Goal: Task Accomplishment & Management: Complete application form

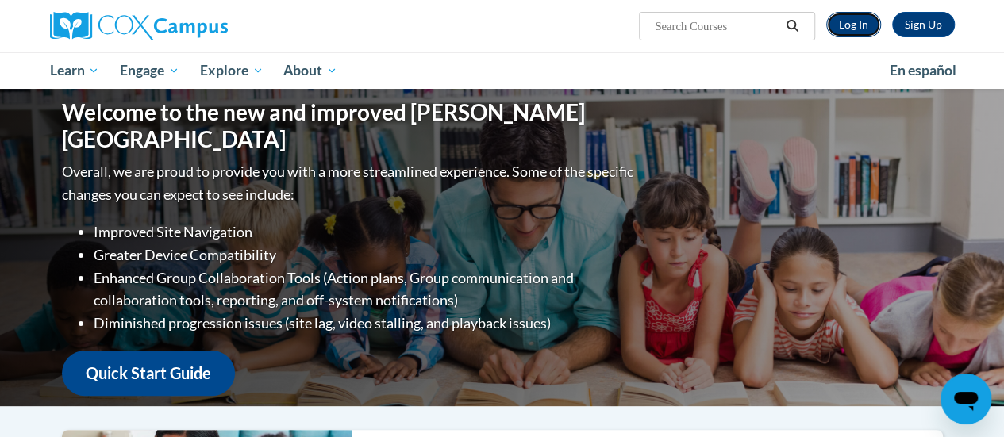
click at [857, 29] on link "Log In" at bounding box center [853, 24] width 55 height 25
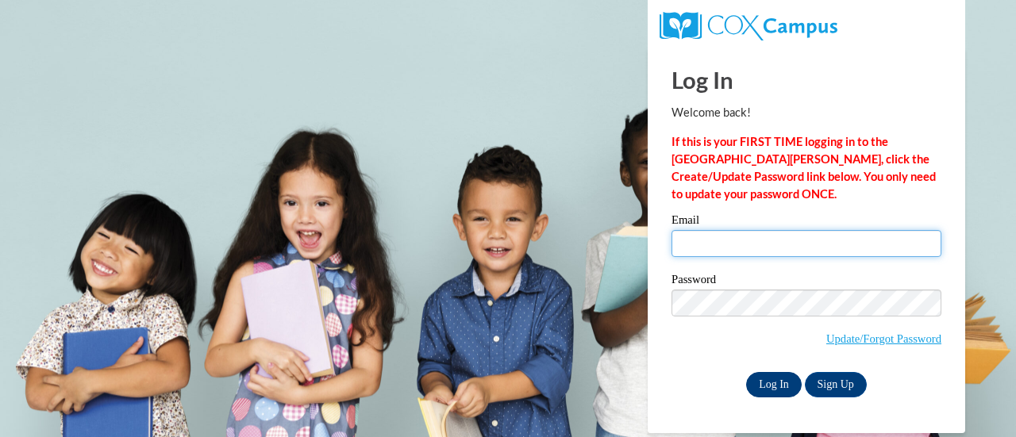
type input "renee.jansen@rusd.org"
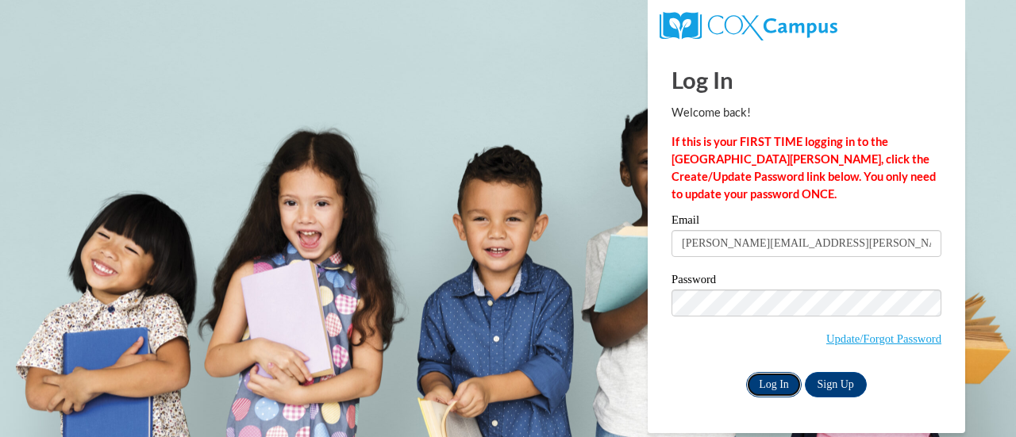
click at [773, 390] on input "Log In" at bounding box center [774, 384] width 56 height 25
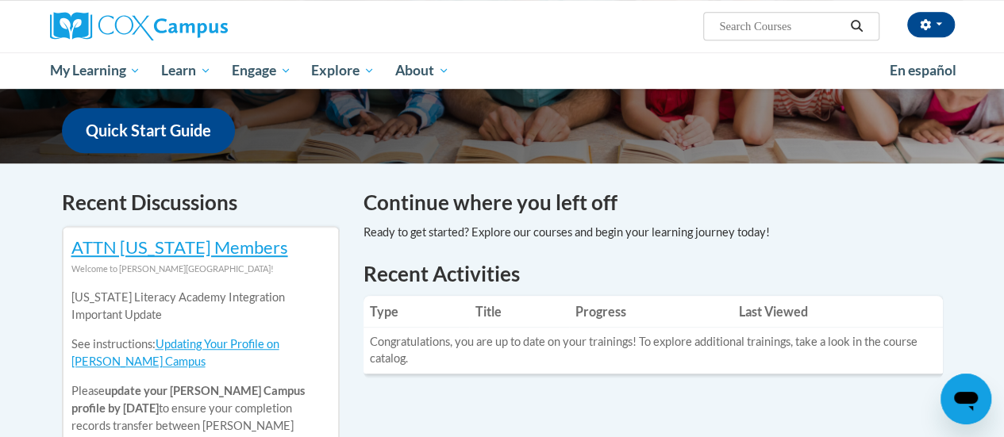
scroll to position [395, 0]
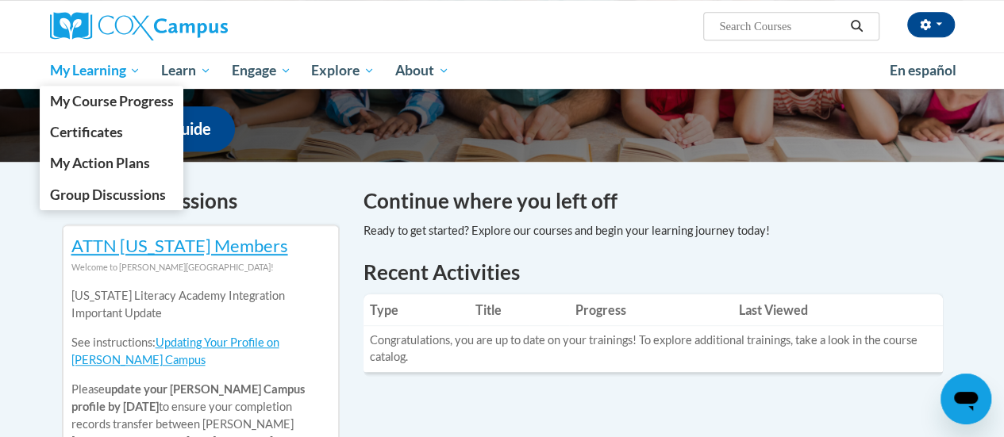
click at [94, 60] on link "My Learning" at bounding box center [96, 70] width 112 height 37
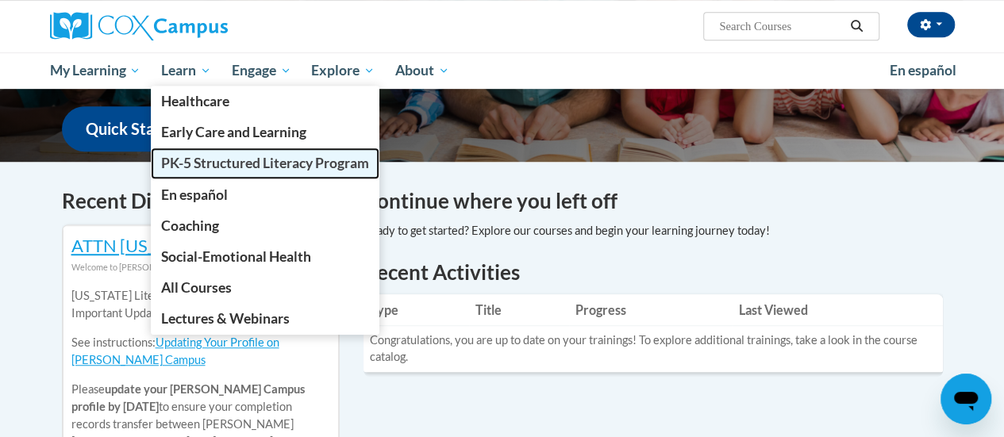
click at [211, 171] on link "PK-5 Structured Literacy Program" at bounding box center [265, 163] width 229 height 31
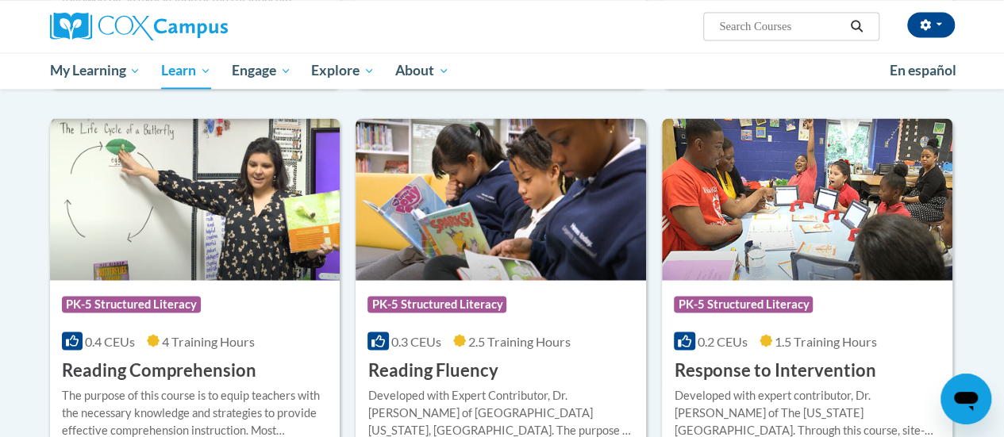
scroll to position [1321, 0]
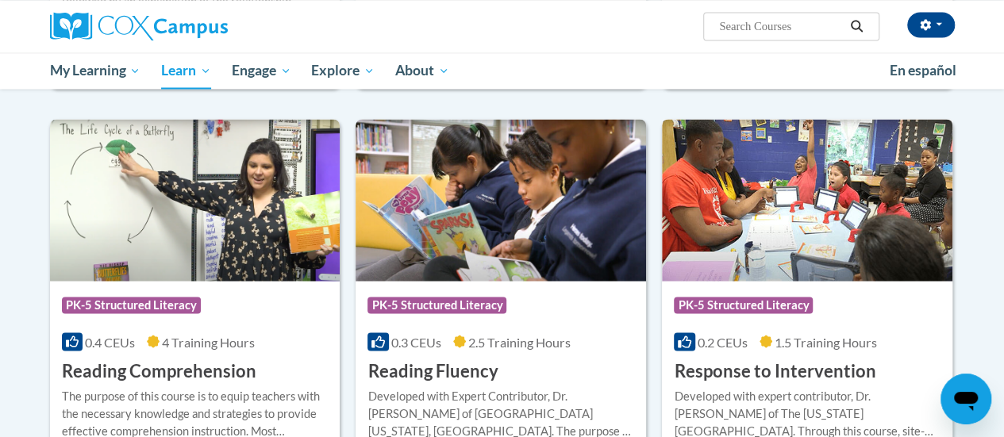
click at [771, 202] on img at bounding box center [807, 200] width 290 height 162
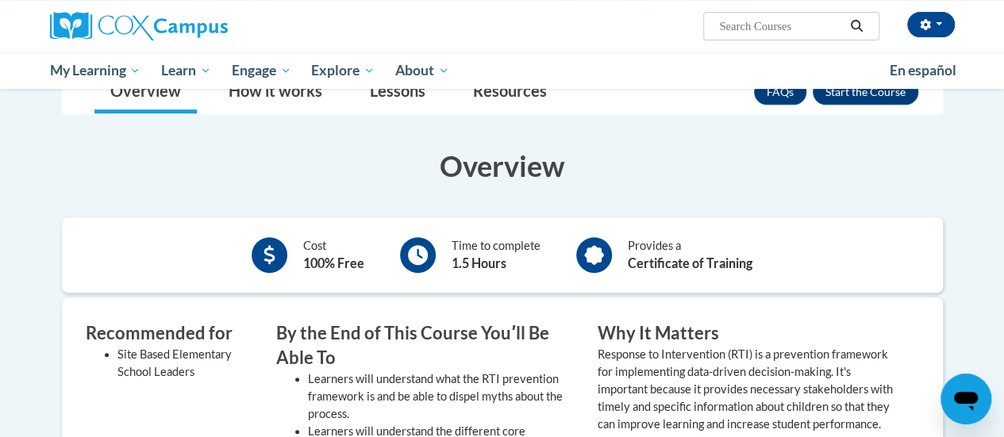
scroll to position [284, 0]
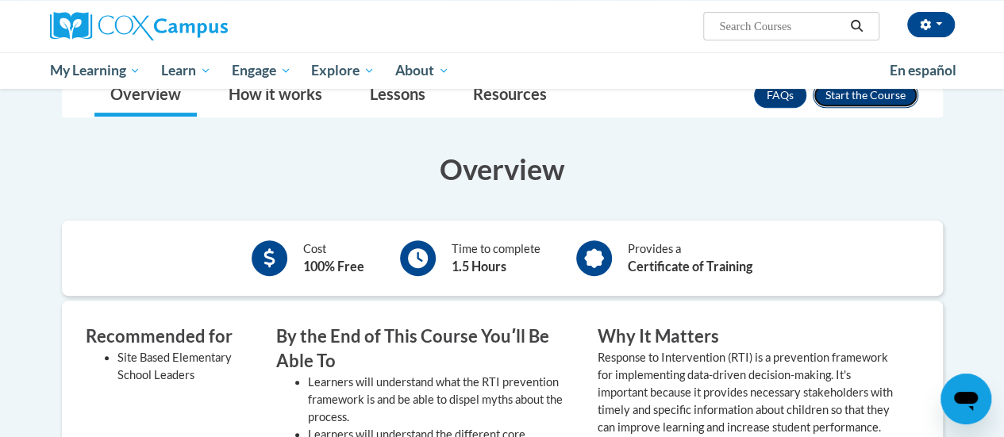
click at [896, 102] on button "Enroll" at bounding box center [866, 95] width 106 height 25
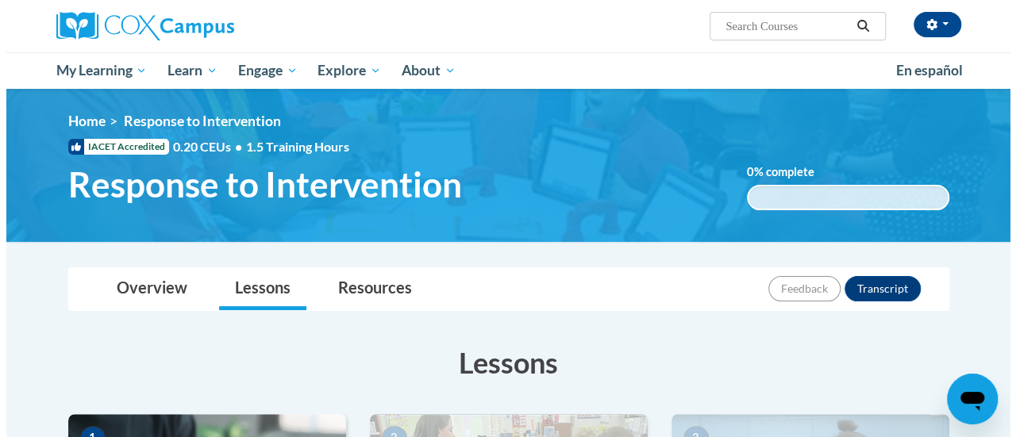
scroll to position [370, 0]
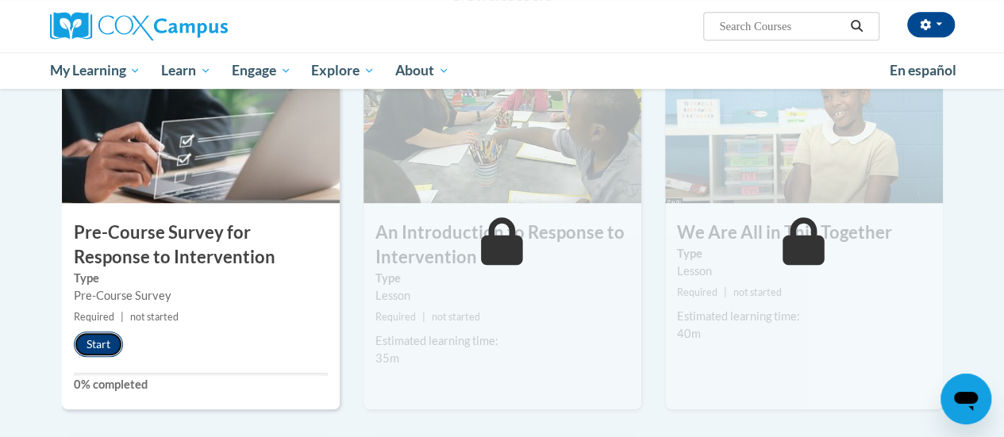
click at [113, 340] on button "Start" at bounding box center [98, 344] width 49 height 25
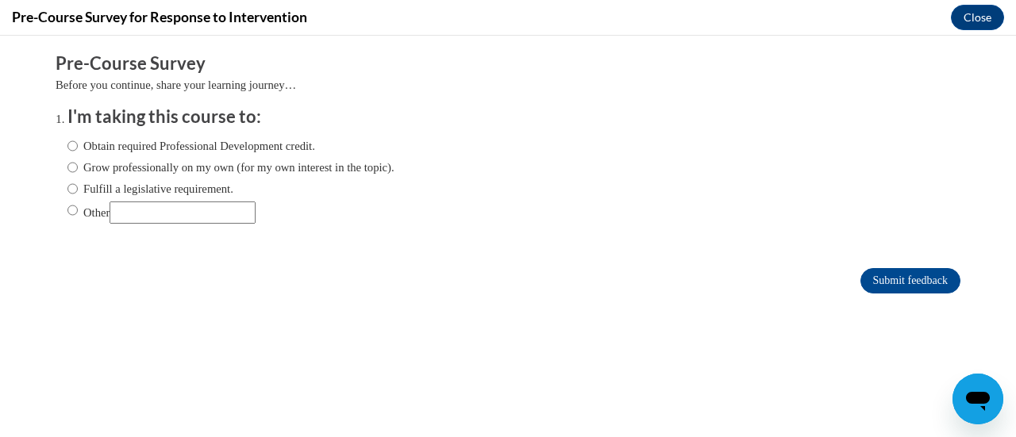
scroll to position [0, 0]
click at [124, 161] on label "Grow professionally on my own (for my own interest in the topic)." at bounding box center [230, 167] width 327 height 17
click at [78, 161] on input "Grow professionally on my own (for my own interest in the topic)." at bounding box center [72, 167] width 10 height 17
radio input "true"
click at [198, 143] on label "Obtain required Professional Development credit." at bounding box center [191, 145] width 248 height 17
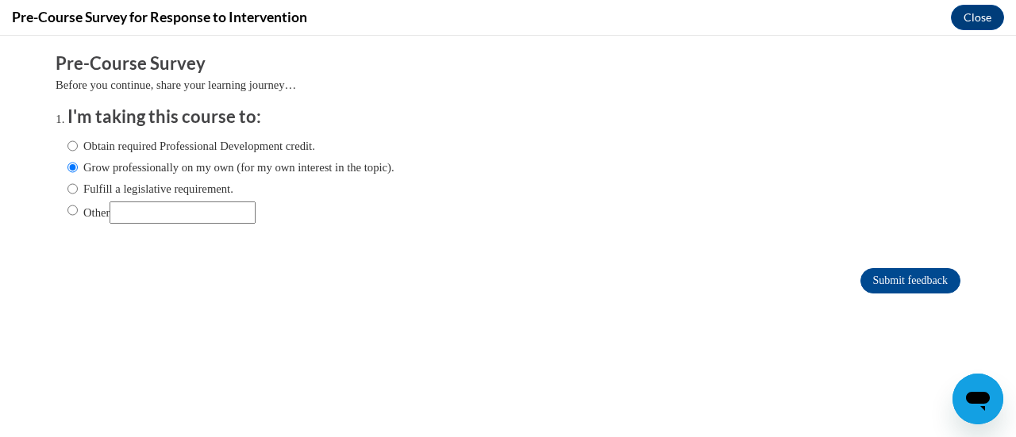
click at [78, 143] on input "Obtain required Professional Development credit." at bounding box center [72, 145] width 10 height 17
radio input "true"
click at [899, 283] on input "Submit feedback" at bounding box center [910, 280] width 100 height 25
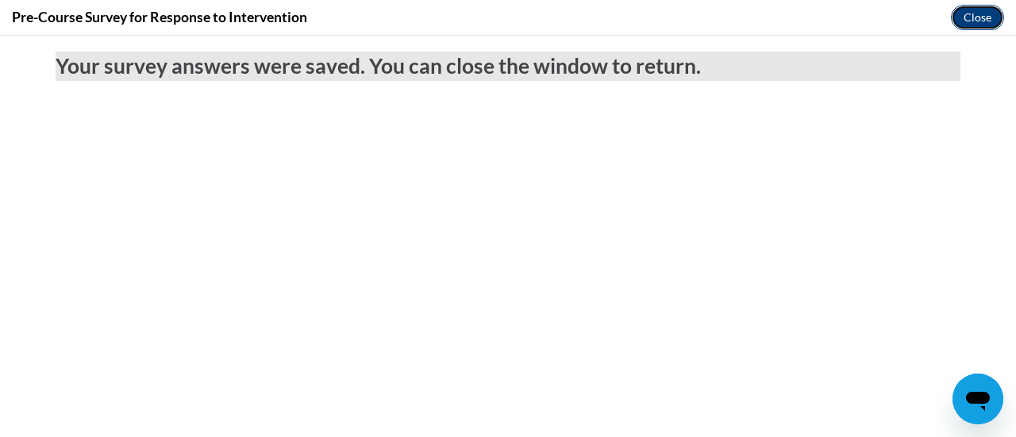
click at [989, 22] on button "Close" at bounding box center [977, 17] width 53 height 25
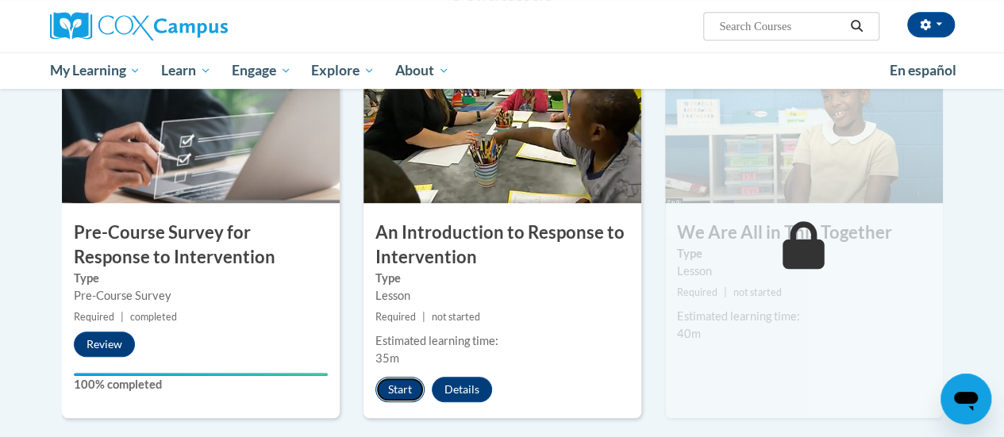
click at [395, 394] on button "Start" at bounding box center [399, 389] width 49 height 25
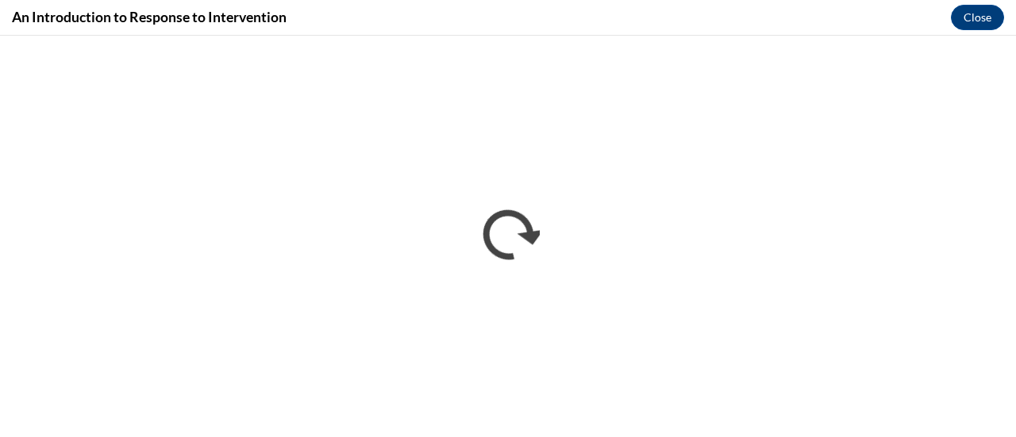
click at [602, 25] on div "An Introduction to Response to Intervention Close" at bounding box center [508, 18] width 1016 height 36
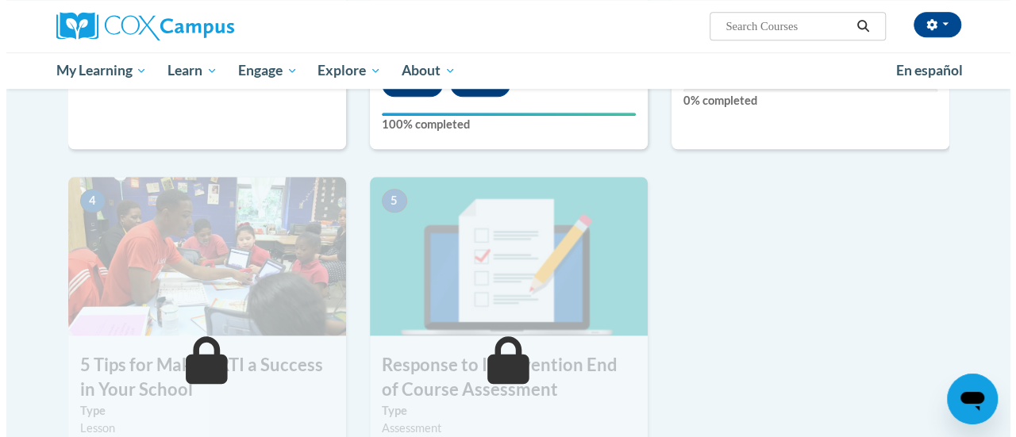
scroll to position [561, 0]
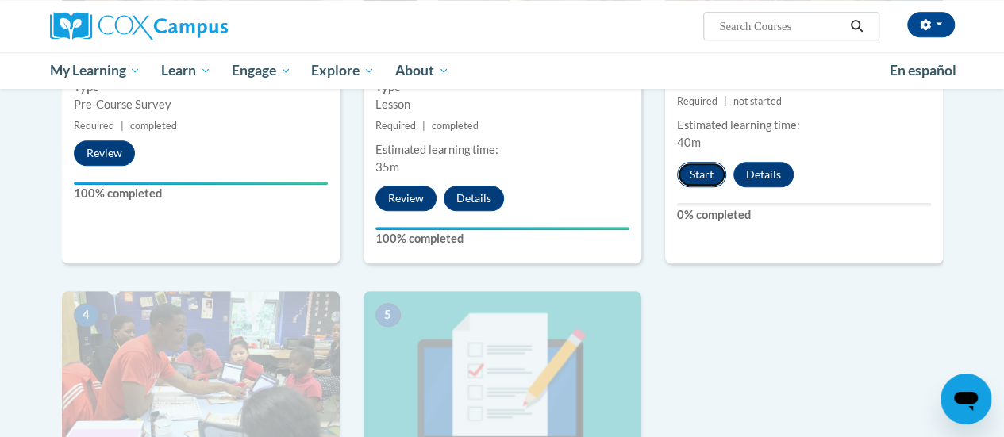
click at [693, 165] on button "Start" at bounding box center [701, 174] width 49 height 25
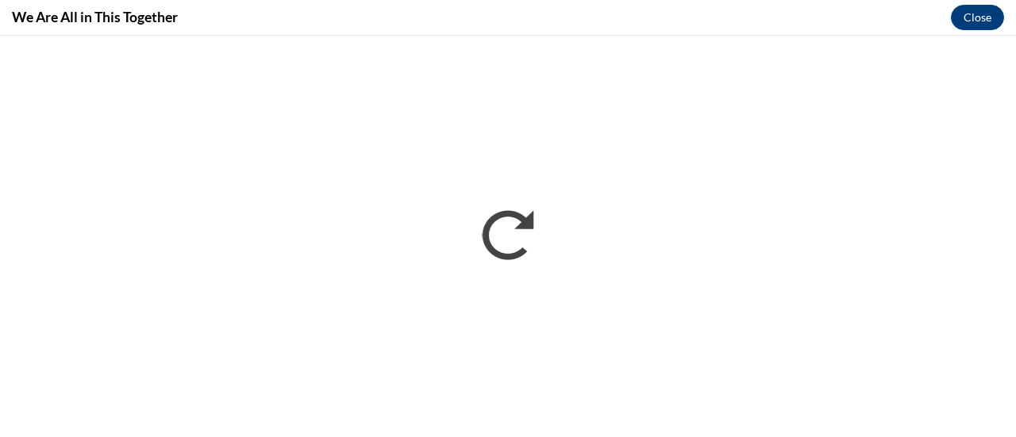
scroll to position [0, 0]
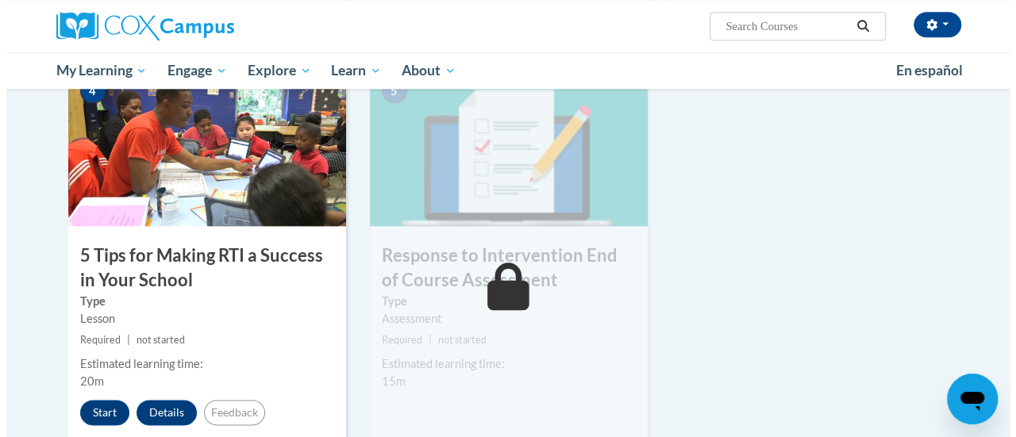
scroll to position [787, 0]
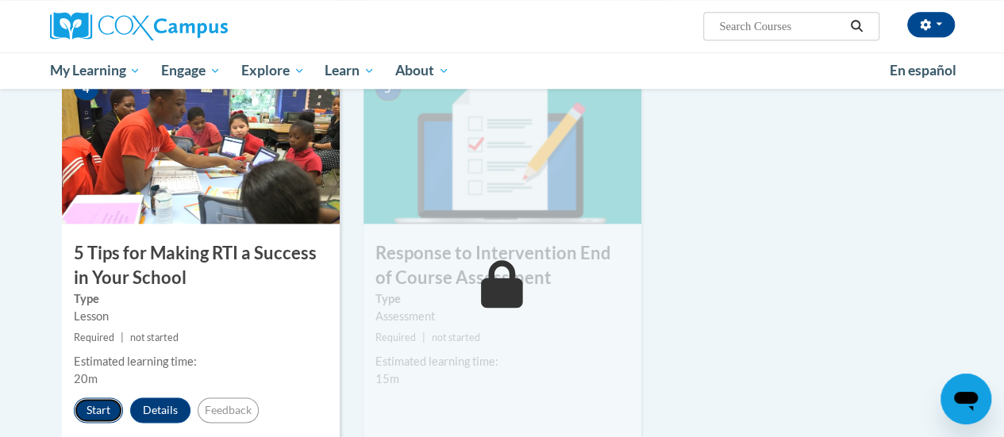
click at [95, 415] on button "Start" at bounding box center [98, 410] width 49 height 25
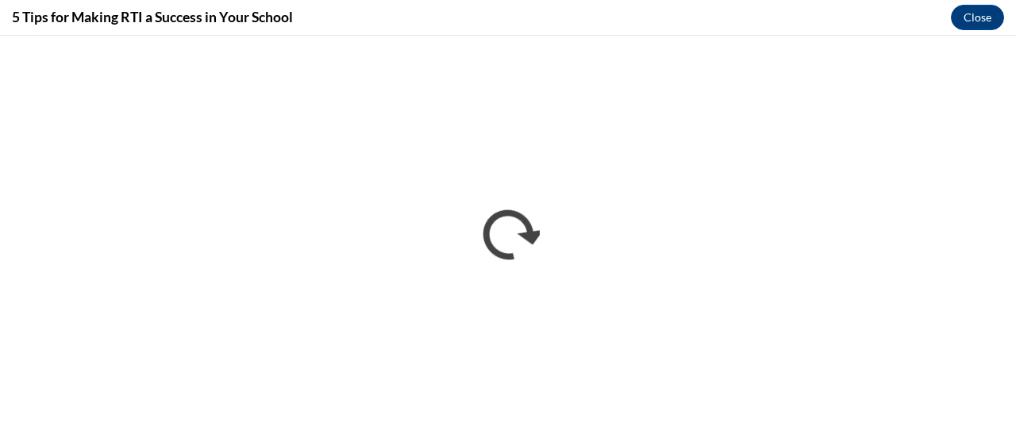
scroll to position [0, 0]
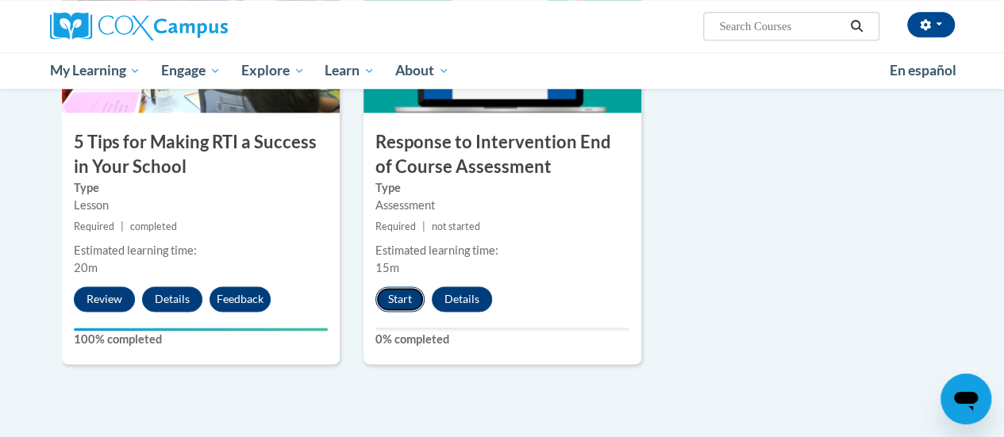
click at [413, 298] on button "Start" at bounding box center [399, 299] width 49 height 25
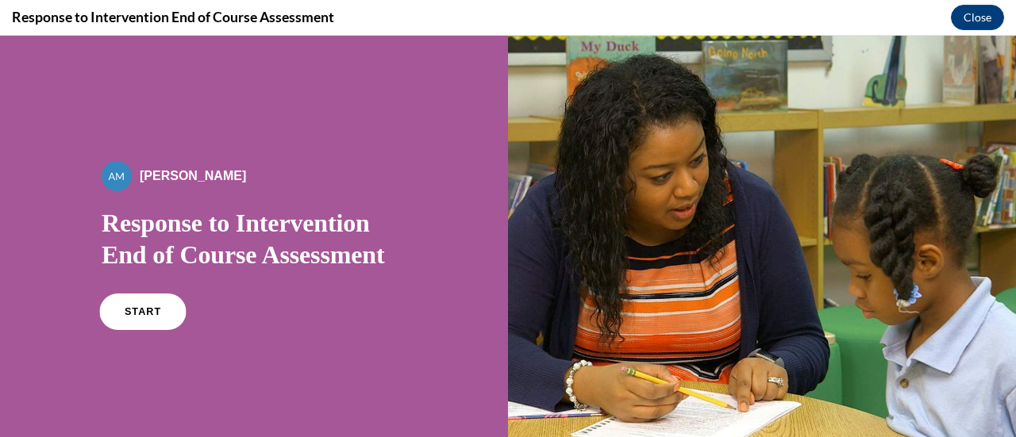
click at [135, 328] on link "START" at bounding box center [142, 312] width 87 height 37
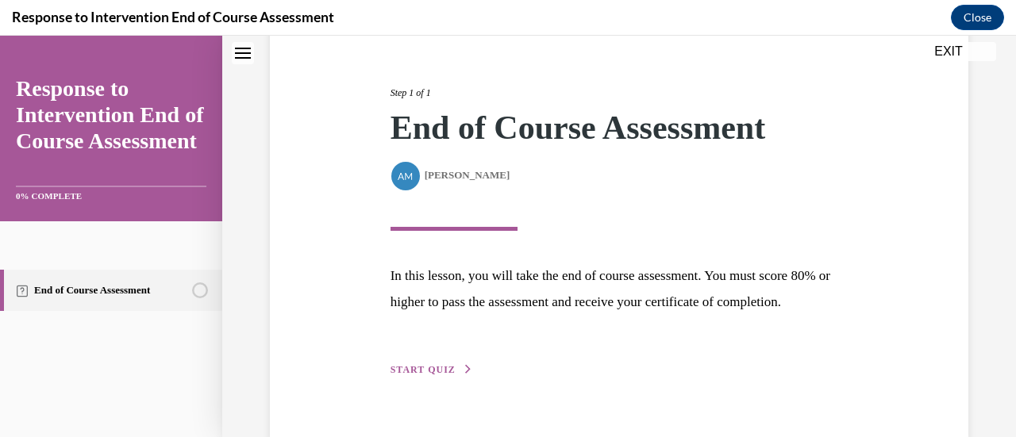
scroll to position [170, 0]
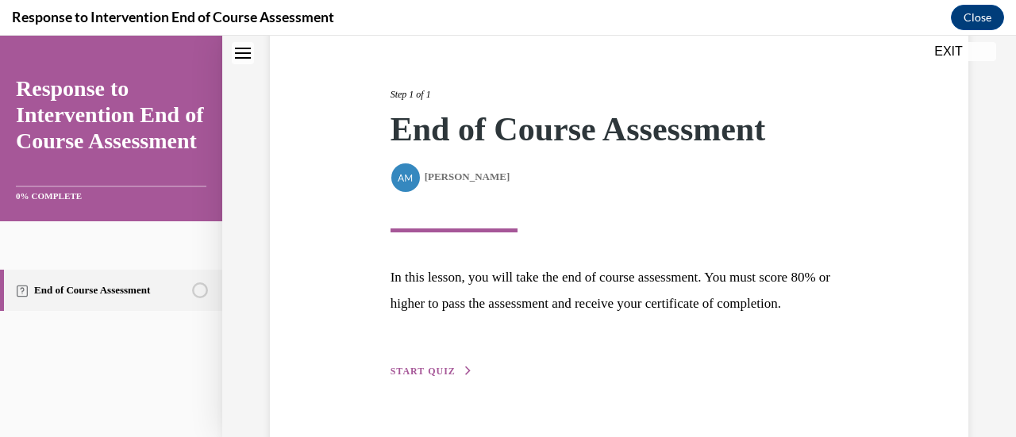
click at [421, 380] on div "Step 1 of 1 End of Course Assessment By Alexander Mackey Alexander Mackey In th…" at bounding box center [620, 215] width 482 height 329
click at [421, 379] on button "START QUIZ" at bounding box center [431, 371] width 83 height 14
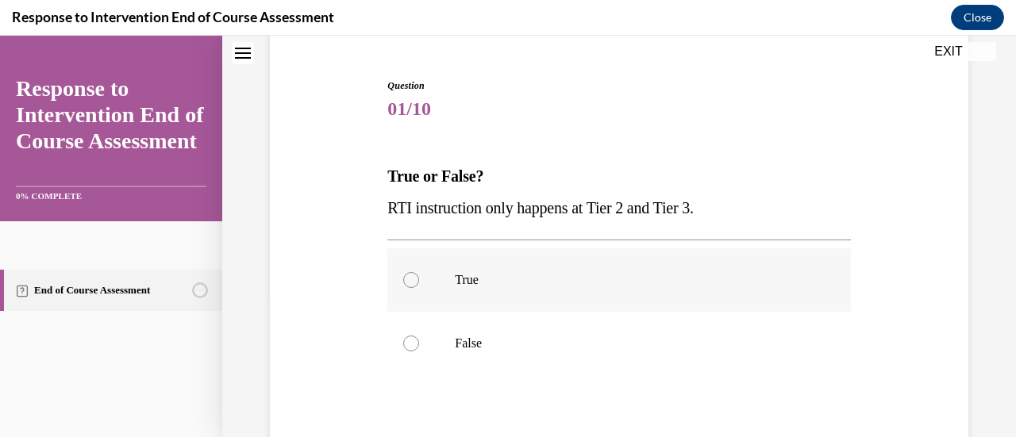
scroll to position [172, 0]
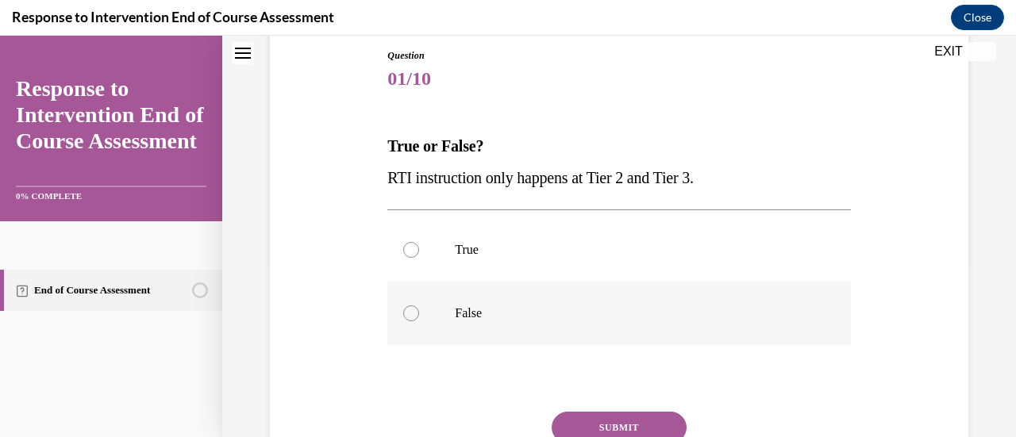
click at [422, 288] on label "False" at bounding box center [618, 313] width 463 height 63
click at [419, 306] on input "False" at bounding box center [411, 314] width 16 height 16
radio input "true"
click at [425, 264] on label "True" at bounding box center [618, 249] width 463 height 63
click at [419, 258] on input "True" at bounding box center [411, 250] width 16 height 16
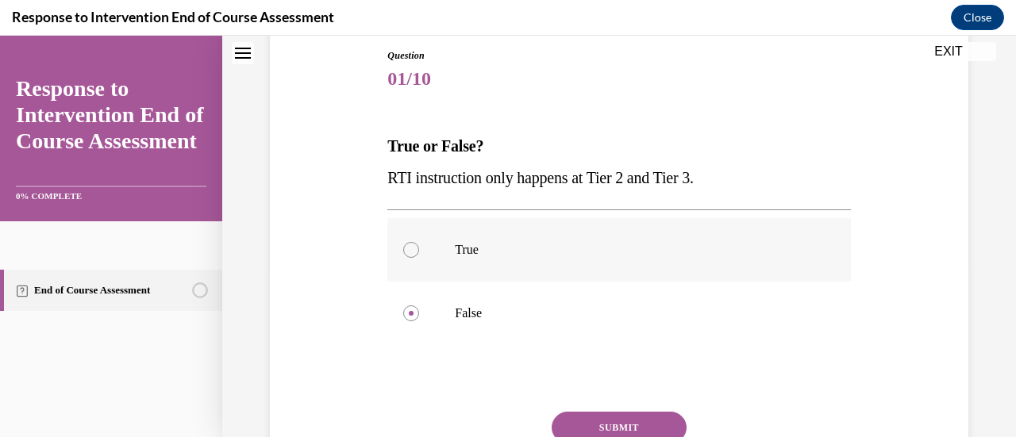
radio input "true"
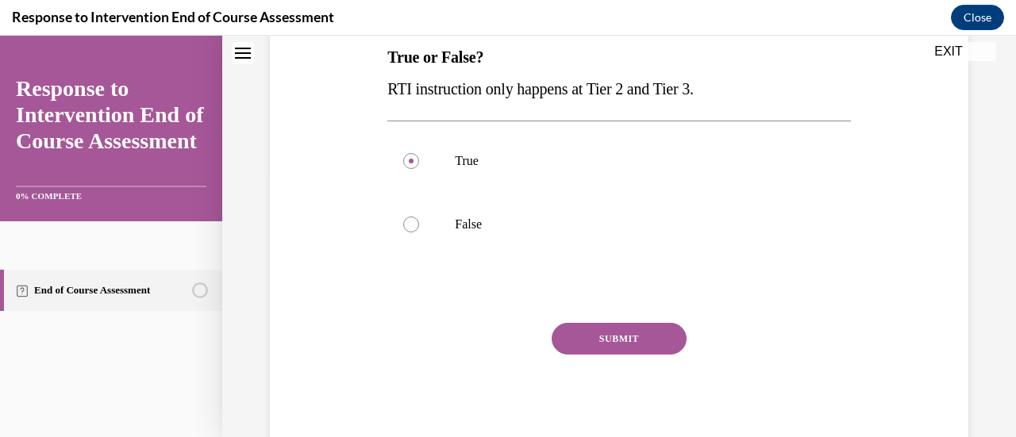
scroll to position [263, 0]
click at [591, 327] on button "SUBMIT" at bounding box center [619, 337] width 135 height 32
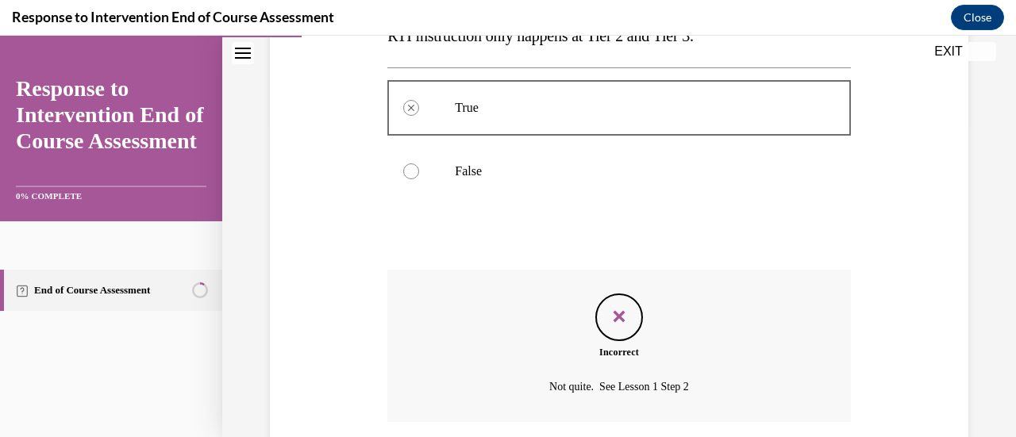
scroll to position [437, 0]
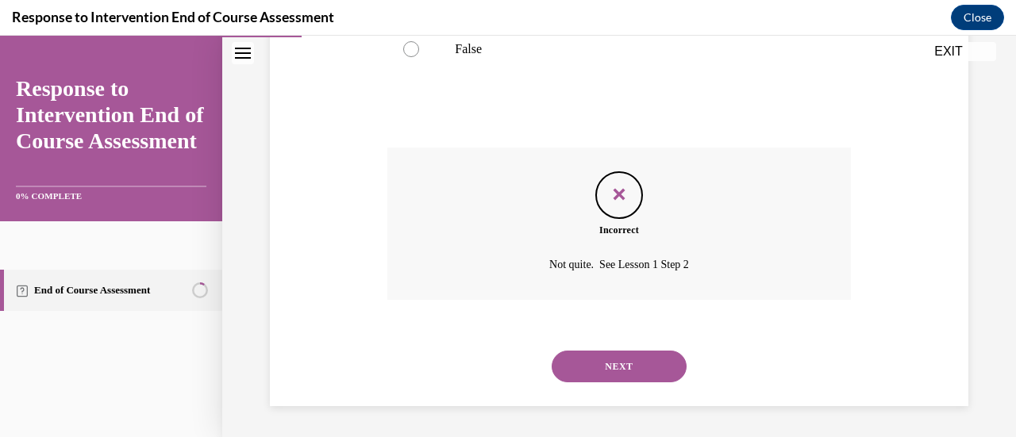
click at [625, 375] on button "NEXT" at bounding box center [619, 367] width 135 height 32
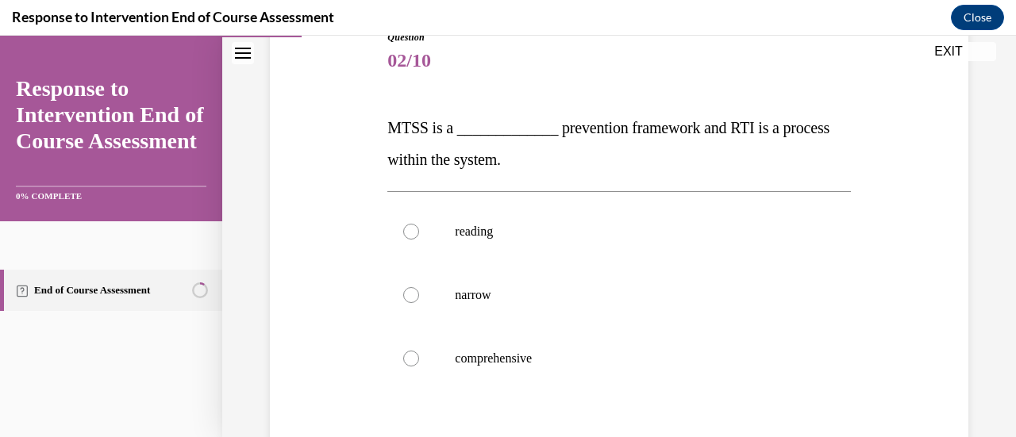
scroll to position [190, 0]
click at [521, 202] on label "reading" at bounding box center [618, 232] width 463 height 63
click at [419, 225] on input "reading" at bounding box center [411, 233] width 16 height 16
radio input "true"
click at [521, 220] on label "reading" at bounding box center [618, 232] width 463 height 63
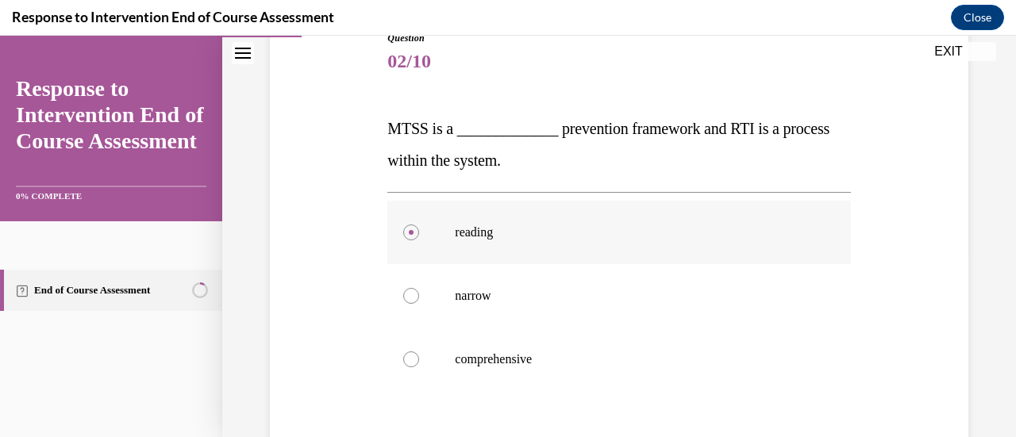
click at [419, 225] on input "reading" at bounding box center [411, 233] width 16 height 16
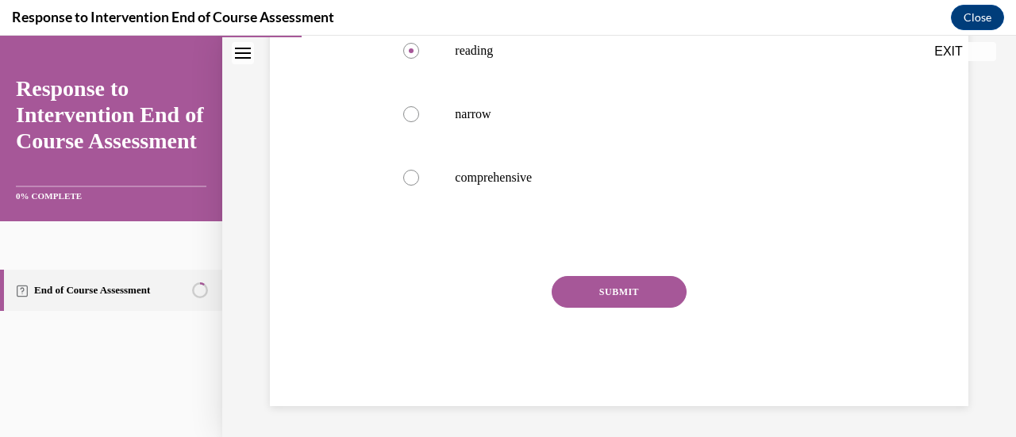
click at [608, 298] on button "SUBMIT" at bounding box center [619, 292] width 135 height 32
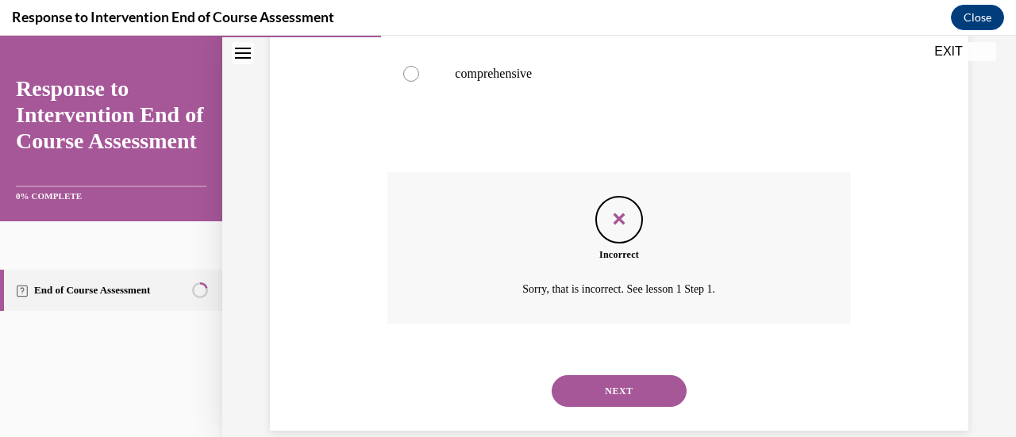
scroll to position [471, 0]
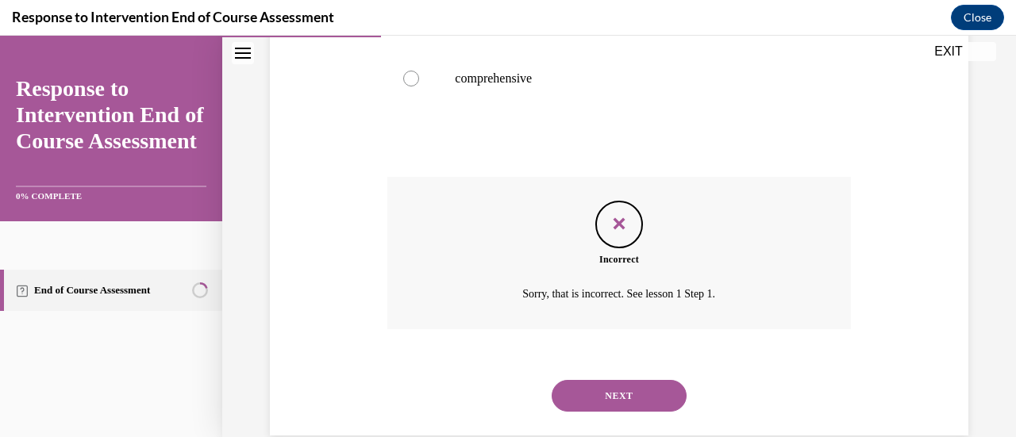
click at [608, 399] on button "NEXT" at bounding box center [619, 396] width 135 height 32
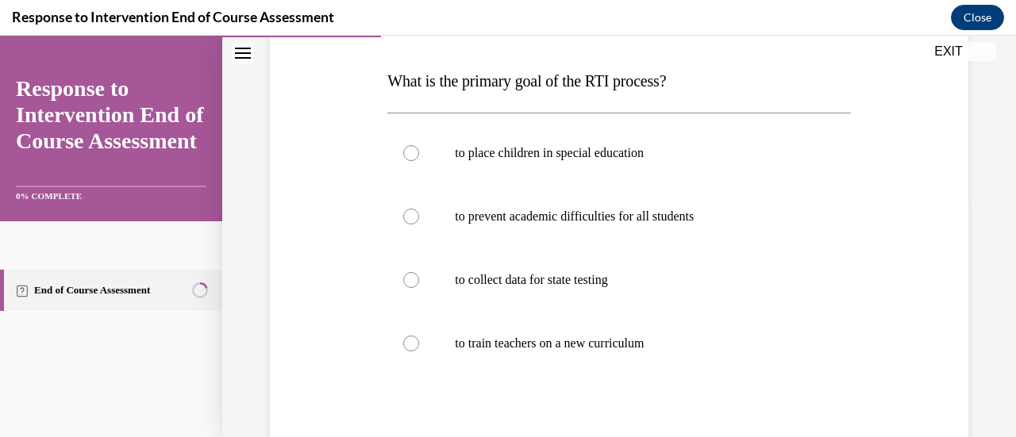
scroll to position [240, 0]
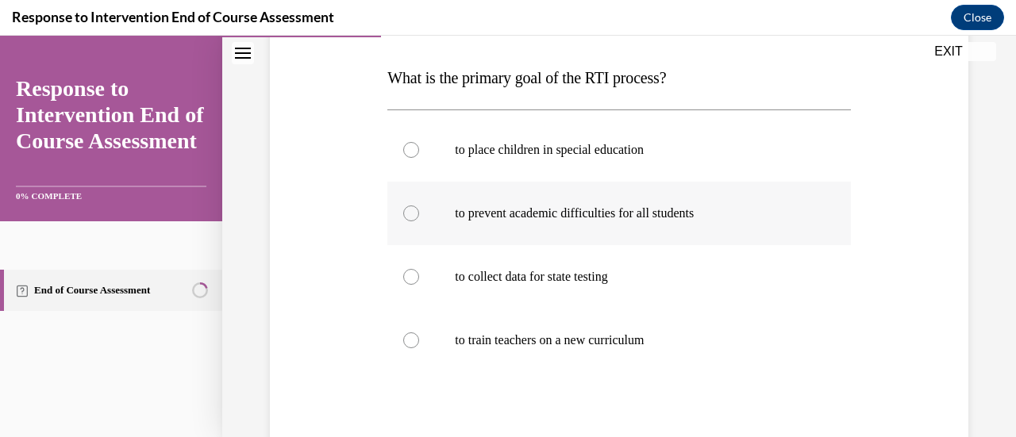
click at [622, 221] on label "to prevent academic difficulties for all students" at bounding box center [618, 213] width 463 height 63
click at [419, 221] on input "to prevent academic difficulties for all students" at bounding box center [411, 214] width 16 height 16
radio input "true"
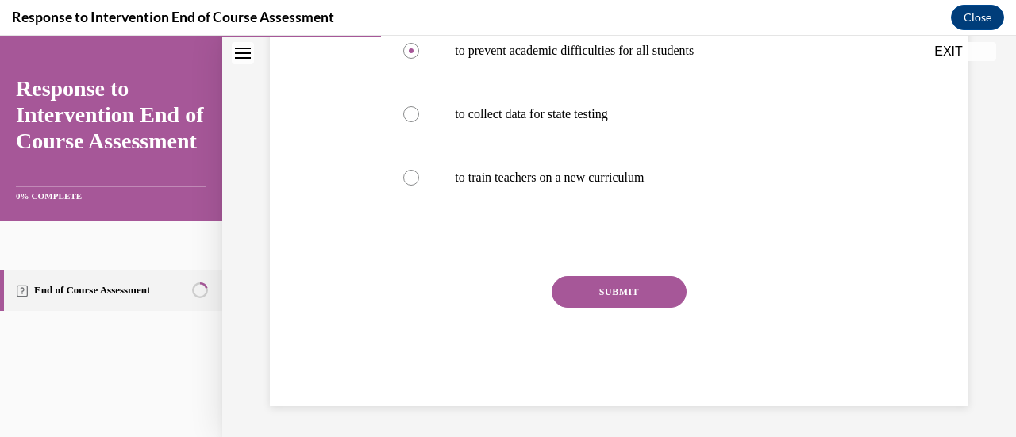
click at [638, 279] on button "SUBMIT" at bounding box center [619, 292] width 135 height 32
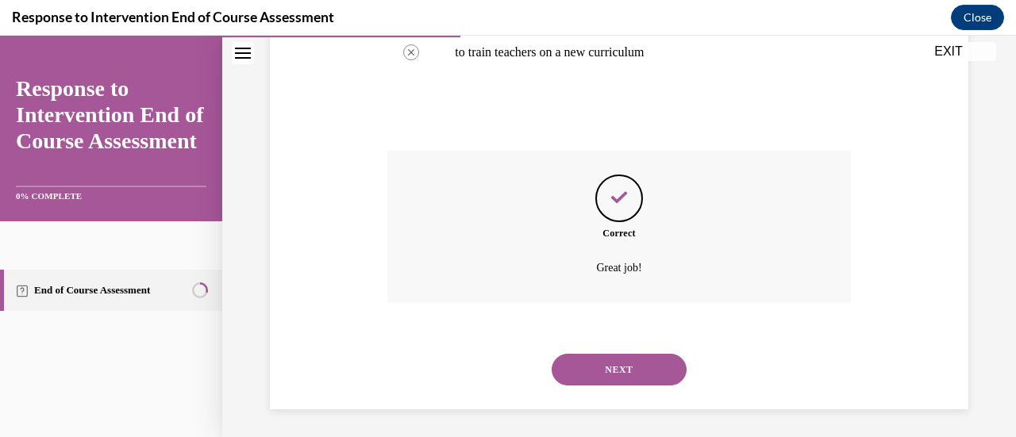
scroll to position [532, 0]
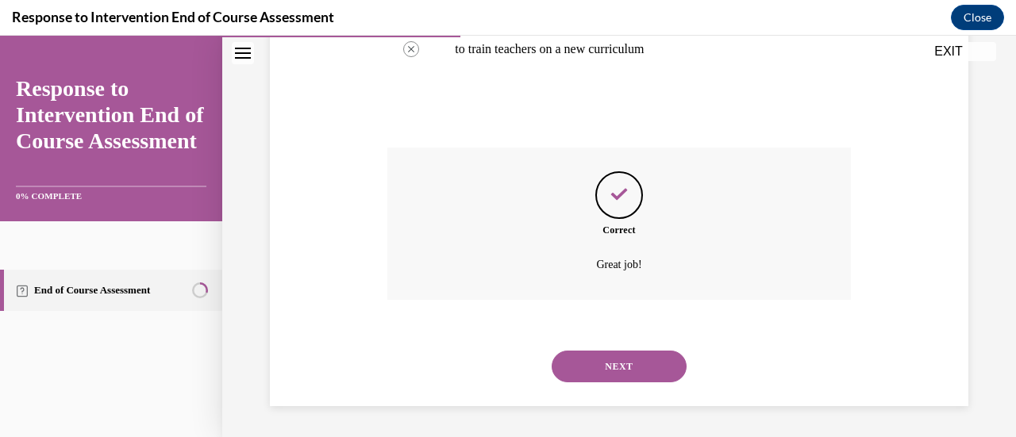
click at [628, 379] on button "NEXT" at bounding box center [619, 367] width 135 height 32
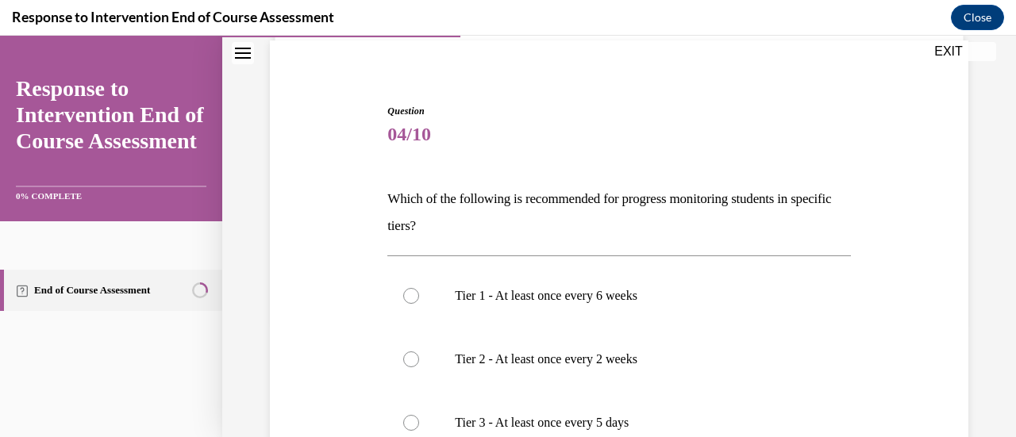
scroll to position [206, 0]
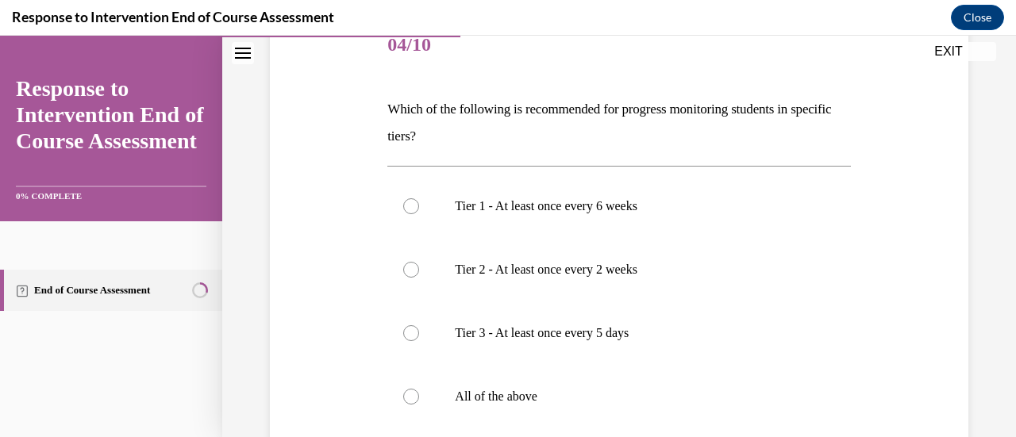
click at [513, 112] on p "Which of the following is recommended for progress monitoring students in speci…" at bounding box center [618, 123] width 463 height 54
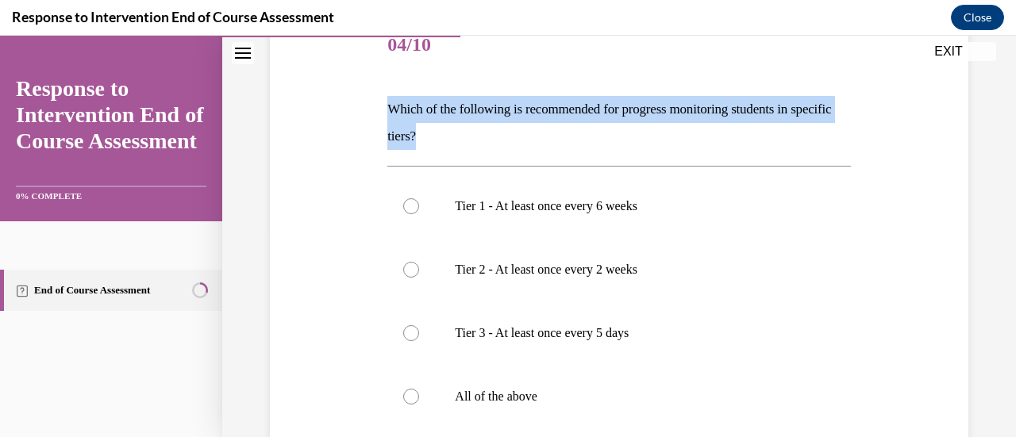
click at [513, 112] on p "Which of the following is recommended for progress monitoring students in speci…" at bounding box center [618, 123] width 463 height 54
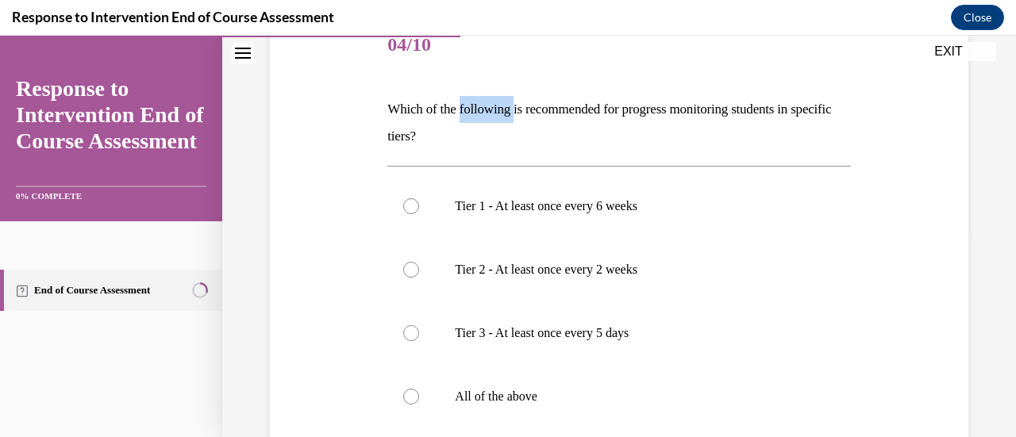
click at [513, 112] on p "Which of the following is recommended for progress monitoring students in speci…" at bounding box center [618, 123] width 463 height 54
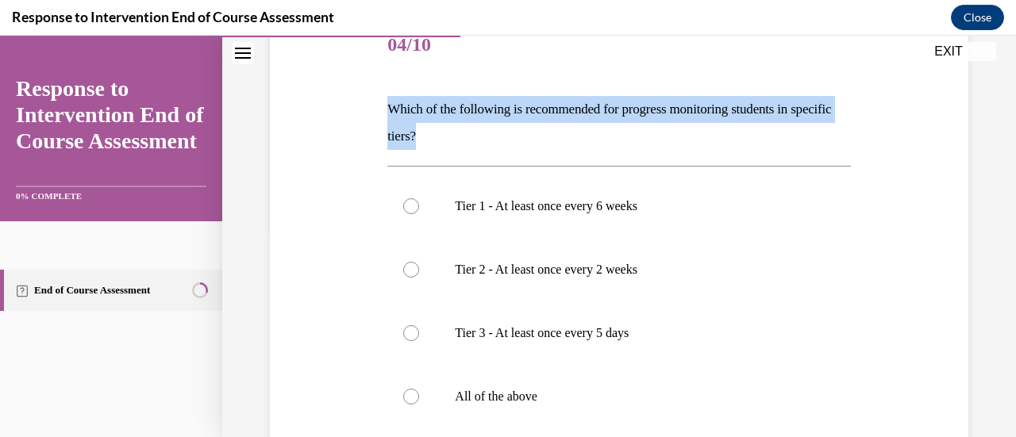
click at [513, 112] on p "Which of the following is recommended for progress monitoring students in speci…" at bounding box center [618, 123] width 463 height 54
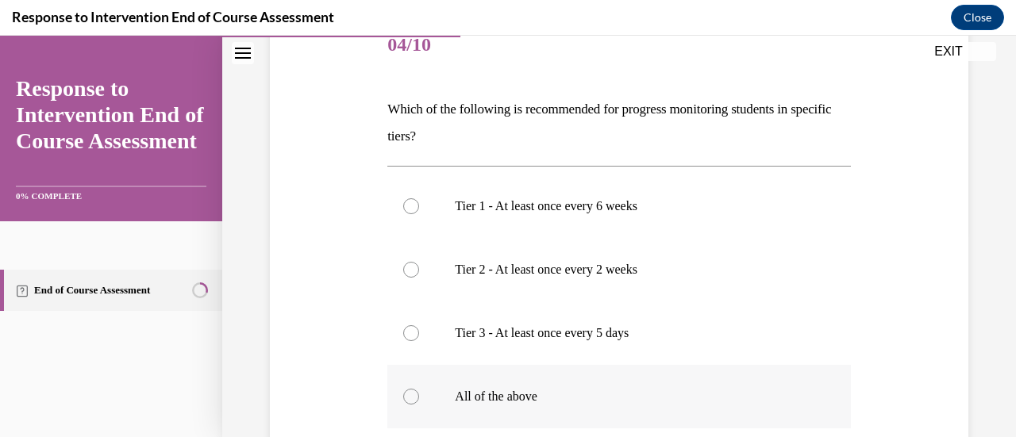
click at [460, 398] on p "All of the above" at bounding box center [633, 397] width 356 height 16
click at [419, 398] on input "All of the above" at bounding box center [411, 397] width 16 height 16
radio input "true"
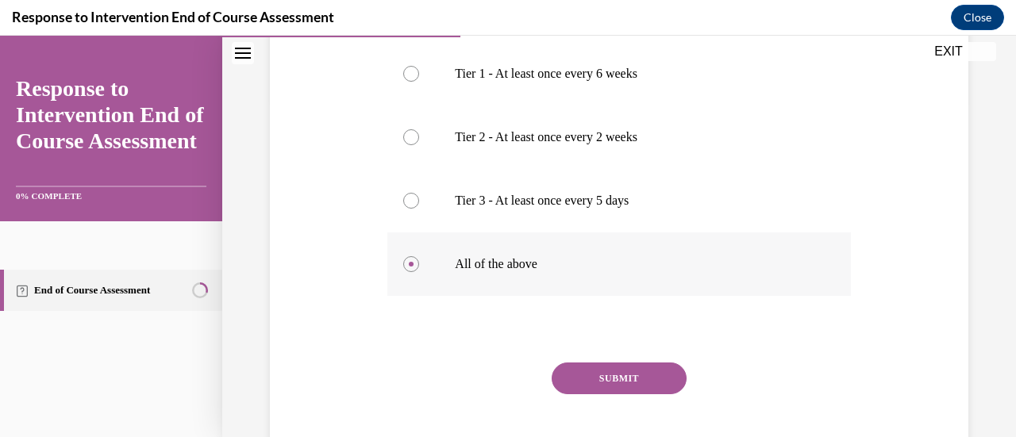
scroll to position [340, 0]
click at [608, 381] on button "SUBMIT" at bounding box center [619, 378] width 135 height 32
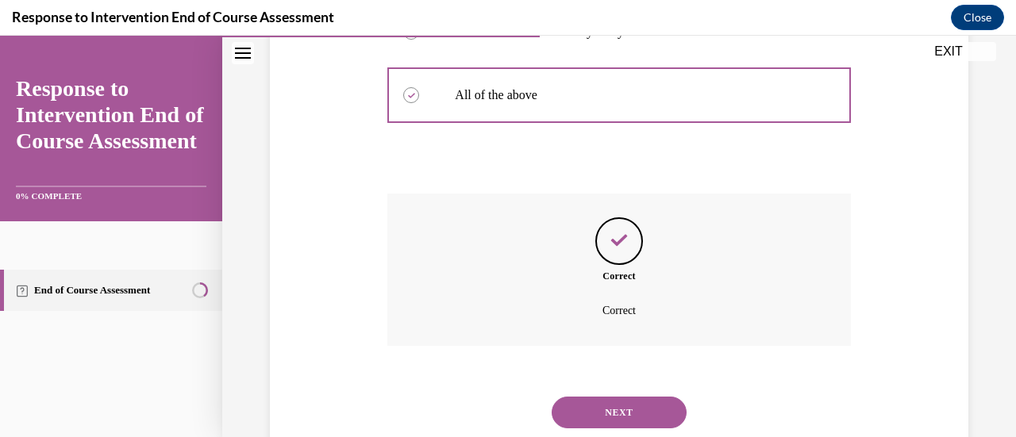
scroll to position [554, 0]
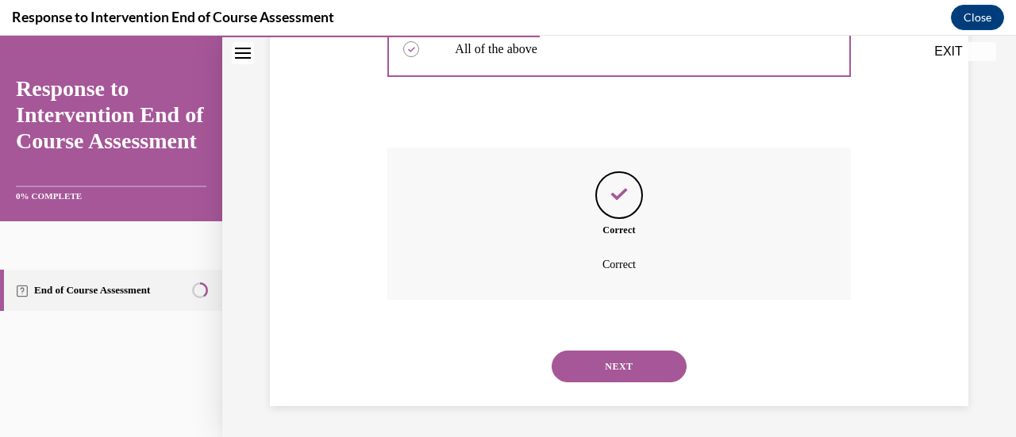
click at [594, 355] on button "NEXT" at bounding box center [619, 367] width 135 height 32
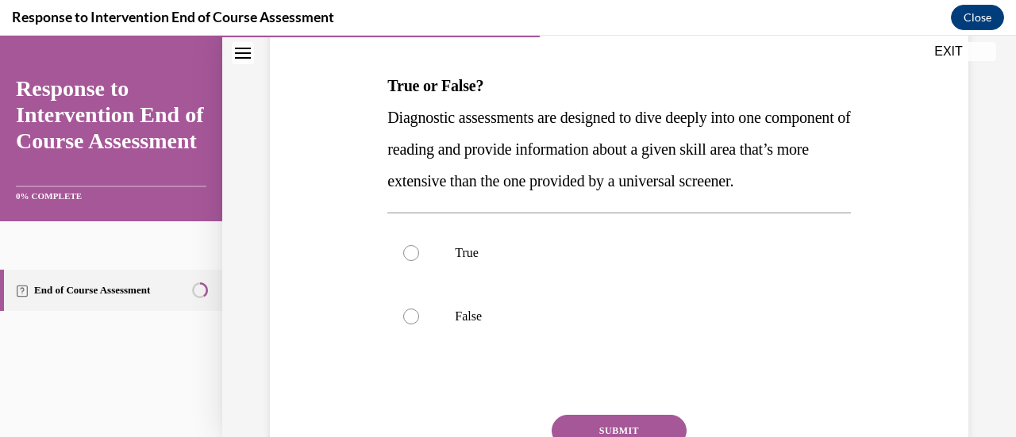
scroll to position [237, 0]
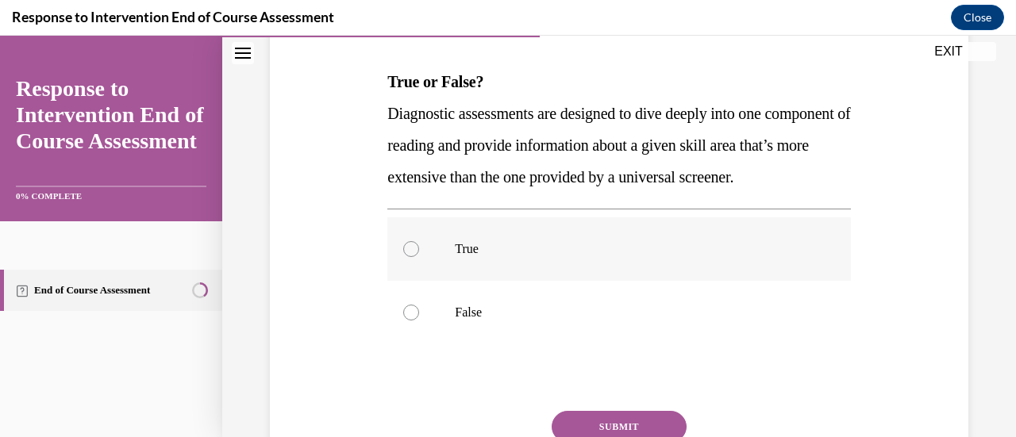
click at [503, 261] on label "True" at bounding box center [618, 248] width 463 height 63
click at [419, 257] on input "True" at bounding box center [411, 249] width 16 height 16
radio input "true"
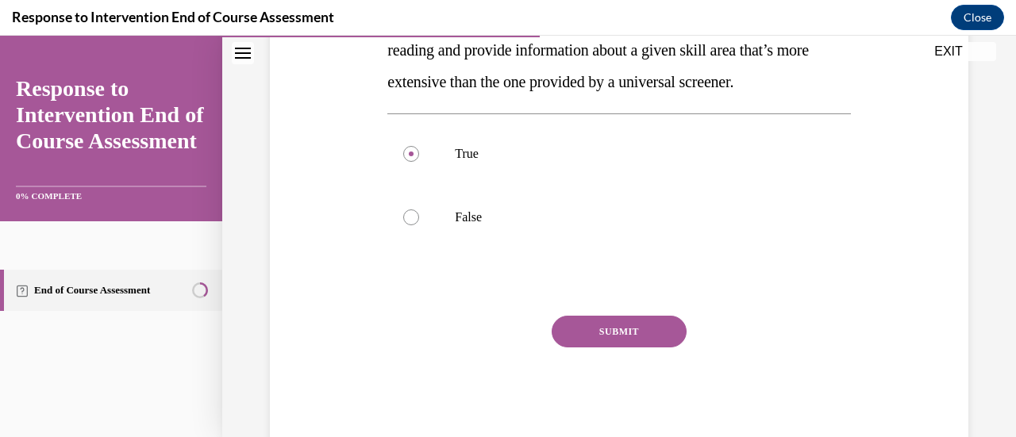
click at [582, 348] on button "SUBMIT" at bounding box center [619, 332] width 135 height 32
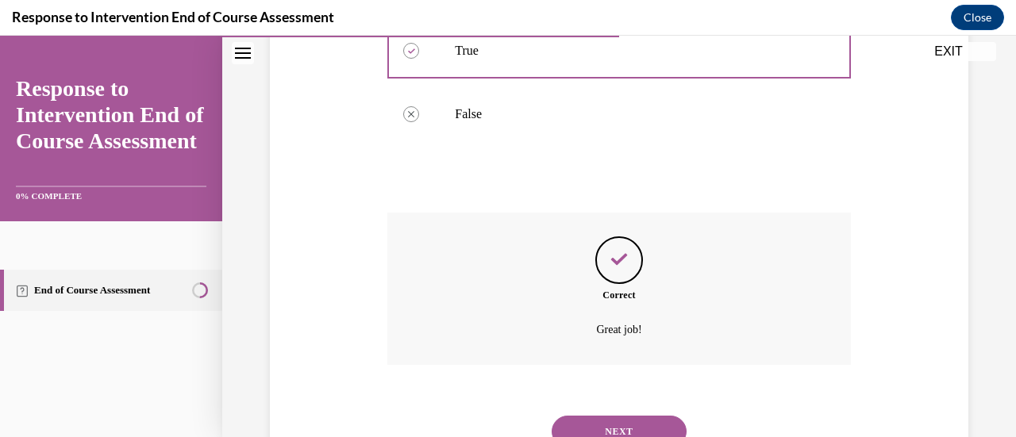
scroll to position [532, 0]
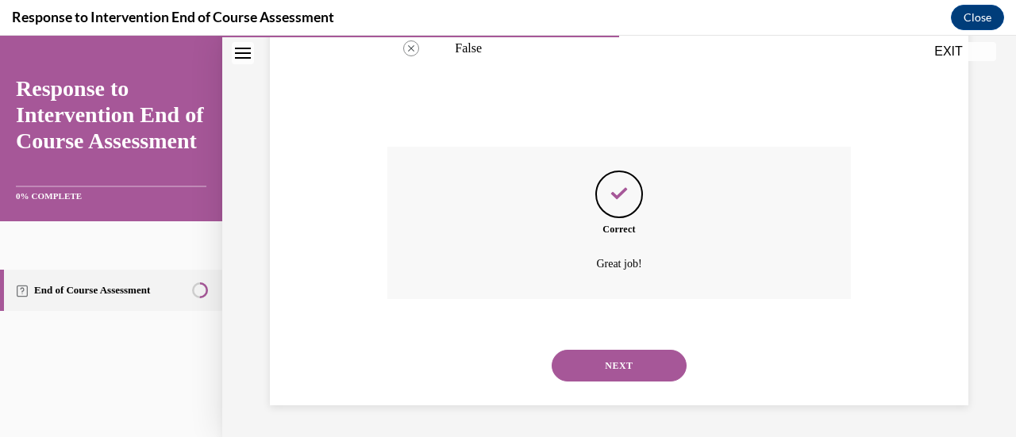
click at [595, 357] on div "NEXT" at bounding box center [618, 365] width 463 height 63
click at [595, 357] on button "NEXT" at bounding box center [619, 366] width 135 height 32
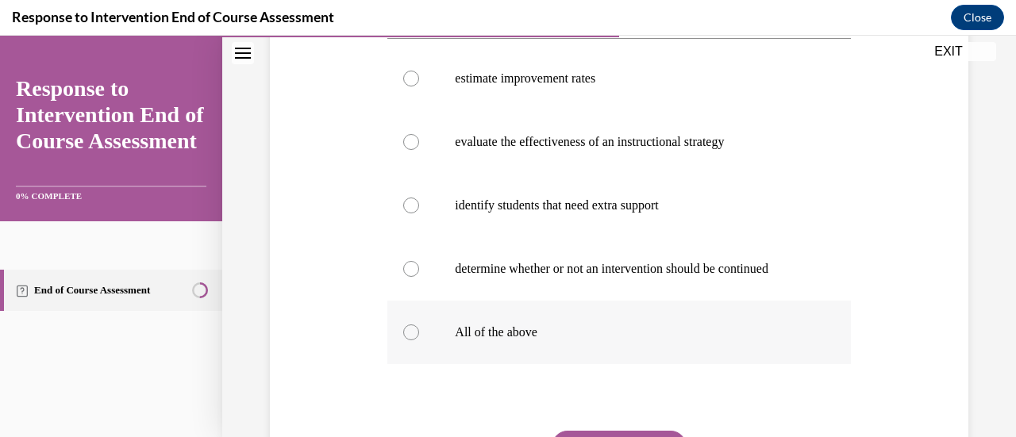
scroll to position [313, 0]
click at [510, 325] on p "All of the above" at bounding box center [633, 332] width 356 height 16
click at [419, 325] on input "All of the above" at bounding box center [411, 332] width 16 height 16
radio input "true"
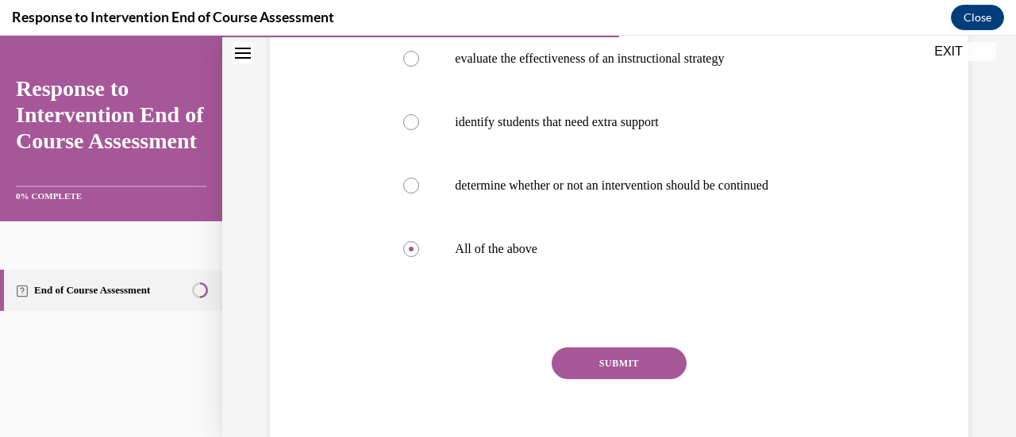
click at [602, 378] on button "SUBMIT" at bounding box center [619, 364] width 135 height 32
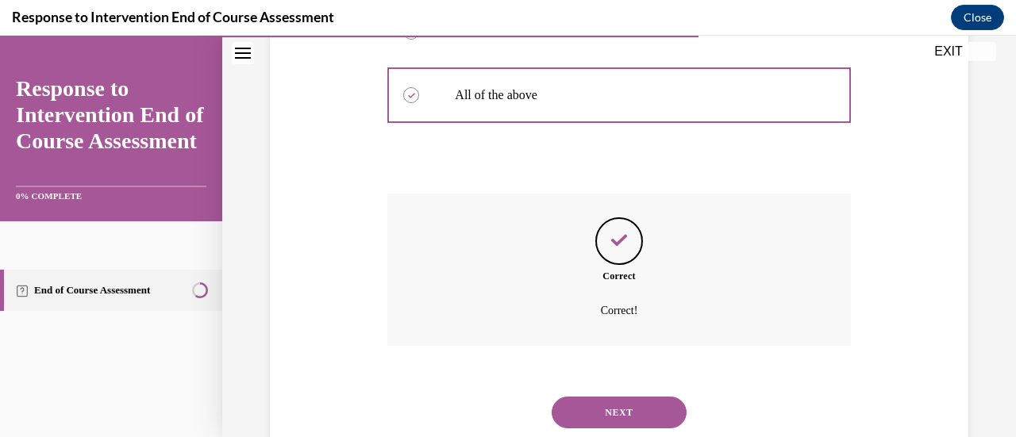
scroll to position [595, 0]
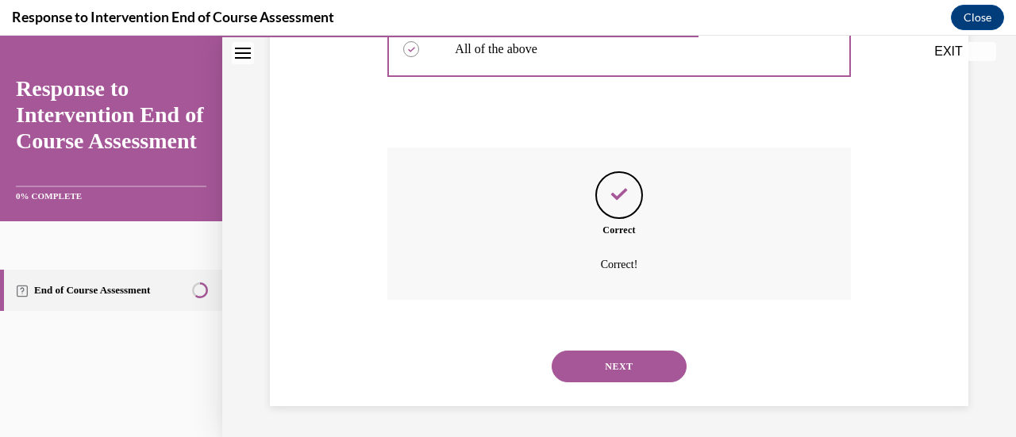
click at [610, 360] on button "NEXT" at bounding box center [619, 367] width 135 height 32
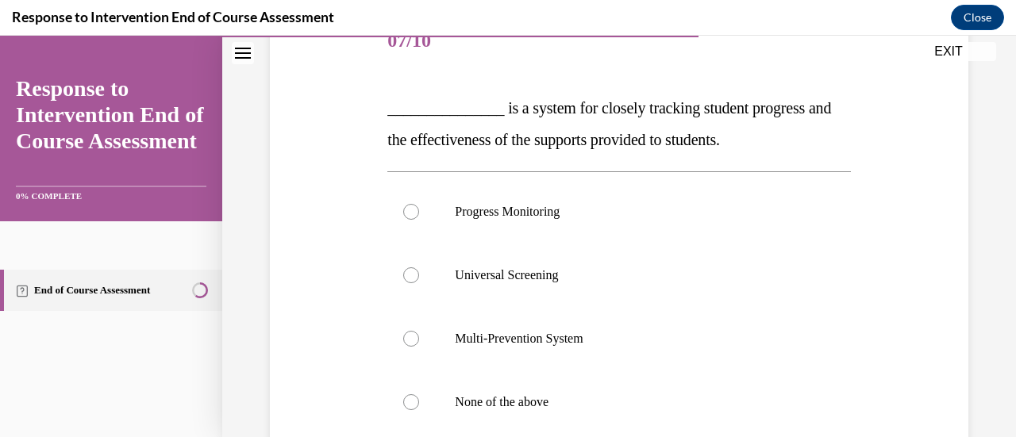
scroll to position [247, 0]
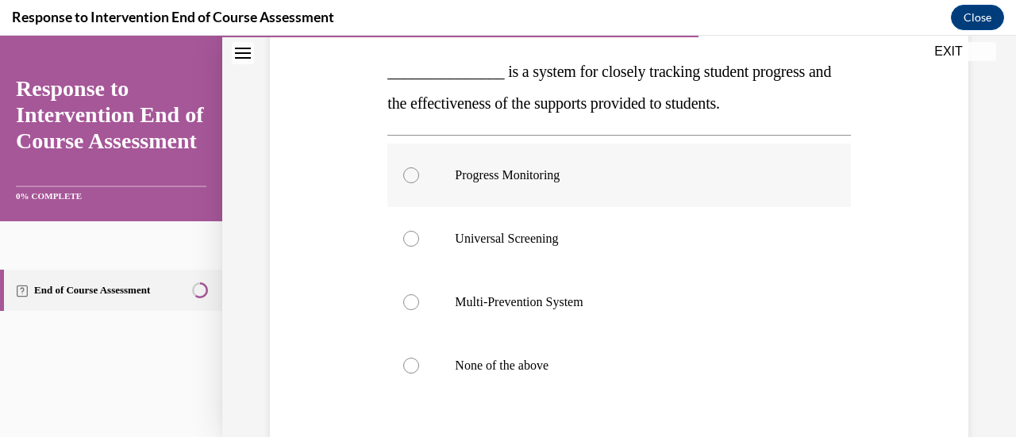
click at [605, 167] on p "Progress Monitoring" at bounding box center [633, 175] width 356 height 16
click at [419, 167] on input "Progress Monitoring" at bounding box center [411, 175] width 16 height 16
radio input "true"
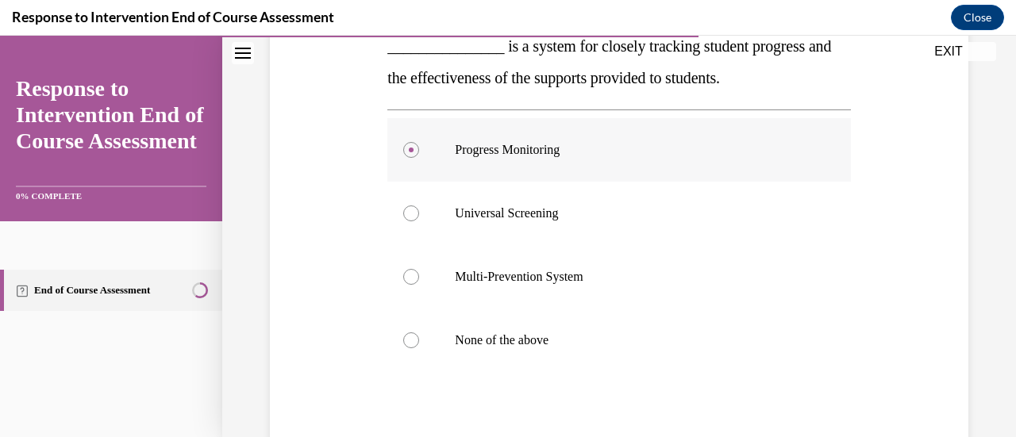
scroll to position [224, 0]
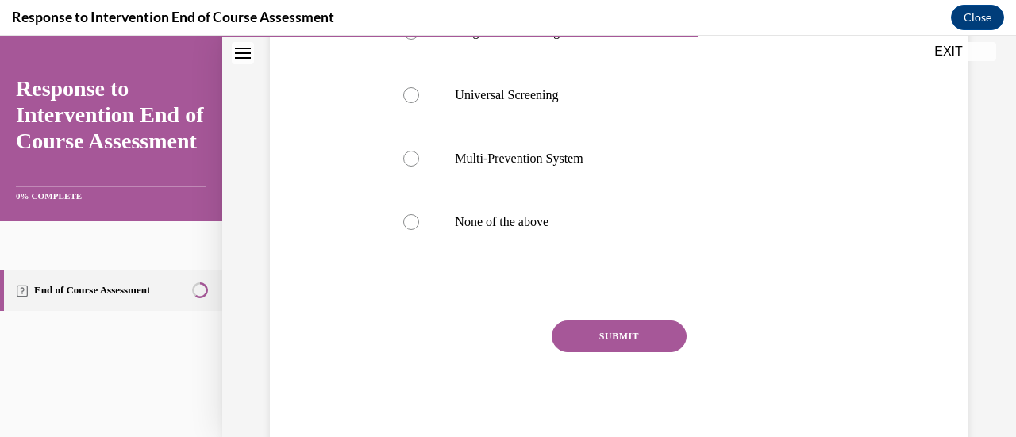
click at [638, 337] on button "SUBMIT" at bounding box center [619, 337] width 135 height 32
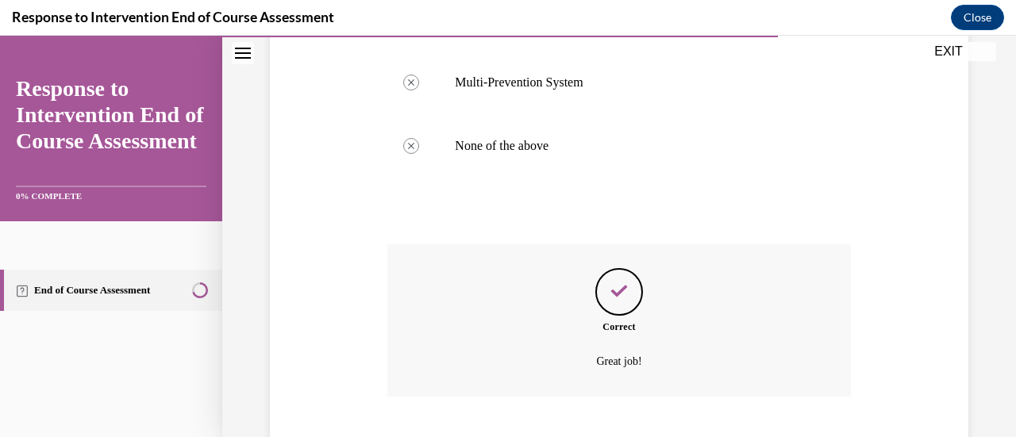
scroll to position [564, 0]
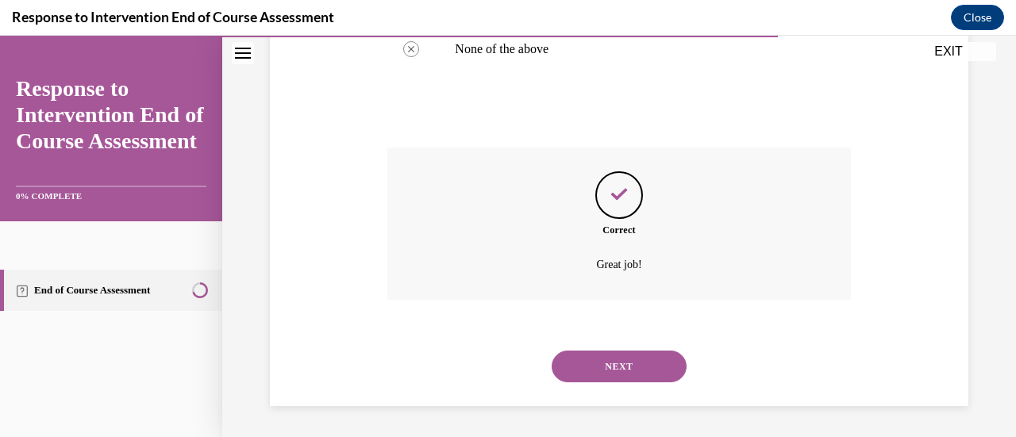
click at [621, 372] on button "NEXT" at bounding box center [619, 367] width 135 height 32
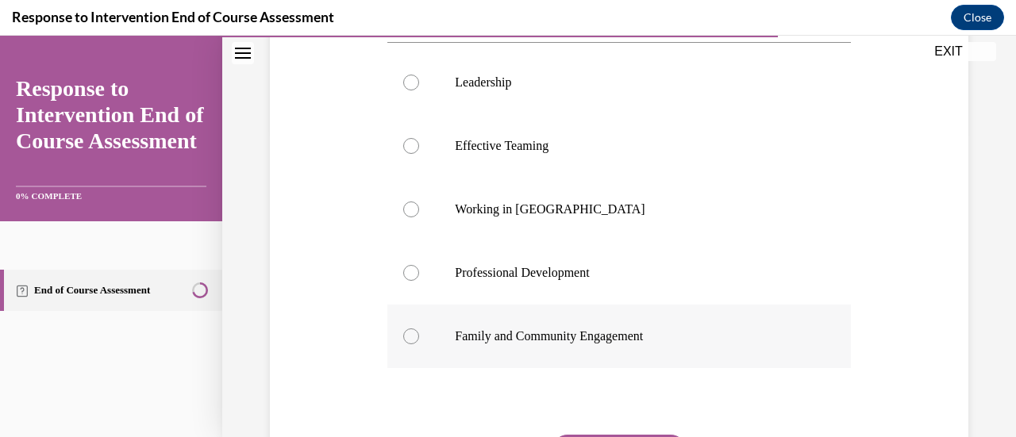
scroll to position [308, 0]
click at [527, 190] on label "Working in Silos" at bounding box center [618, 209] width 463 height 63
click at [419, 202] on input "Working in Silos" at bounding box center [411, 210] width 16 height 16
radio input "true"
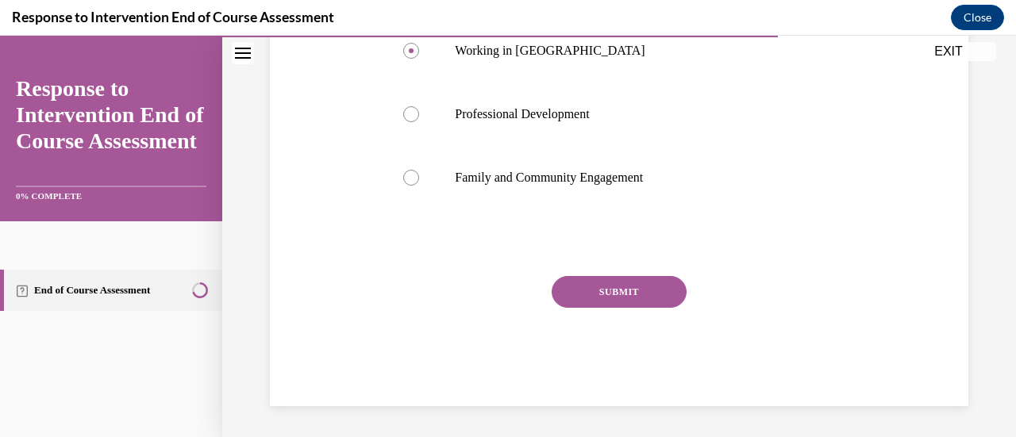
click at [626, 290] on button "SUBMIT" at bounding box center [619, 292] width 135 height 32
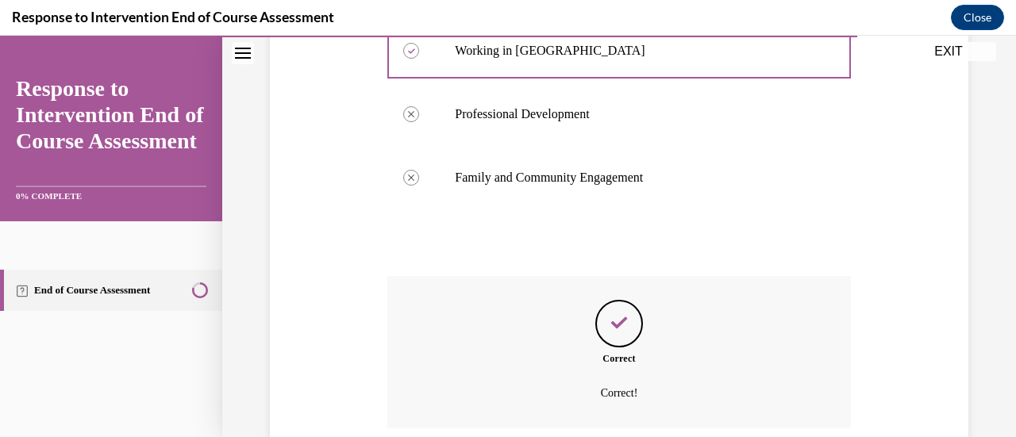
scroll to position [595, 0]
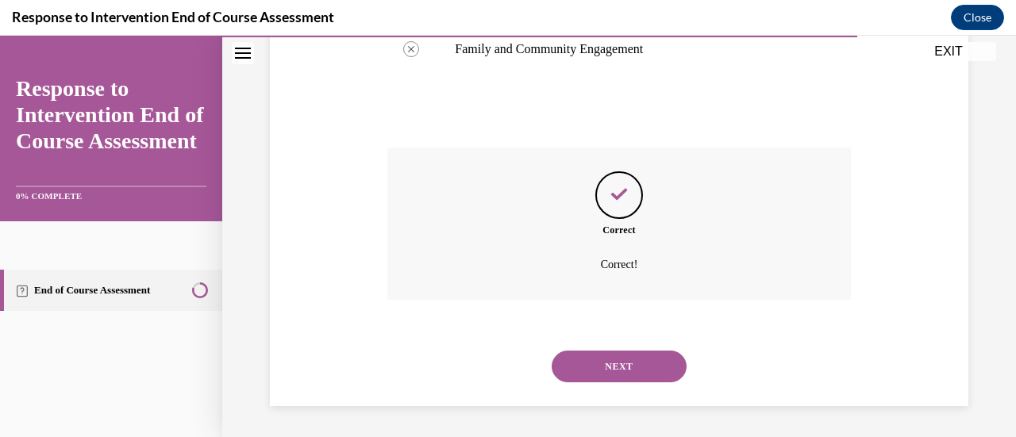
click at [606, 374] on button "NEXT" at bounding box center [619, 367] width 135 height 32
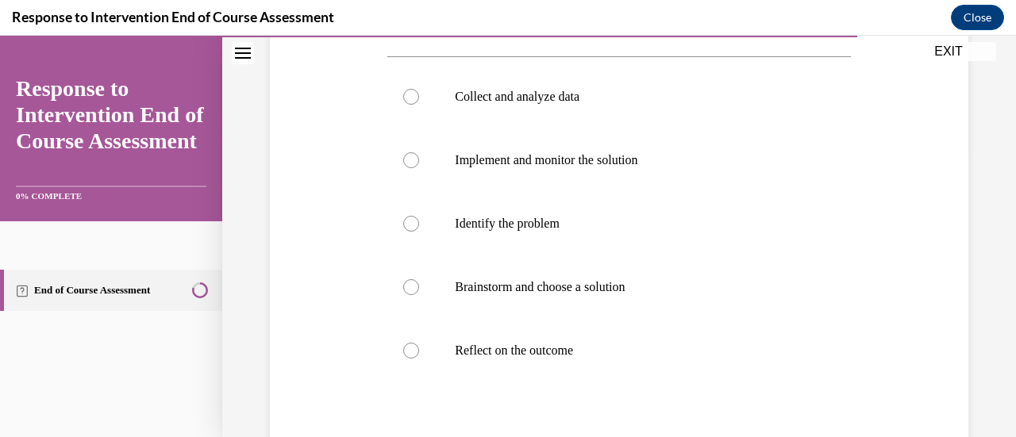
scroll to position [290, 0]
click at [512, 235] on label "Identify the problem" at bounding box center [618, 222] width 463 height 63
click at [419, 231] on input "Identify the problem" at bounding box center [411, 223] width 16 height 16
radio input "true"
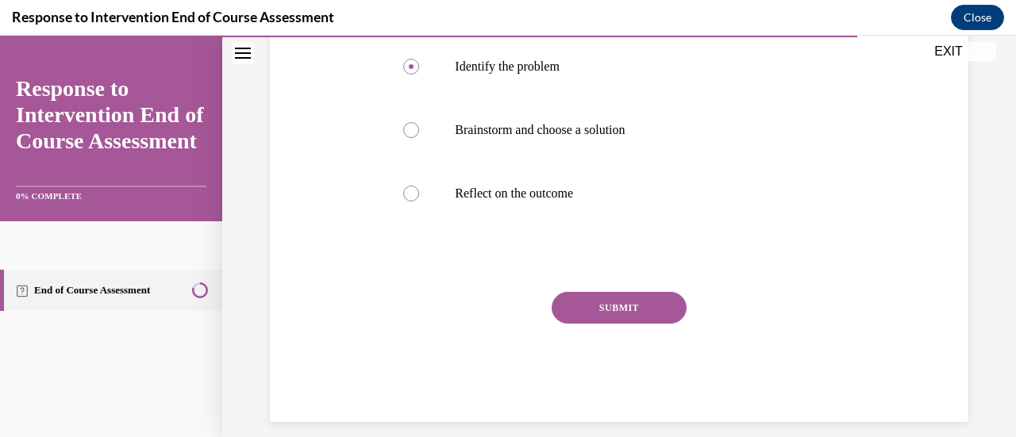
click at [607, 321] on button "SUBMIT" at bounding box center [619, 308] width 135 height 32
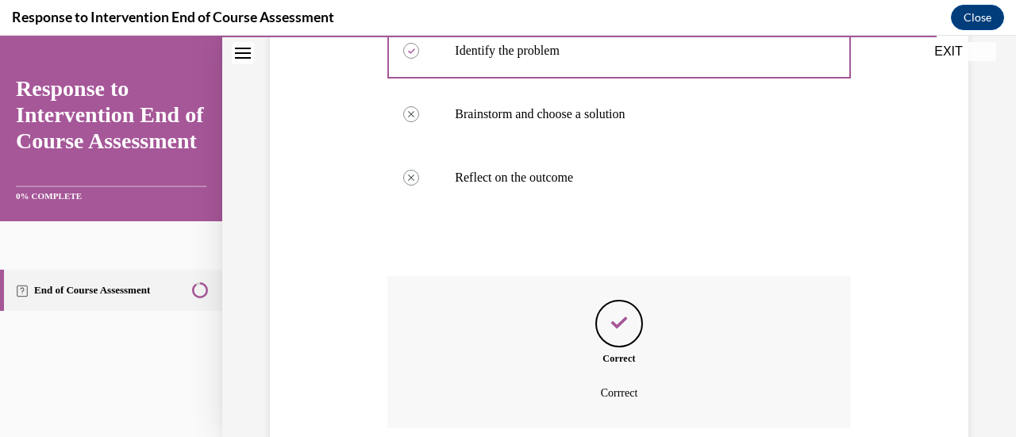
scroll to position [591, 0]
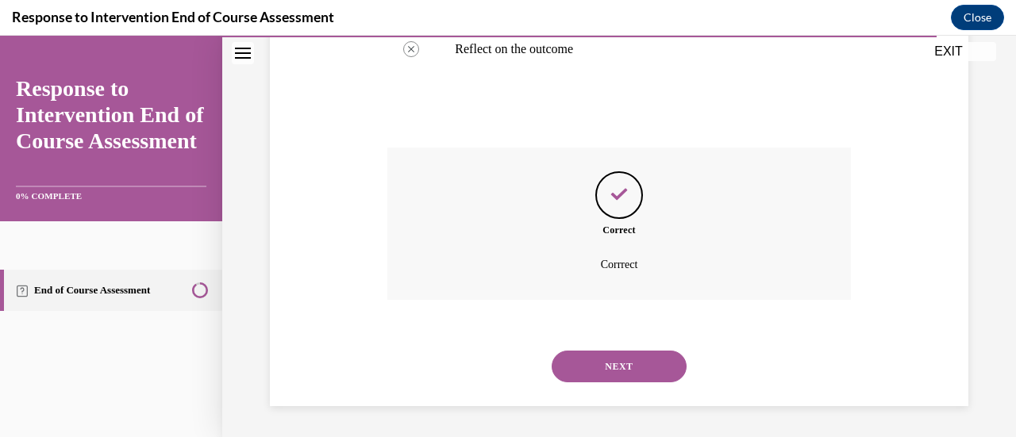
click at [605, 370] on button "NEXT" at bounding box center [619, 367] width 135 height 32
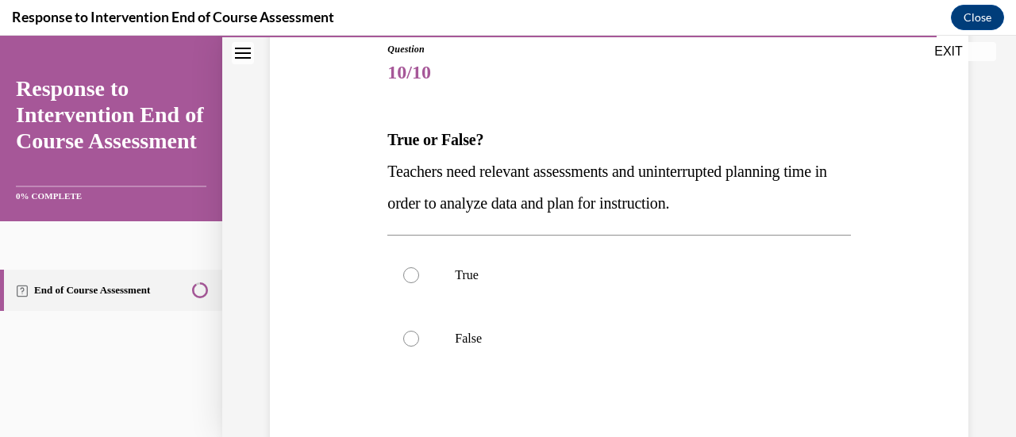
scroll to position [198, 0]
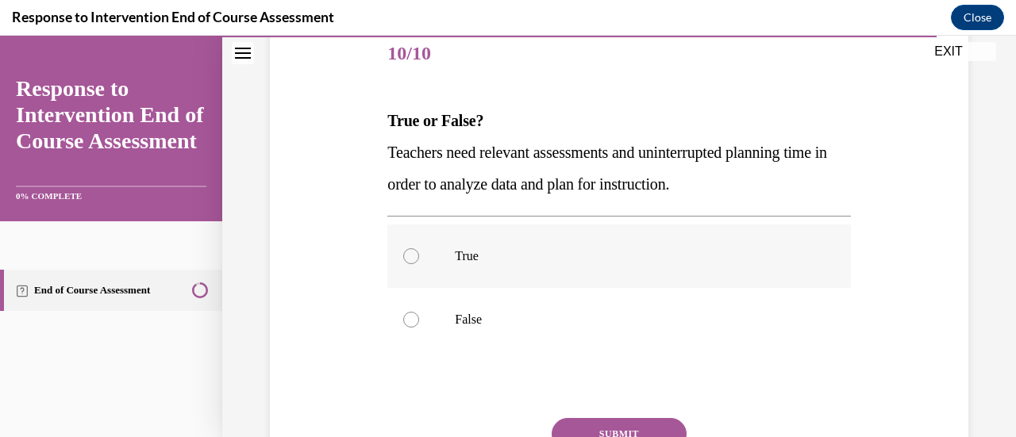
click at [469, 262] on p "True" at bounding box center [633, 256] width 356 height 16
click at [419, 262] on input "True" at bounding box center [411, 256] width 16 height 16
radio input "true"
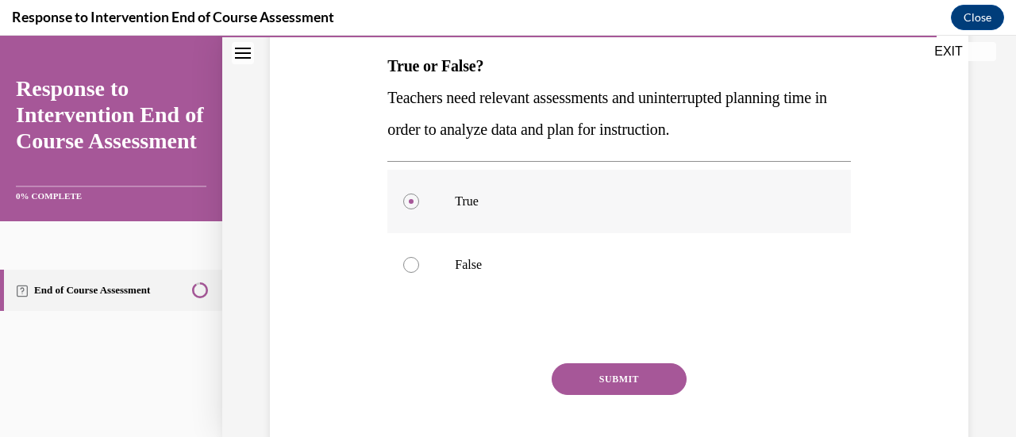
scroll to position [253, 0]
click at [614, 375] on button "SUBMIT" at bounding box center [619, 379] width 135 height 32
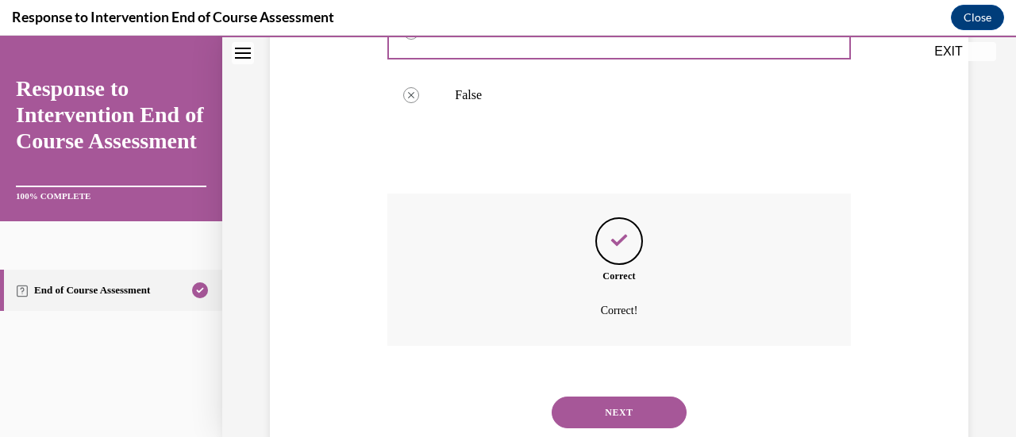
scroll to position [468, 0]
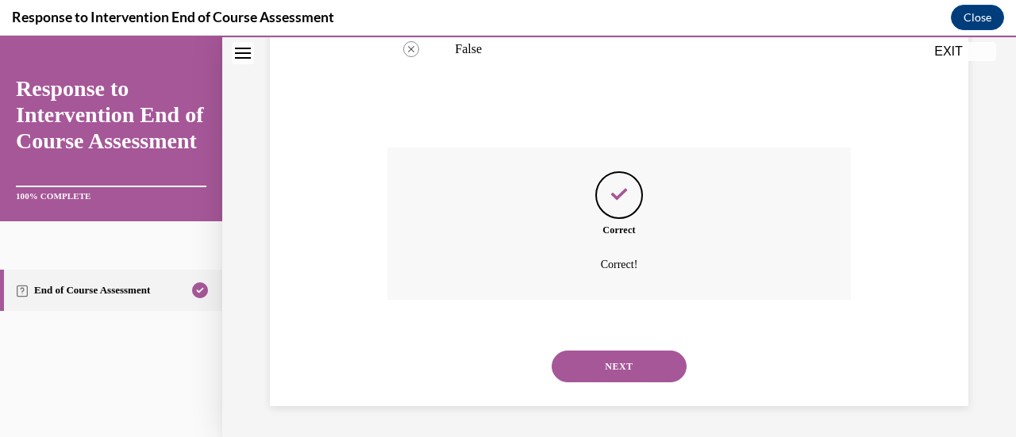
click at [625, 364] on button "NEXT" at bounding box center [619, 367] width 135 height 32
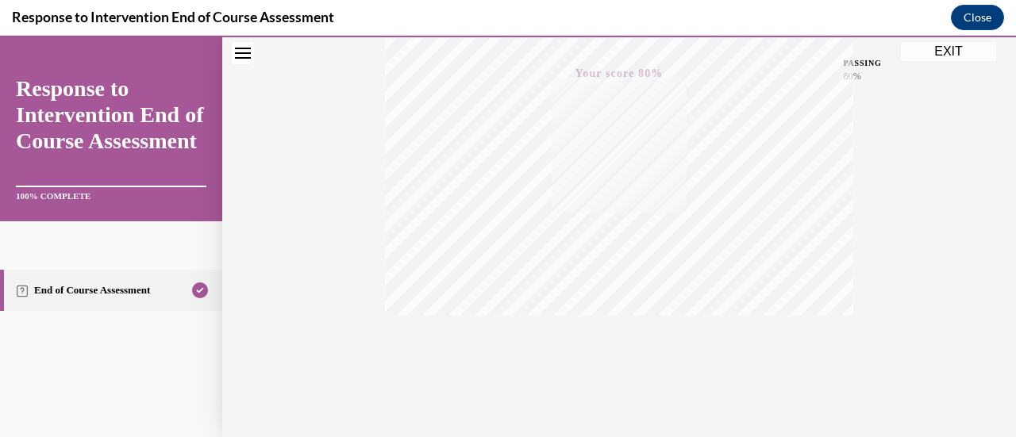
scroll to position [411, 0]
drag, startPoint x: 973, startPoint y: 45, endPoint x: 495, endPoint y: 233, distance: 513.2
click at [973, 45] on button "EXIT" at bounding box center [948, 51] width 95 height 19
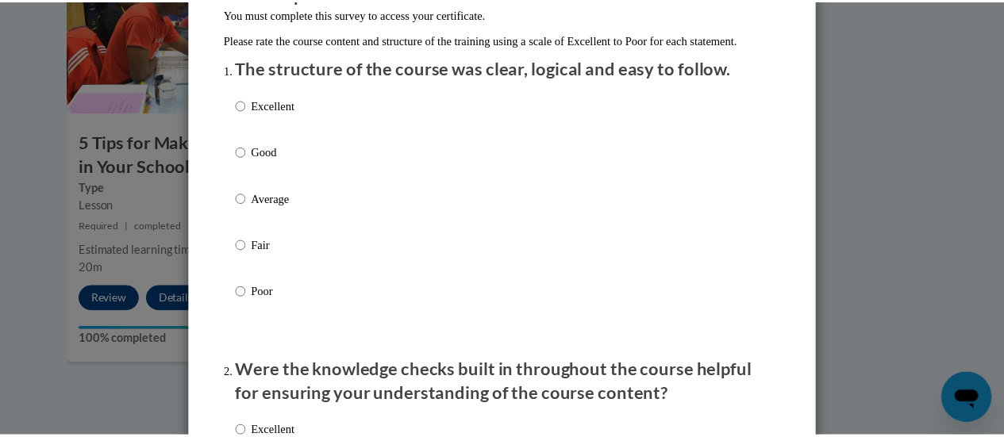
scroll to position [0, 0]
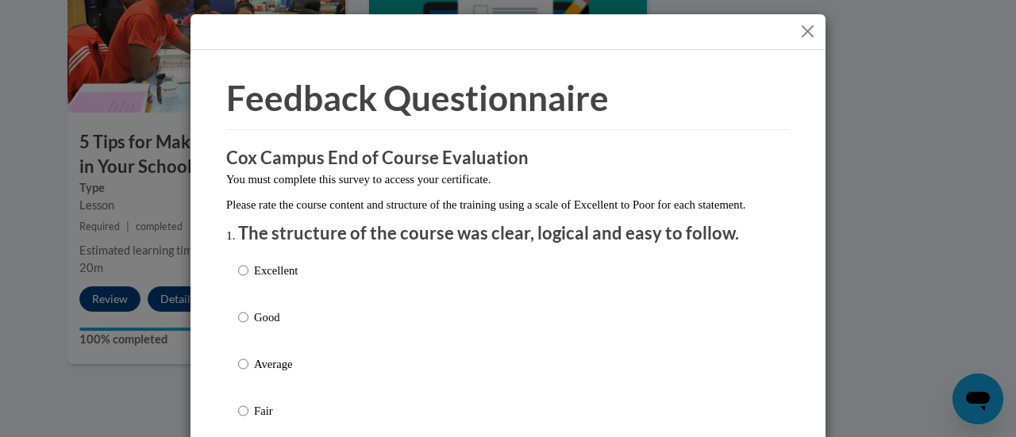
click at [801, 28] on button "Close" at bounding box center [808, 31] width 20 height 20
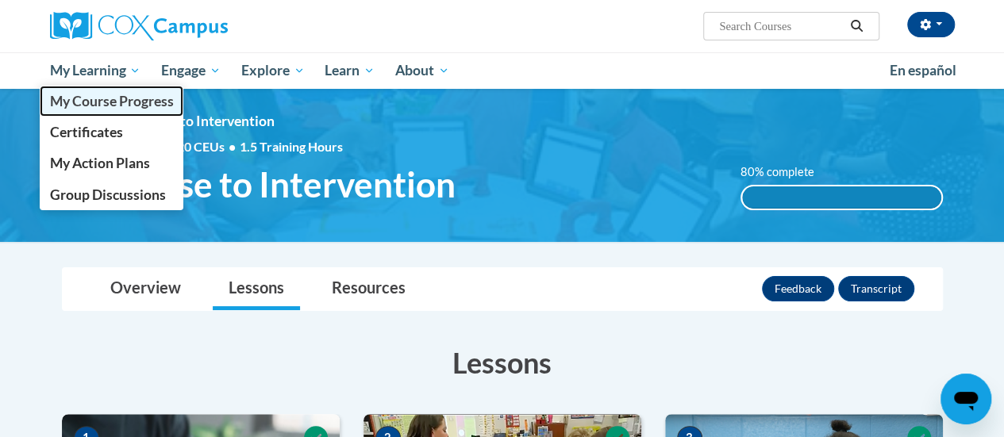
click at [111, 96] on span "My Course Progress" at bounding box center [111, 101] width 124 height 17
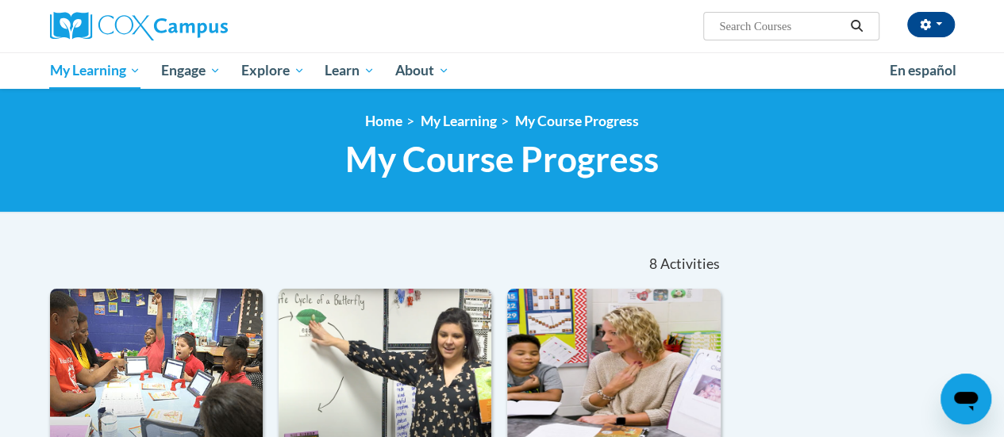
click at [779, 30] on input "Search..." at bounding box center [780, 26] width 127 height 19
click at [387, 125] on link "Home" at bounding box center [383, 121] width 37 height 17
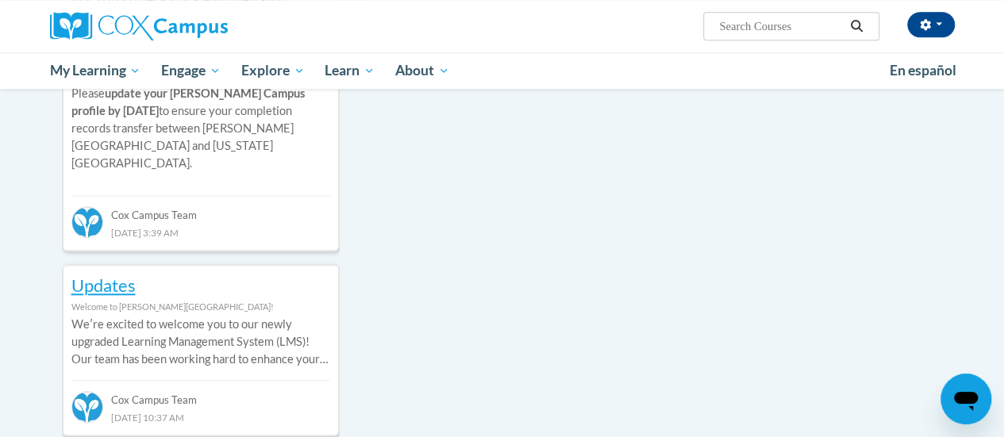
scroll to position [692, 0]
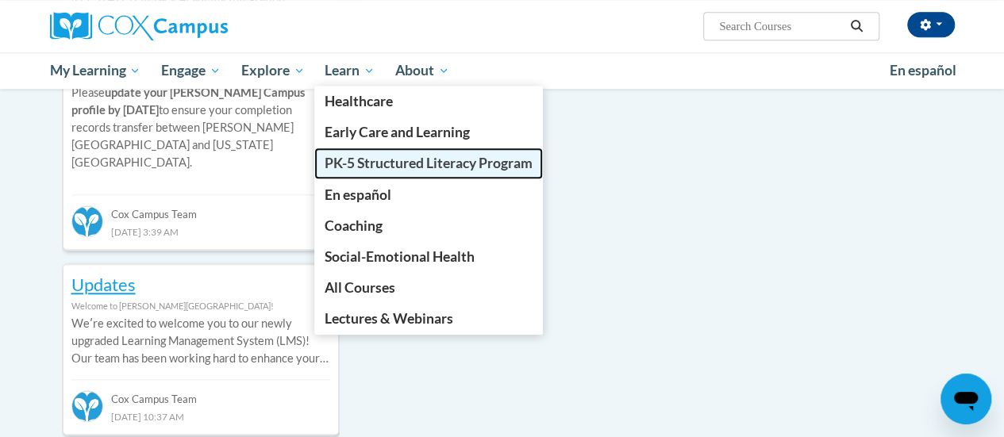
click at [373, 156] on span "PK-5 Structured Literacy Program" at bounding box center [429, 163] width 208 height 17
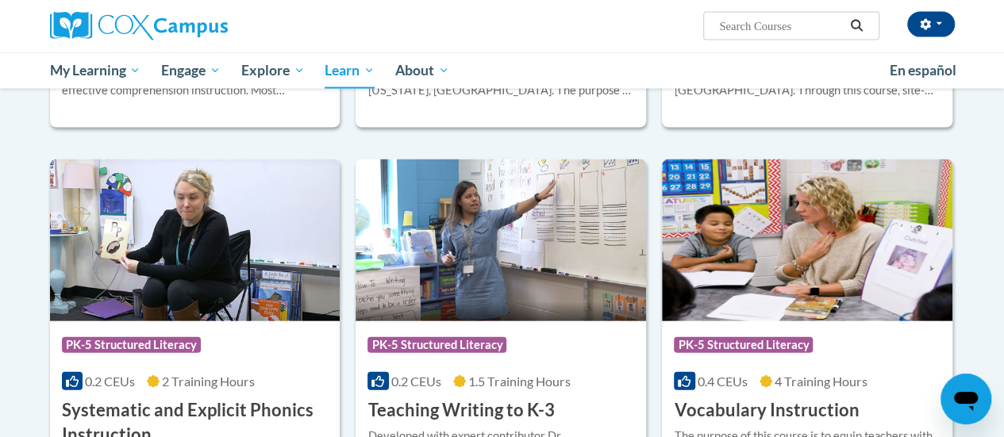
scroll to position [1727, 0]
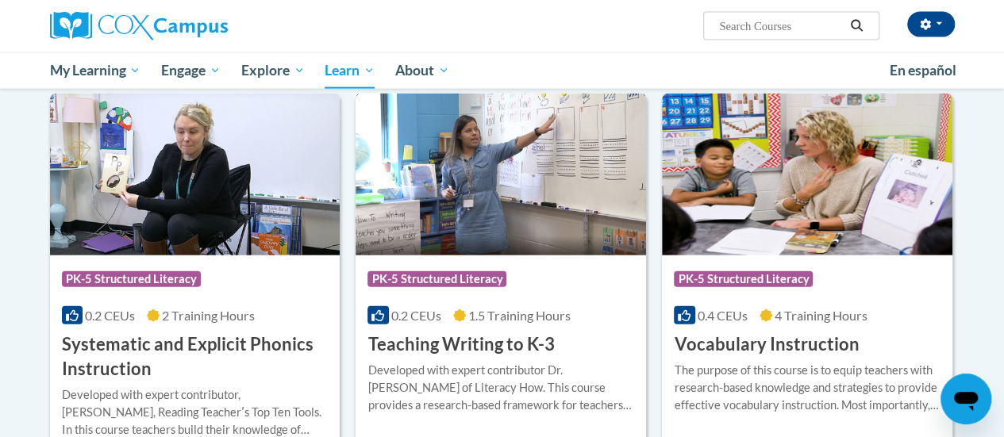
click at [423, 334] on h3 "Teaching Writing to K-3" at bounding box center [460, 345] width 187 height 25
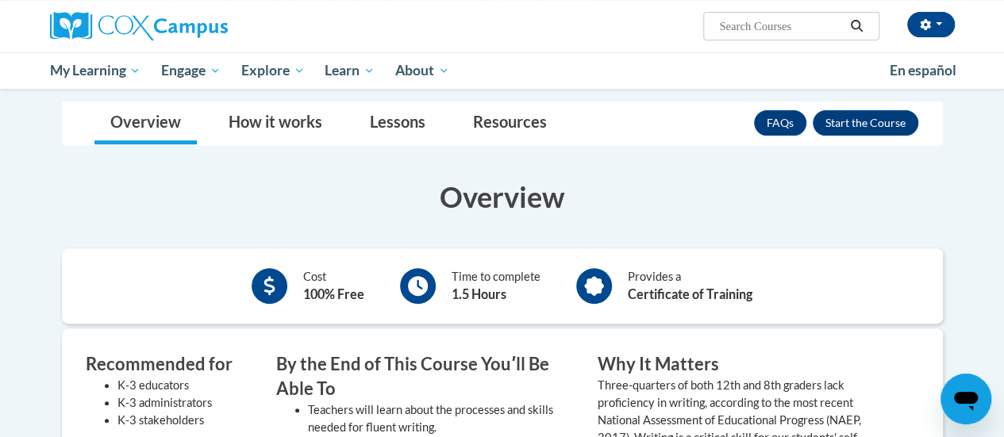
scroll to position [241, 0]
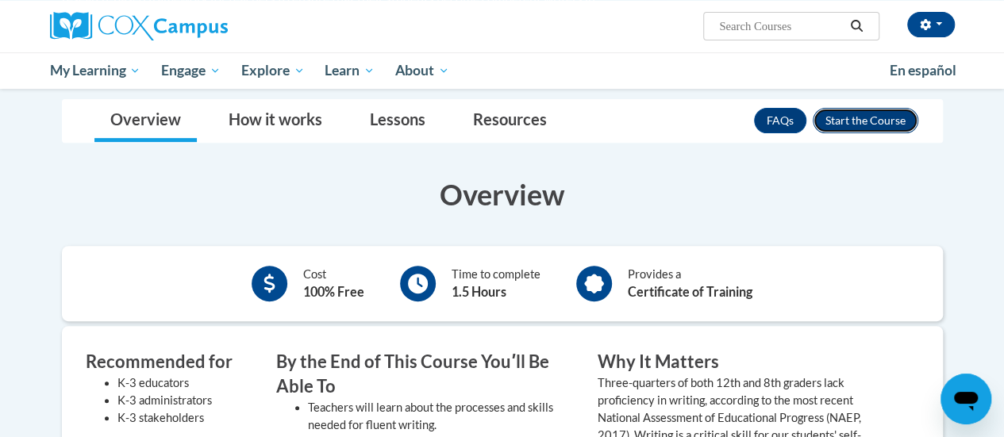
click at [887, 117] on button "Enroll" at bounding box center [866, 120] width 106 height 25
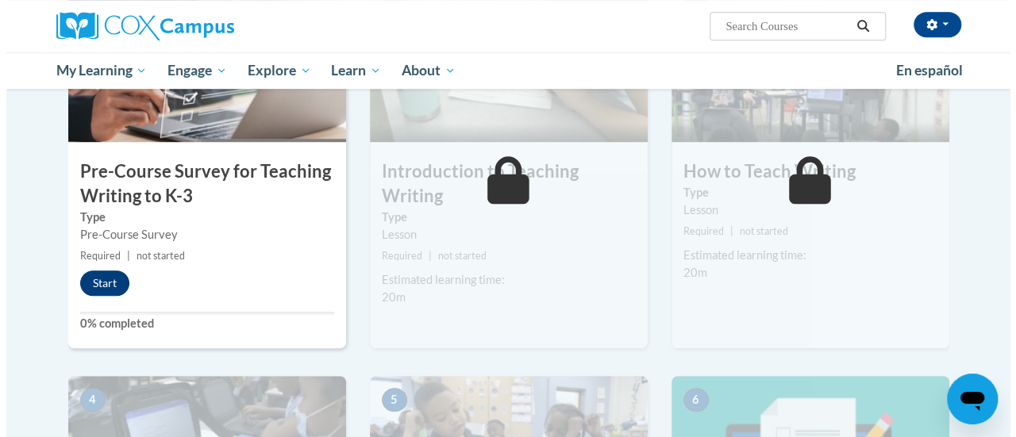
scroll to position [439, 0]
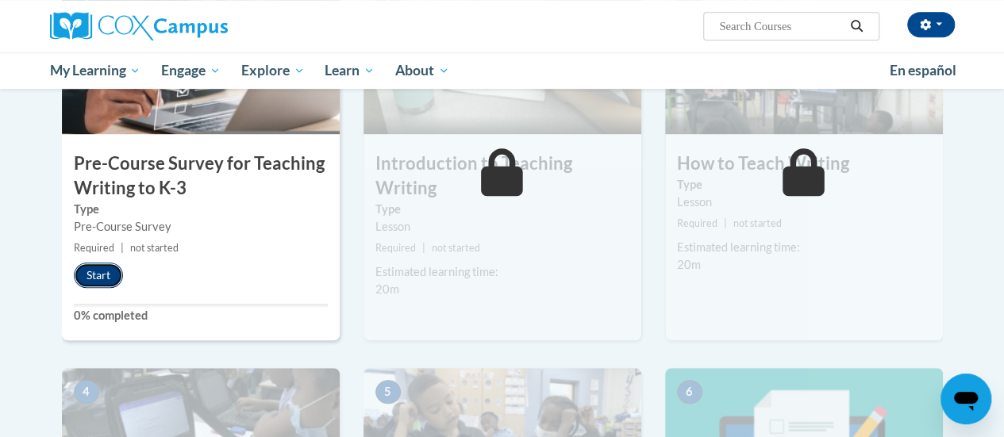
click at [98, 268] on button "Start" at bounding box center [98, 275] width 49 height 25
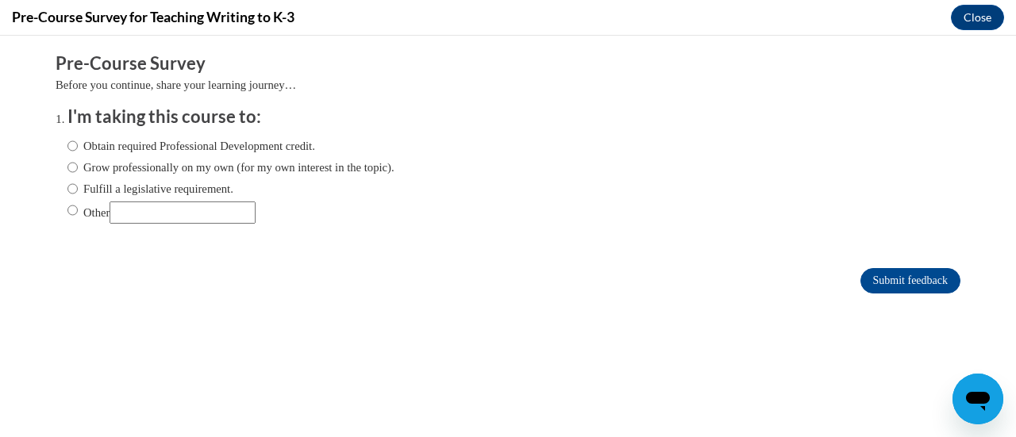
scroll to position [0, 0]
click at [157, 153] on label "Obtain required Professional Development credit." at bounding box center [191, 145] width 248 height 17
click at [78, 153] on input "Obtain required Professional Development credit." at bounding box center [72, 145] width 10 height 17
radio input "true"
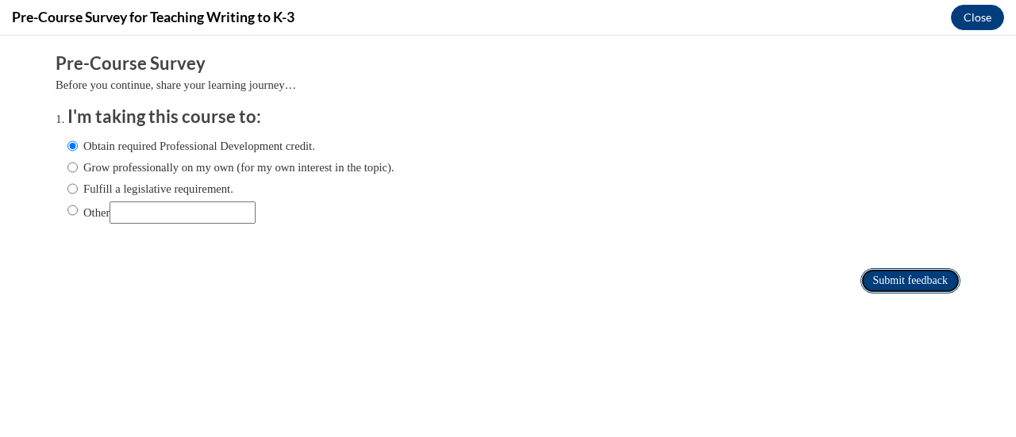
click at [874, 280] on input "Submit feedback" at bounding box center [910, 280] width 100 height 25
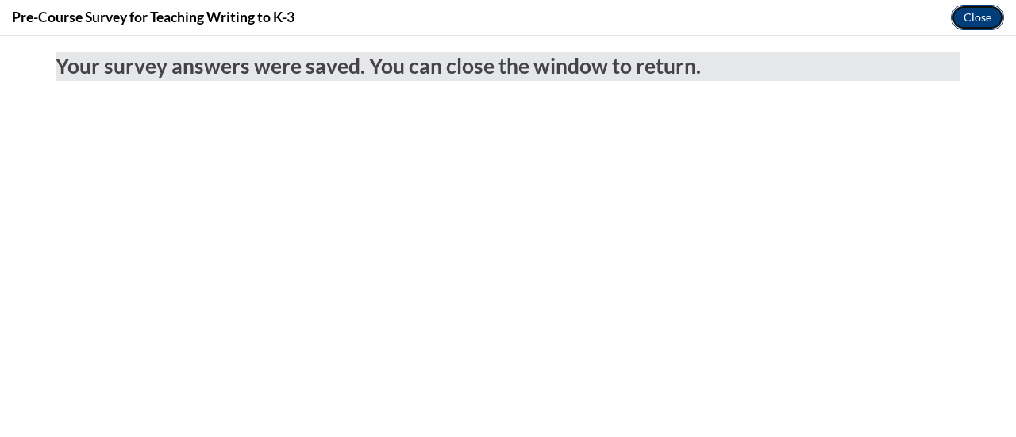
click at [983, 12] on button "Close" at bounding box center [977, 17] width 53 height 25
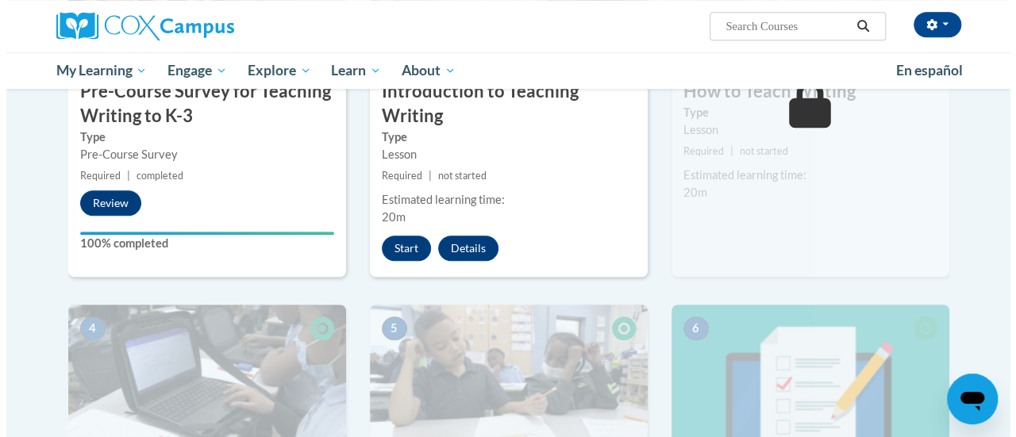
scroll to position [505, 0]
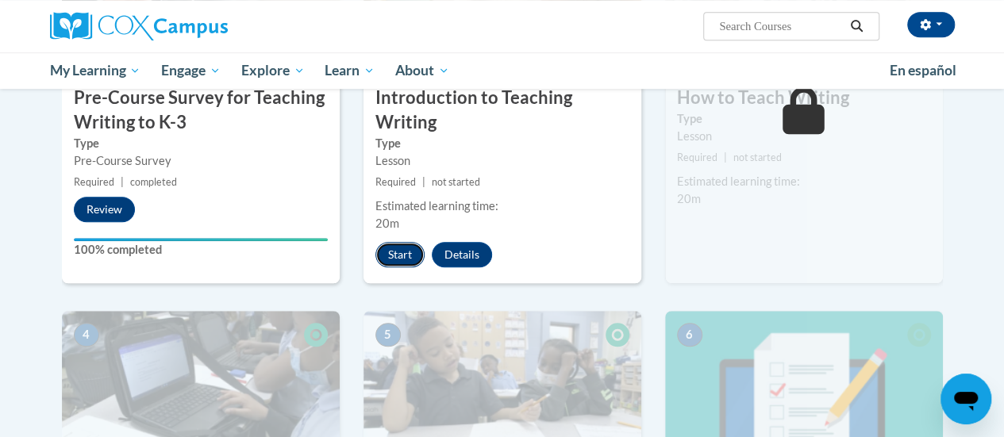
click at [411, 264] on button "Start" at bounding box center [399, 254] width 49 height 25
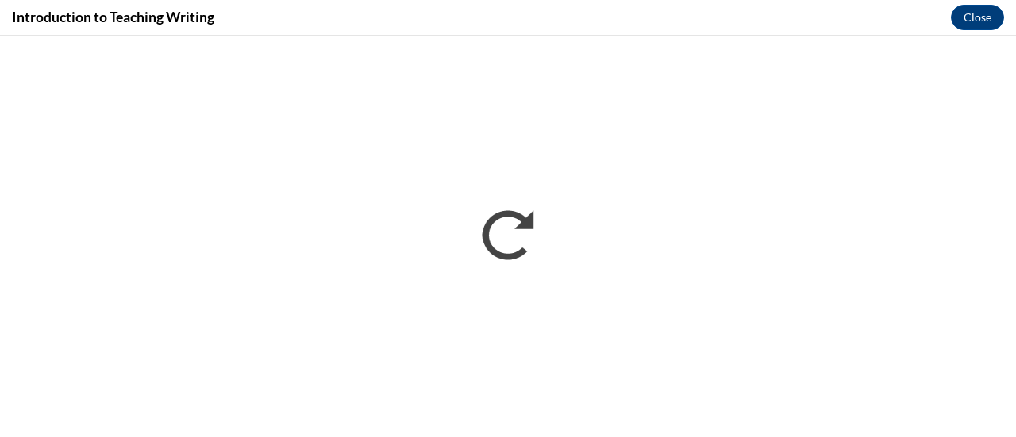
scroll to position [0, 0]
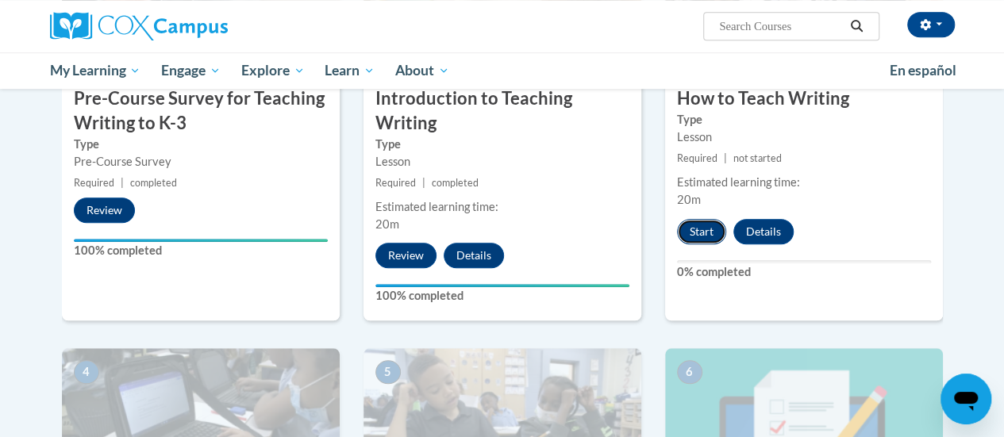
click at [705, 236] on button "Start" at bounding box center [701, 231] width 49 height 25
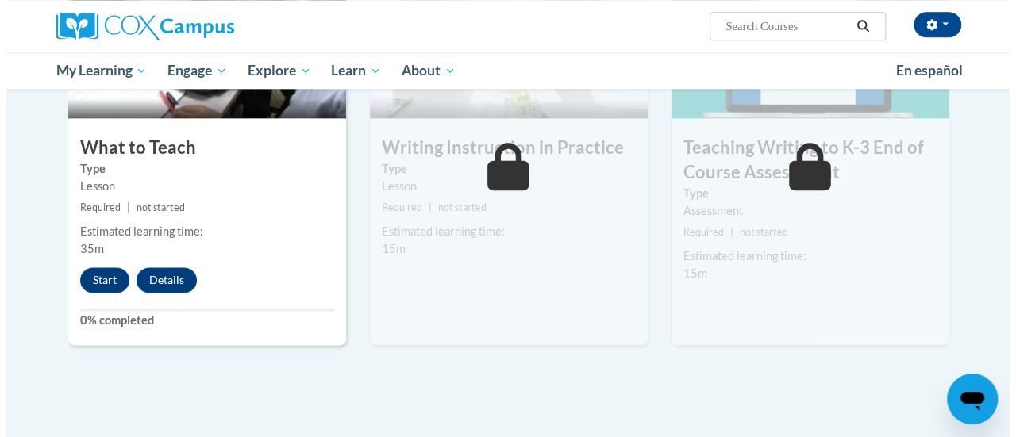
scroll to position [894, 0]
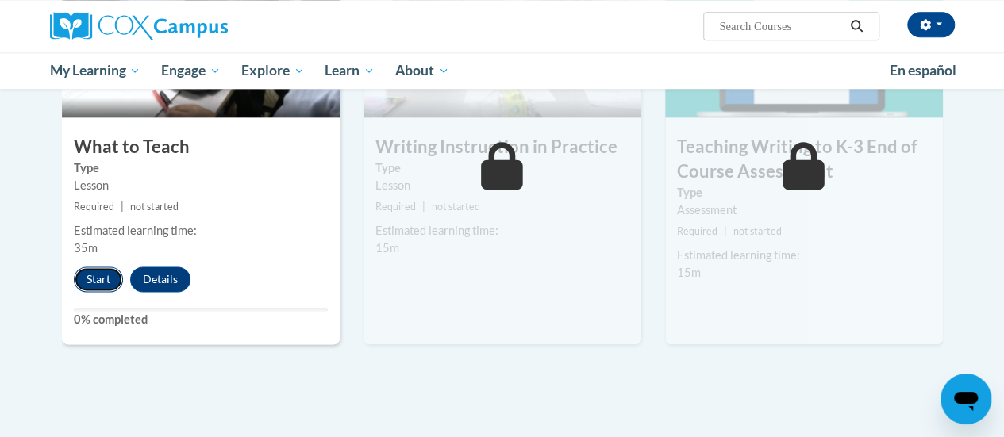
click at [100, 280] on button "Start" at bounding box center [98, 279] width 49 height 25
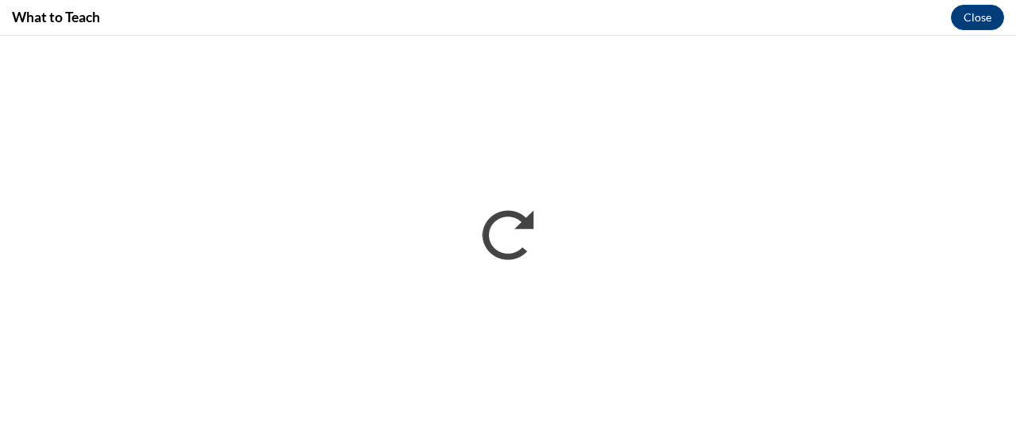
scroll to position [0, 0]
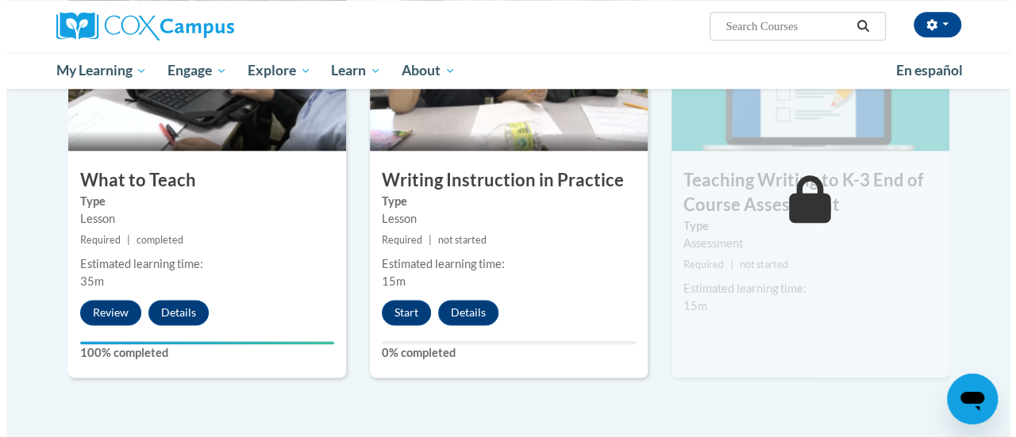
scroll to position [864, 0]
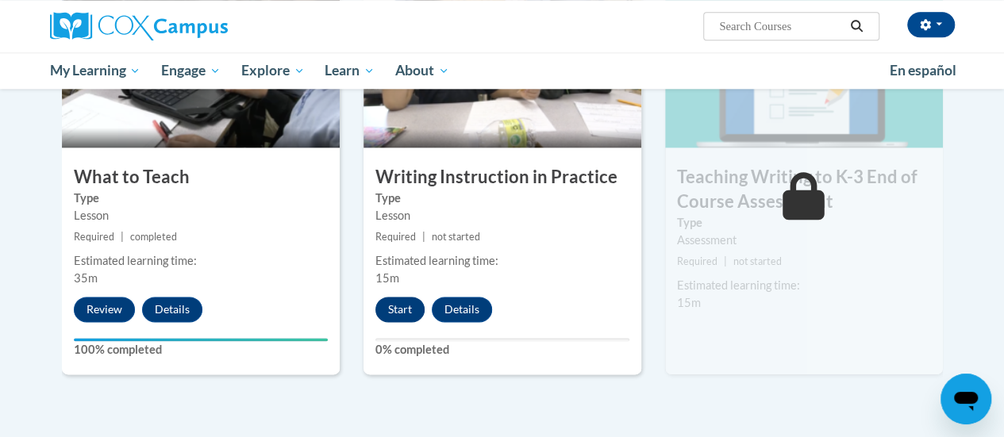
drag, startPoint x: 394, startPoint y: 294, endPoint x: 394, endPoint y: 304, distance: 10.3
click at [394, 304] on div "5 Writing Instruction in Practice Type Lesson Required | not started Estimated …" at bounding box center [503, 182] width 278 height 386
click at [394, 304] on button "Start" at bounding box center [399, 309] width 49 height 25
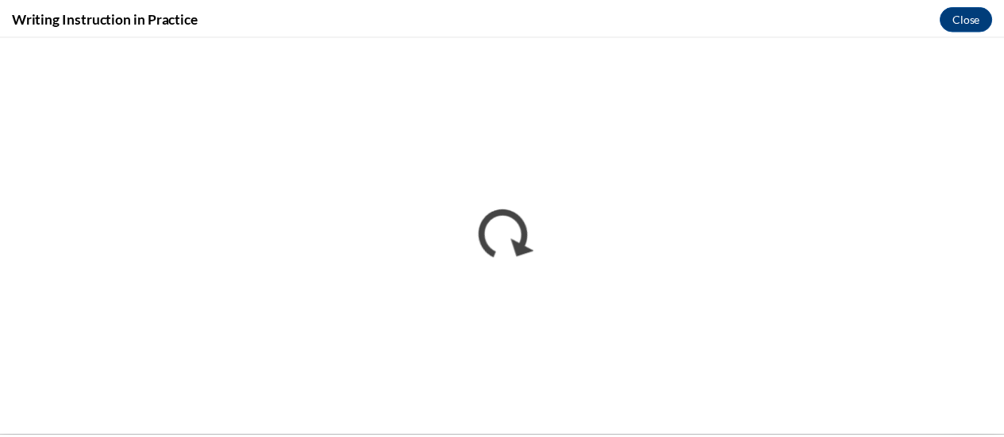
scroll to position [0, 0]
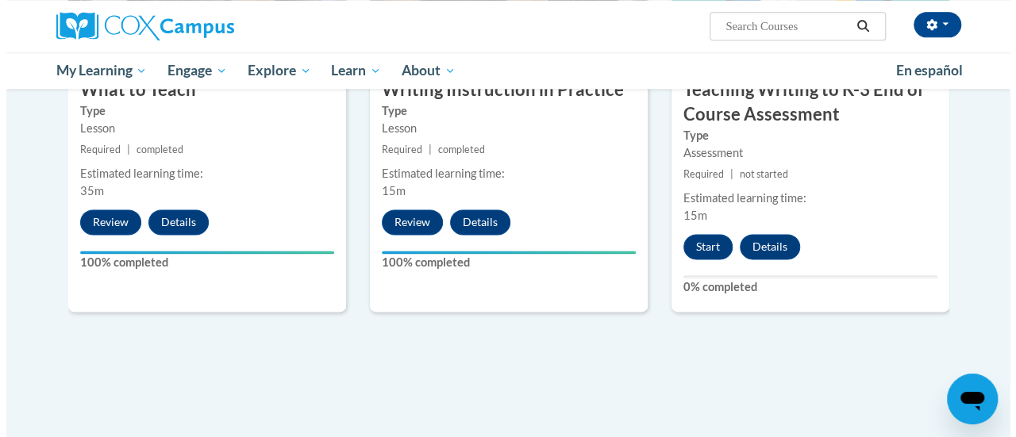
scroll to position [967, 0]
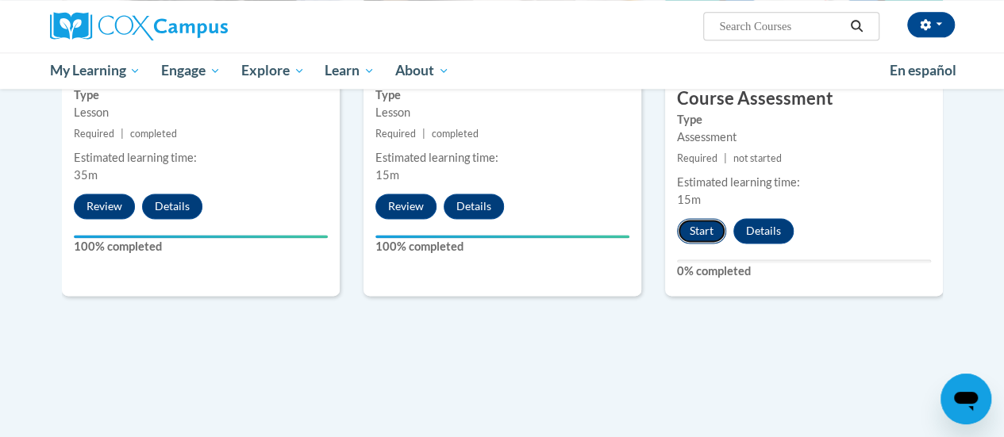
click at [697, 229] on button "Start" at bounding box center [701, 230] width 49 height 25
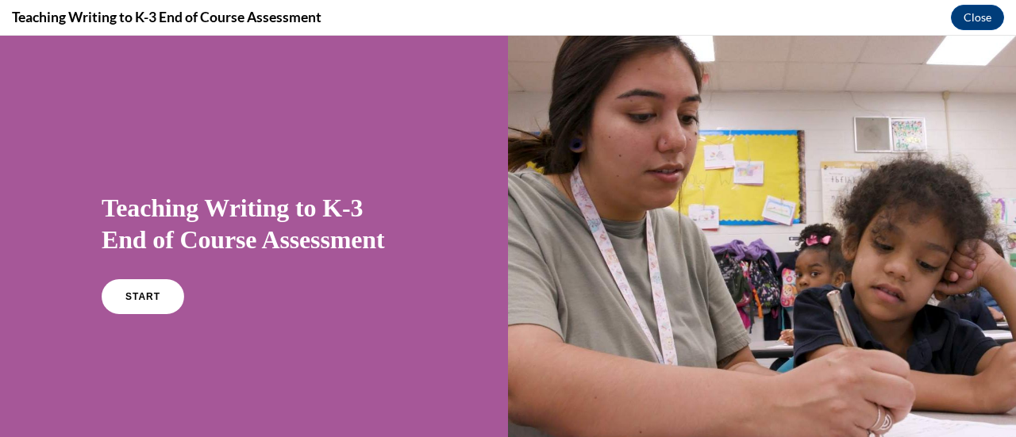
scroll to position [0, 0]
click at [160, 340] on div "Teaching Writing to K-3 End of Course Assessment START" at bounding box center [254, 254] width 508 height 437
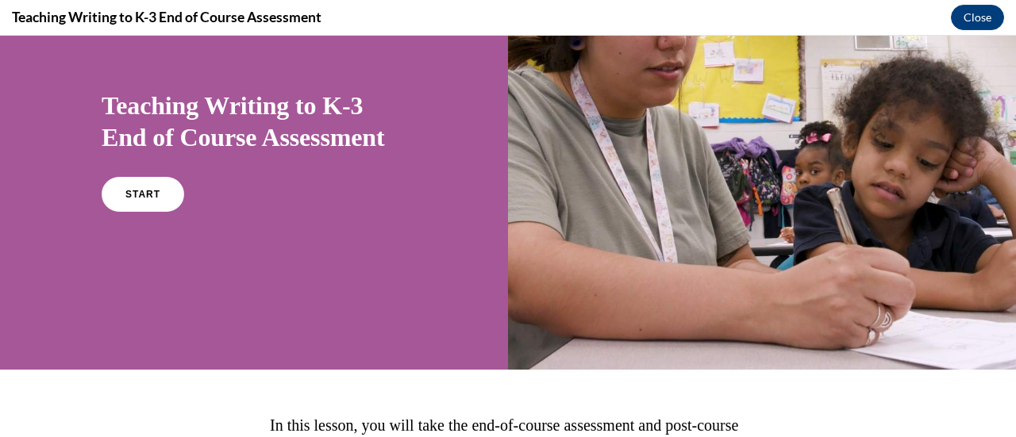
scroll to position [124, 0]
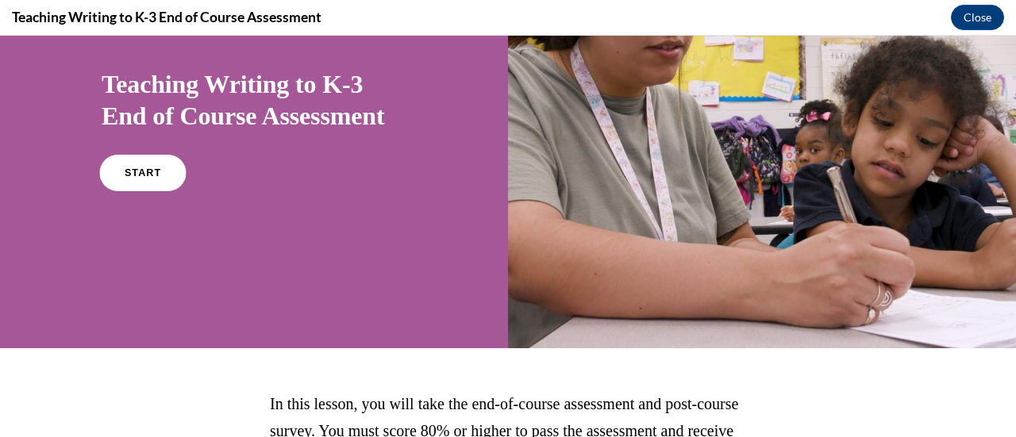
click at [151, 170] on span "START" at bounding box center [143, 173] width 37 height 12
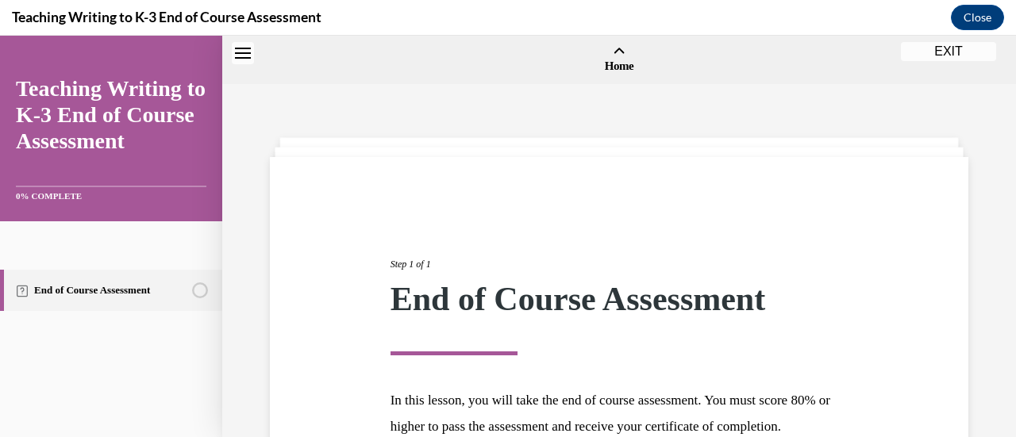
scroll to position [49, 0]
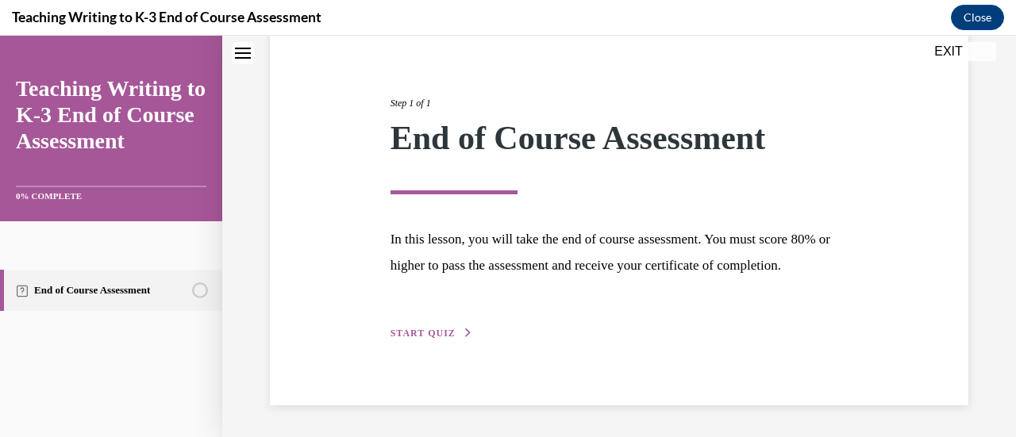
click at [427, 334] on span "START QUIZ" at bounding box center [422, 333] width 65 height 11
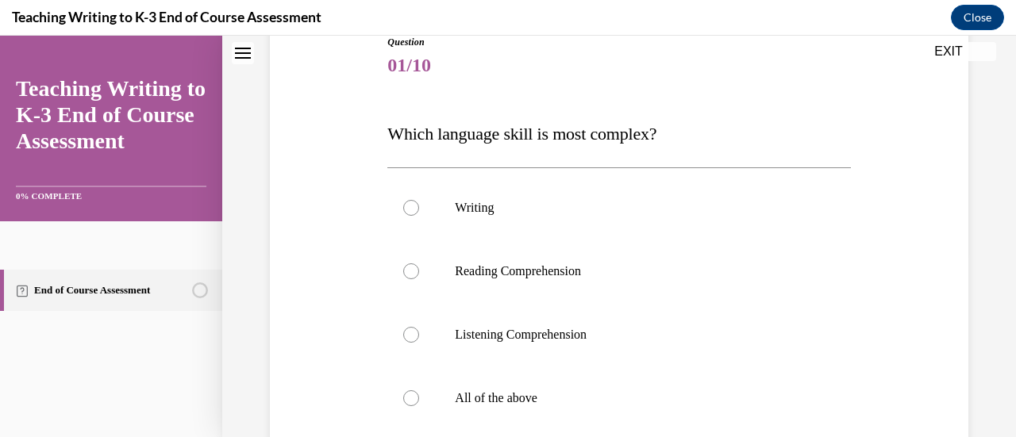
scroll to position [176, 0]
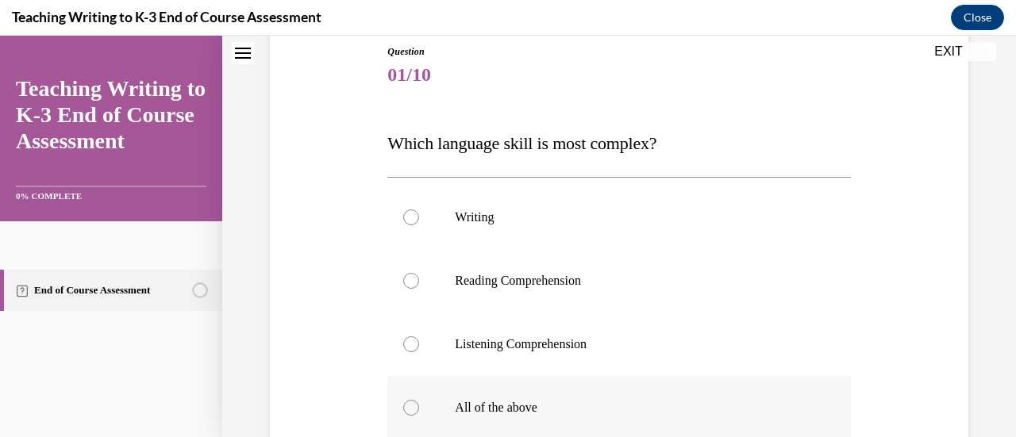
click at [433, 402] on label "All of the above" at bounding box center [618, 407] width 463 height 63
click at [419, 402] on input "All of the above" at bounding box center [411, 408] width 16 height 16
radio input "true"
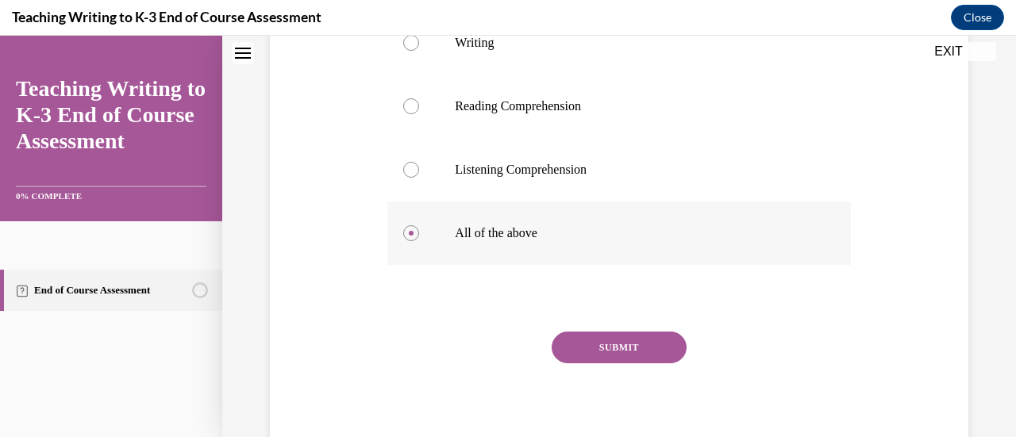
scroll to position [351, 0]
click at [592, 334] on button "SUBMIT" at bounding box center [619, 348] width 135 height 32
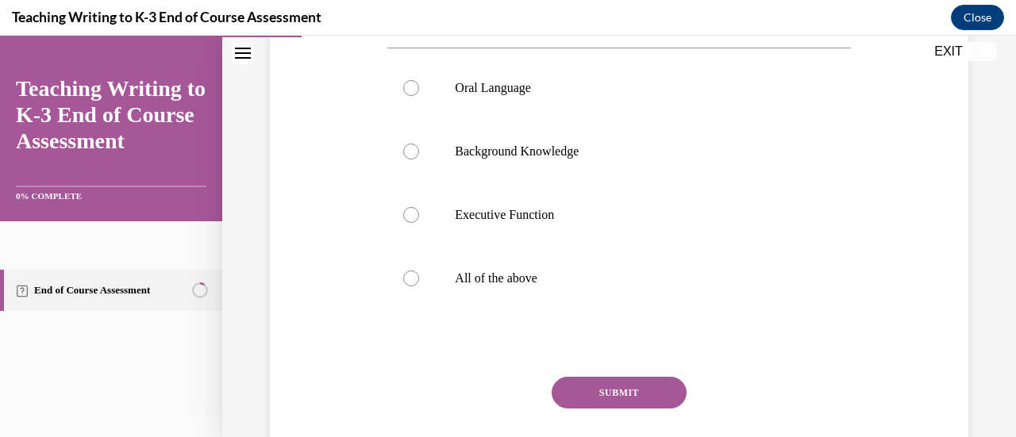
scroll to position [307, 0]
click at [498, 254] on label "All of the above" at bounding box center [618, 276] width 463 height 63
click at [419, 269] on input "All of the above" at bounding box center [411, 277] width 16 height 16
radio input "true"
click at [640, 398] on button "SUBMIT" at bounding box center [619, 391] width 135 height 32
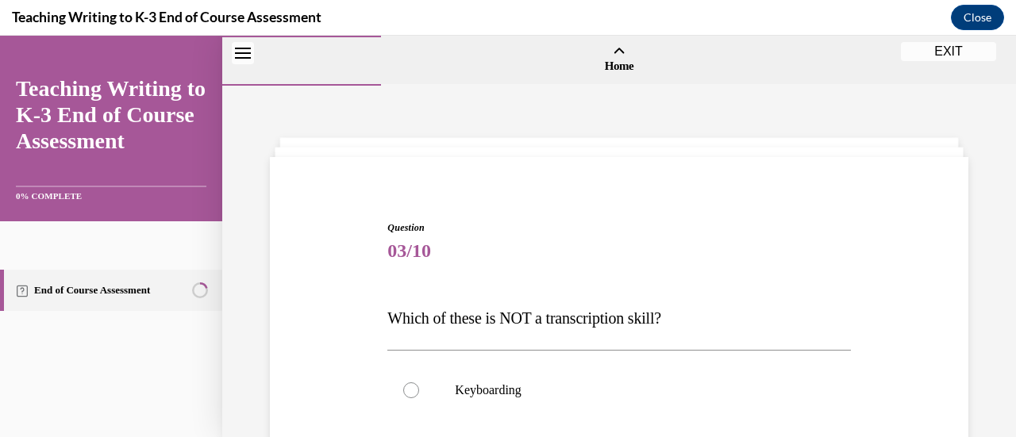
scroll to position [100, 0]
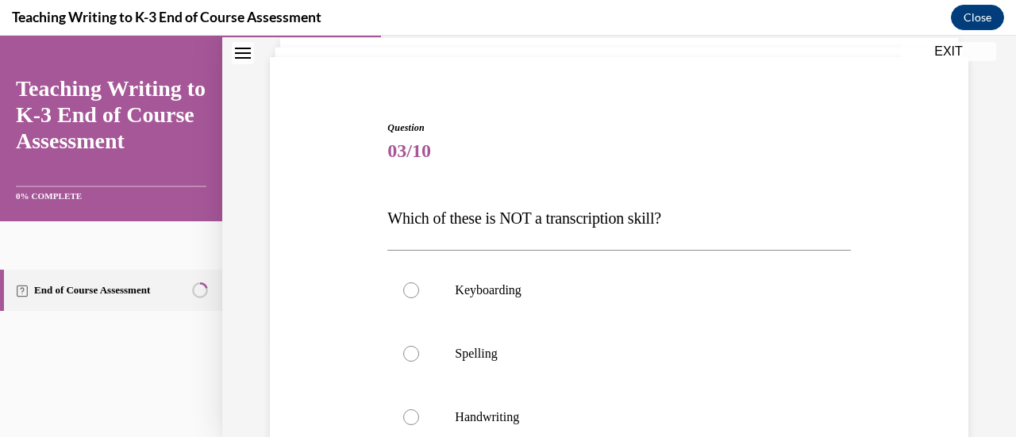
click at [251, 42] on button "Close navigation menu" at bounding box center [243, 53] width 22 height 22
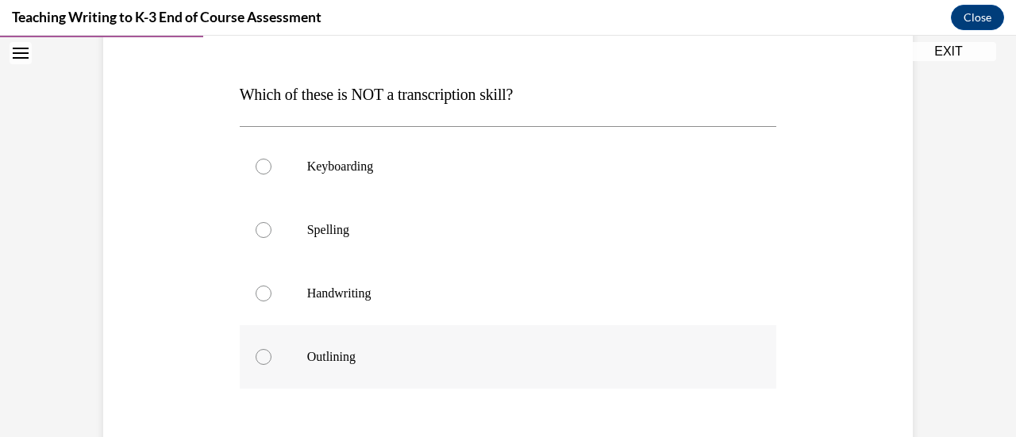
scroll to position [232, 0]
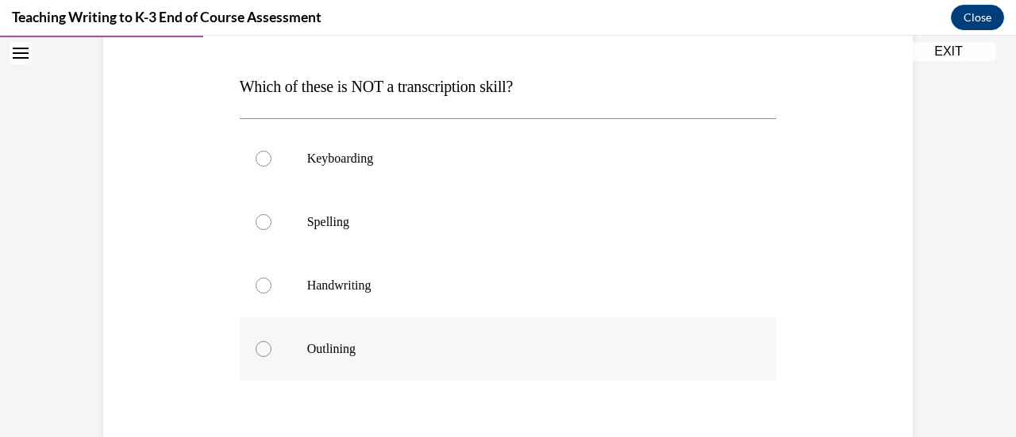
click at [397, 311] on label "Handwriting" at bounding box center [508, 285] width 537 height 63
click at [271, 294] on input "Handwriting" at bounding box center [264, 286] width 16 height 16
radio input "true"
click at [351, 329] on label "Outlining" at bounding box center [508, 348] width 537 height 63
click at [271, 341] on input "Outlining" at bounding box center [264, 349] width 16 height 16
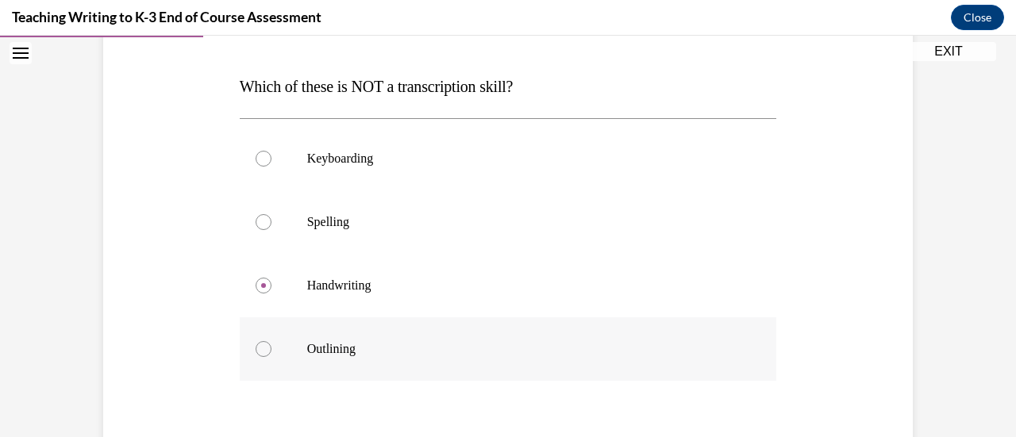
radio input "true"
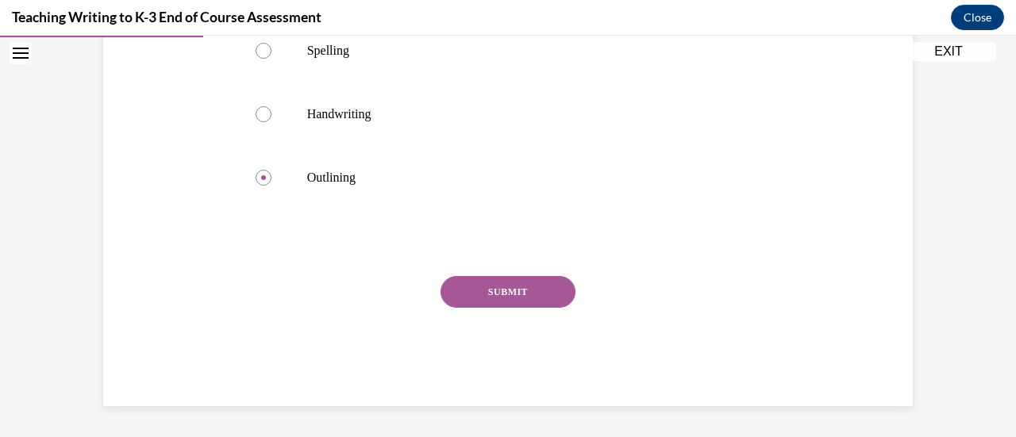
click at [457, 285] on button "SUBMIT" at bounding box center [507, 292] width 135 height 32
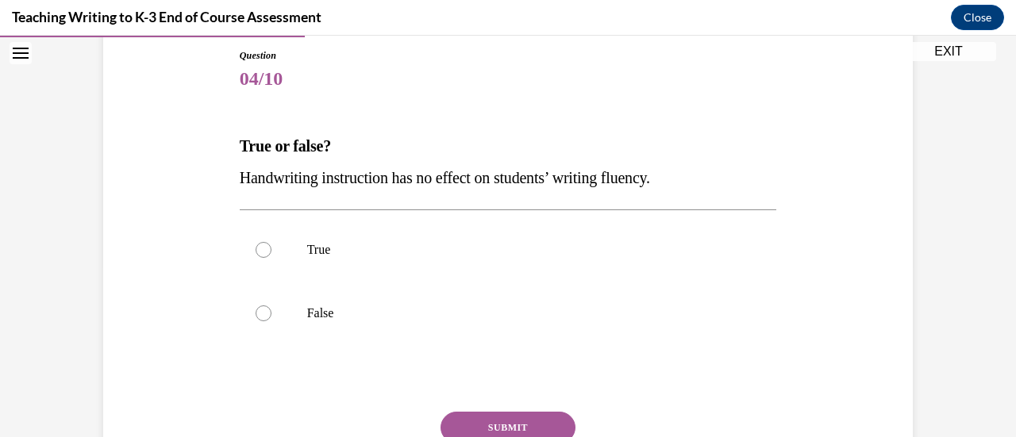
scroll to position [173, 0]
click at [425, 302] on label "False" at bounding box center [508, 312] width 537 height 63
click at [271, 305] on input "False" at bounding box center [264, 313] width 16 height 16
radio input "true"
click at [508, 410] on div "Question 04/10 True or false? Handwriting instruction has no effect on students…" at bounding box center [508, 295] width 537 height 494
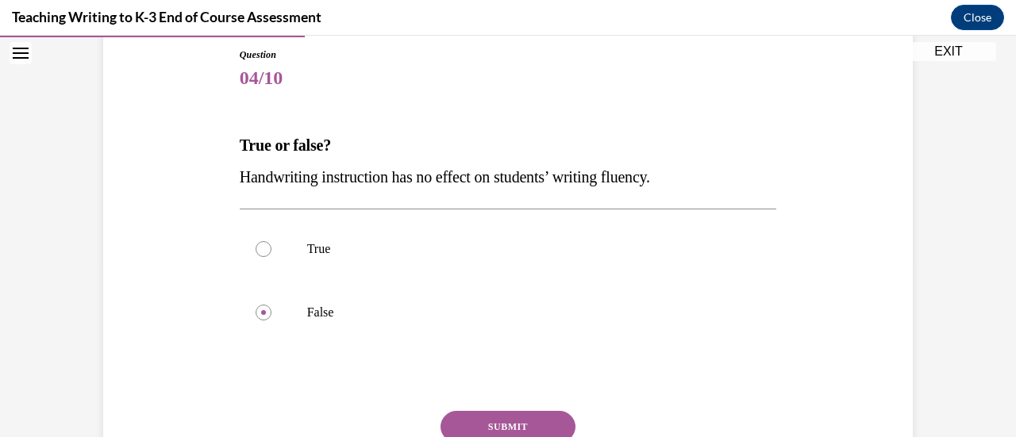
click at [510, 411] on button "SUBMIT" at bounding box center [507, 427] width 135 height 32
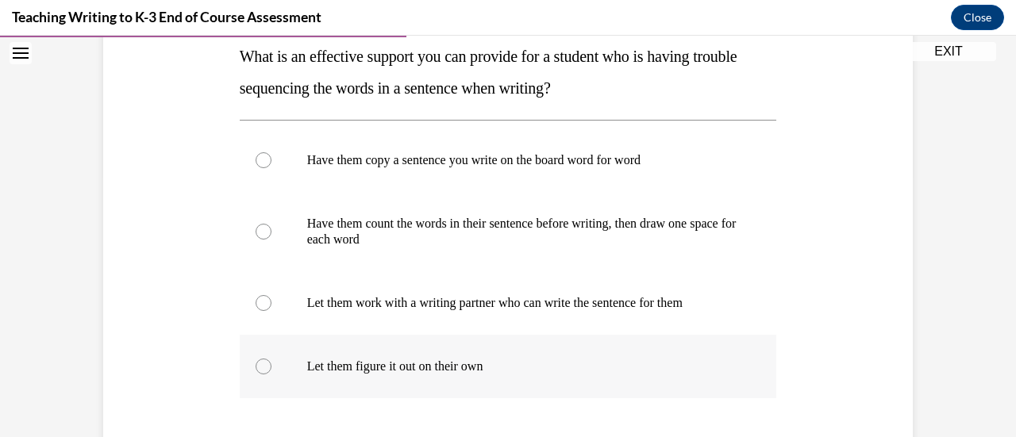
scroll to position [261, 0]
click at [490, 179] on label "Have them copy a sentence you write on the board word for word" at bounding box center [508, 160] width 537 height 63
click at [271, 169] on input "Have them copy a sentence you write on the board word for word" at bounding box center [264, 161] width 16 height 16
radio input "true"
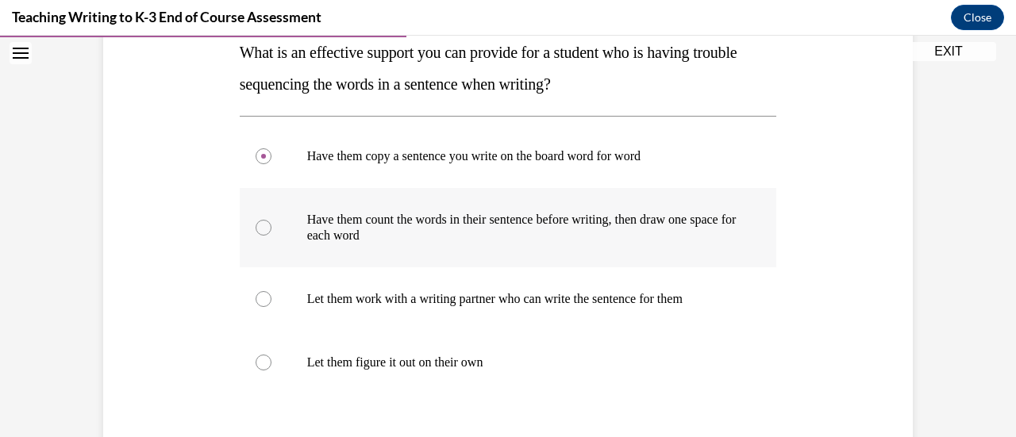
scroll to position [260, 0]
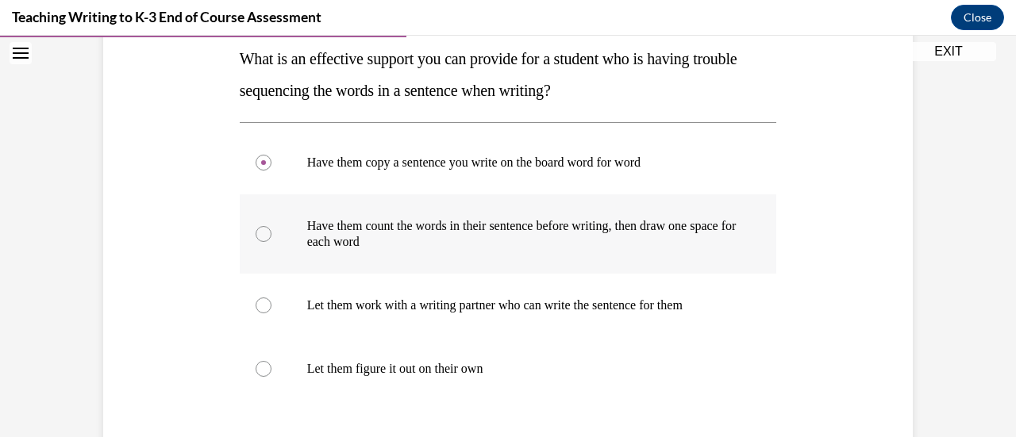
click at [457, 224] on p "Have them count the words in their sentence before writing, then draw one space…" at bounding box center [522, 234] width 430 height 32
click at [271, 226] on input "Have them count the words in their sentence before writing, then draw one space…" at bounding box center [264, 234] width 16 height 16
radio input "true"
click at [481, 232] on p "Have them count the words in their sentence before writing, then draw one space…" at bounding box center [522, 234] width 430 height 32
click at [271, 232] on input "Have them count the words in their sentence before writing, then draw one space…" at bounding box center [264, 234] width 16 height 16
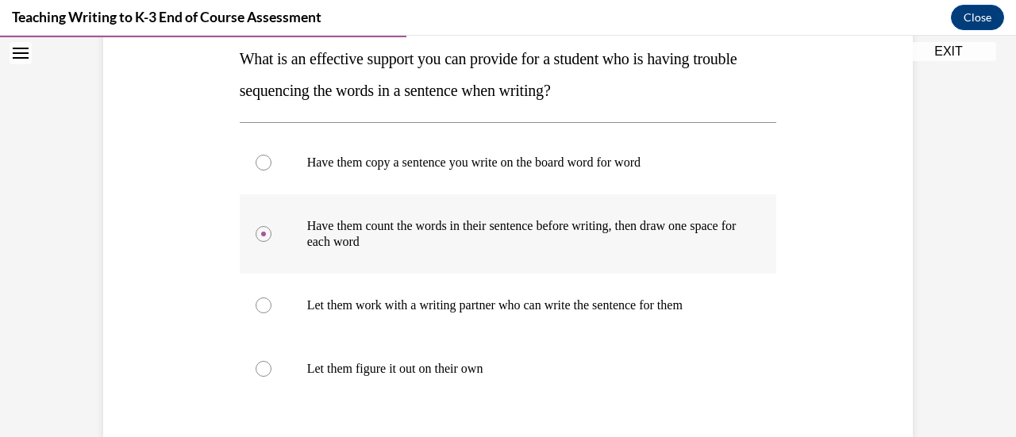
scroll to position [451, 0]
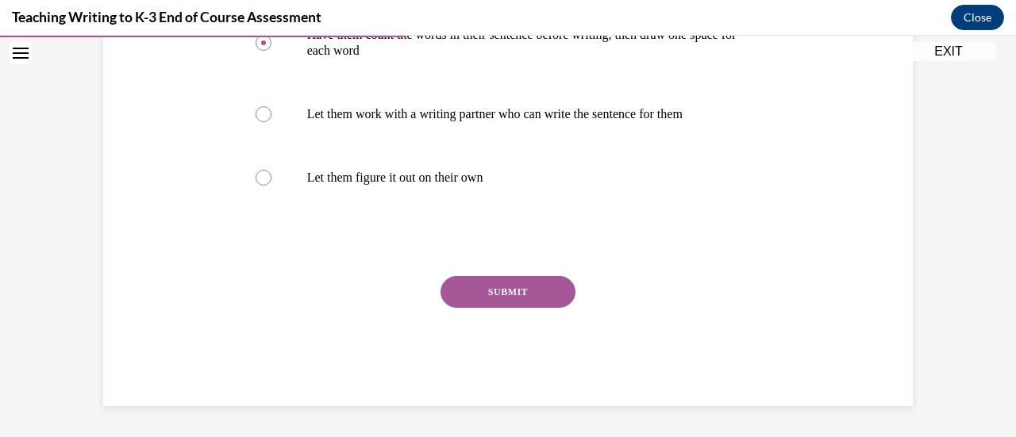
click at [521, 284] on button "SUBMIT" at bounding box center [507, 292] width 135 height 32
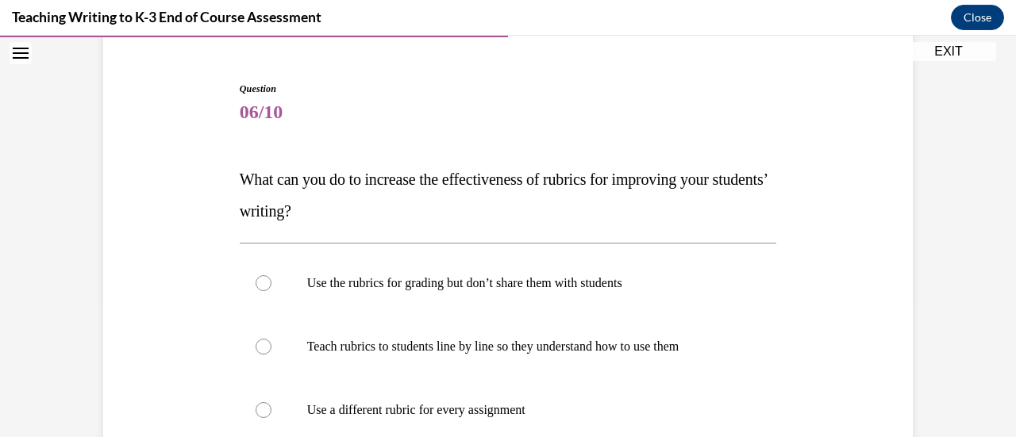
scroll to position [140, 0]
click at [380, 193] on p "What can you do to increase the effectiveness of rubrics for improving your stu…" at bounding box center [508, 194] width 537 height 63
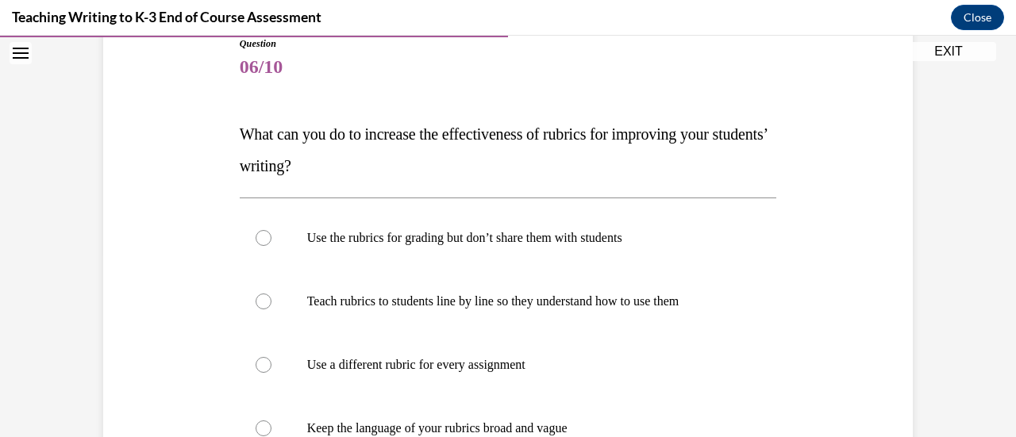
click at [375, 178] on p "What can you do to increase the effectiveness of rubrics for improving your stu…" at bounding box center [508, 149] width 537 height 63
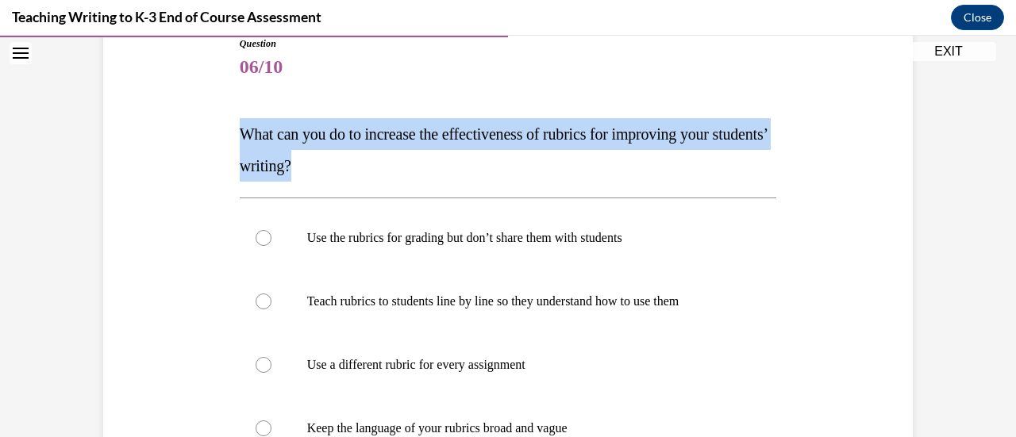
click at [375, 178] on p "What can you do to increase the effectiveness of rubrics for improving your stu…" at bounding box center [508, 149] width 537 height 63
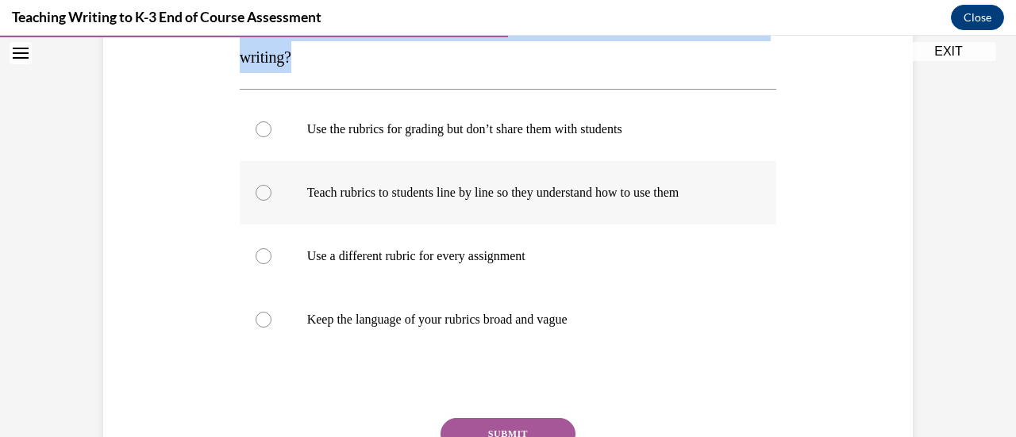
scroll to position [295, 0]
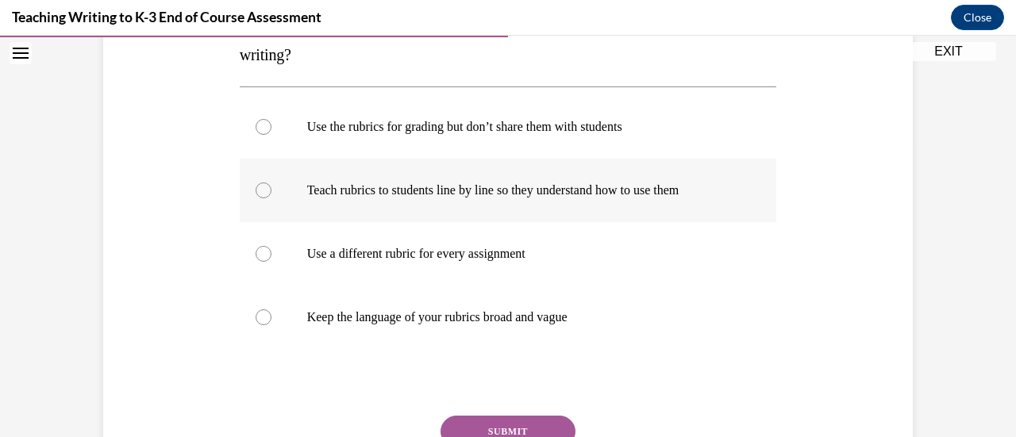
click at [372, 175] on label "Teach rubrics to students line by line so they understand how to use them" at bounding box center [508, 190] width 537 height 63
click at [271, 183] on input "Teach rubrics to students line by line so they understand how to use them" at bounding box center [264, 191] width 16 height 16
radio input "true"
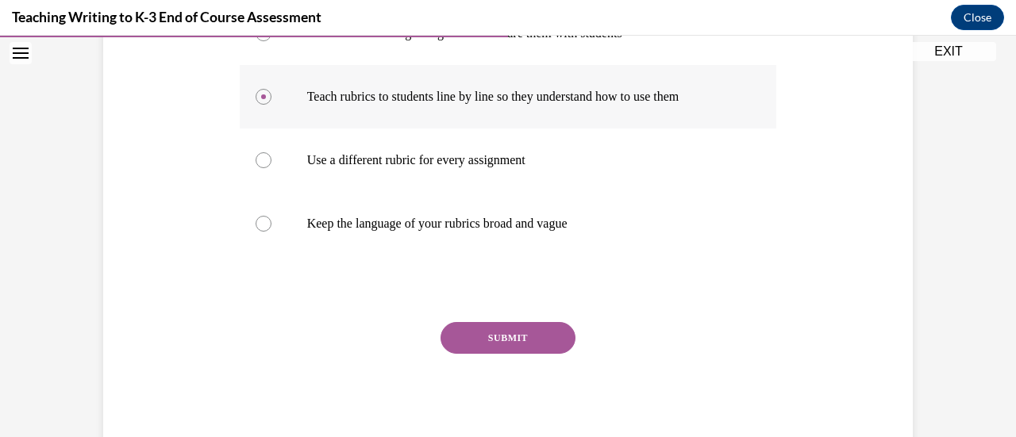
scroll to position [392, 0]
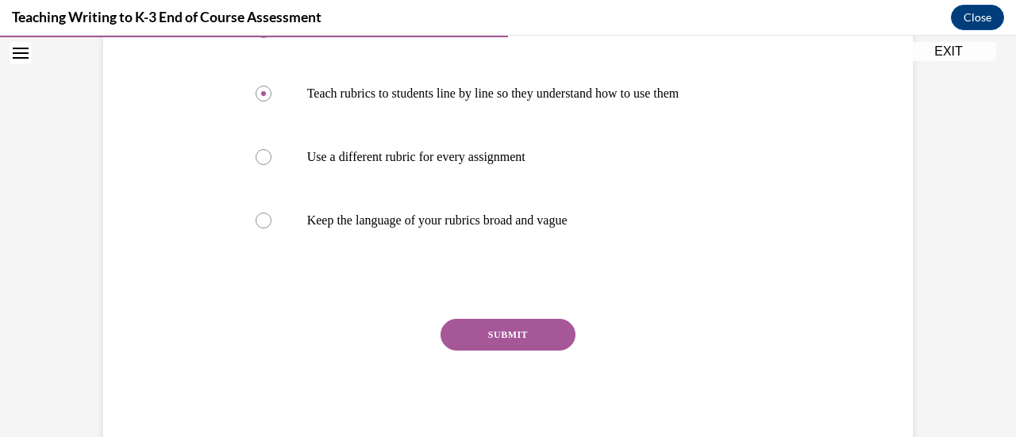
click at [495, 333] on button "SUBMIT" at bounding box center [507, 335] width 135 height 32
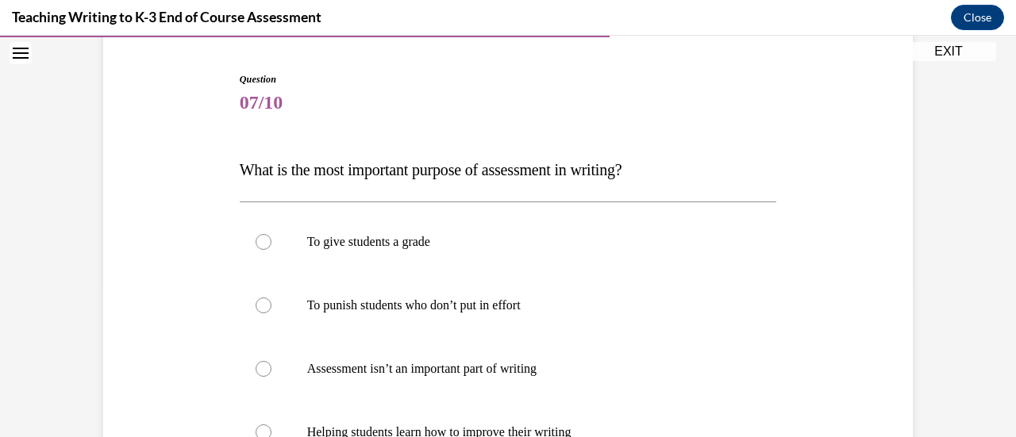
scroll to position [190, 0]
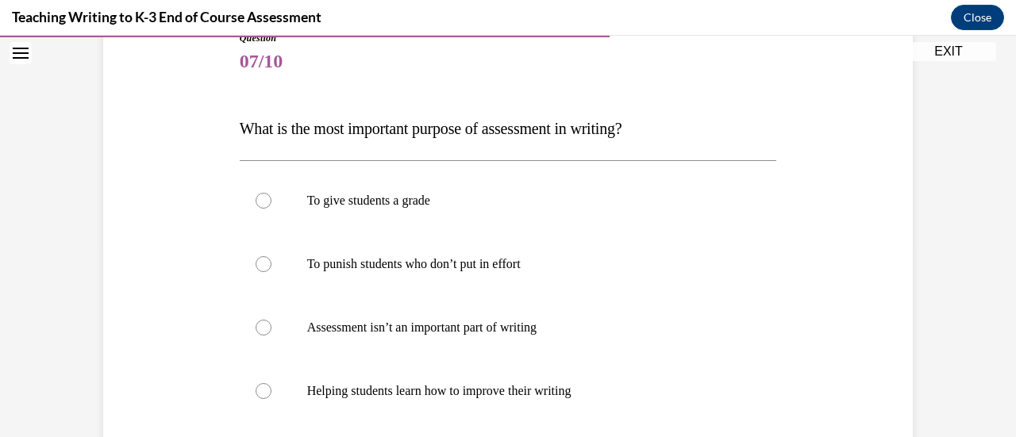
click at [440, 120] on span "What is the most important purpose of assessment in writing?" at bounding box center [431, 128] width 383 height 17
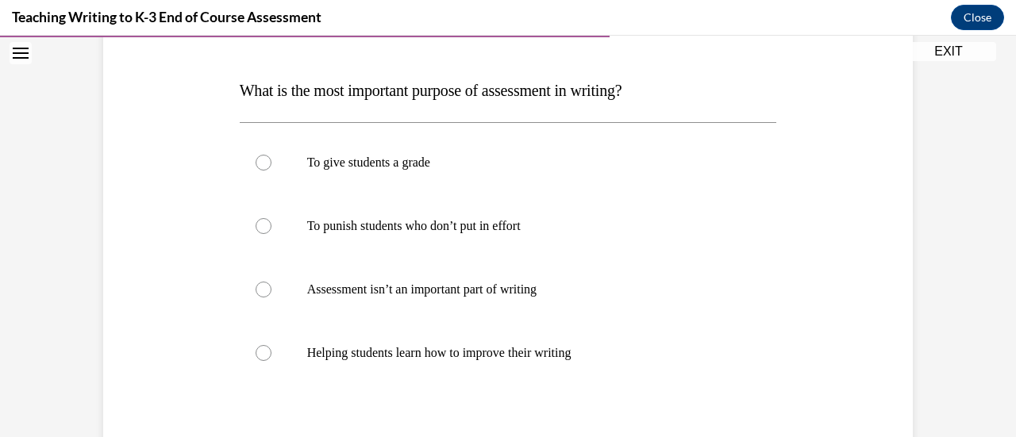
scroll to position [229, 0]
click at [449, 355] on p "Helping students learn how to improve their writing" at bounding box center [522, 352] width 430 height 16
click at [271, 355] on input "Helping students learn how to improve their writing" at bounding box center [264, 352] width 16 height 16
radio input "true"
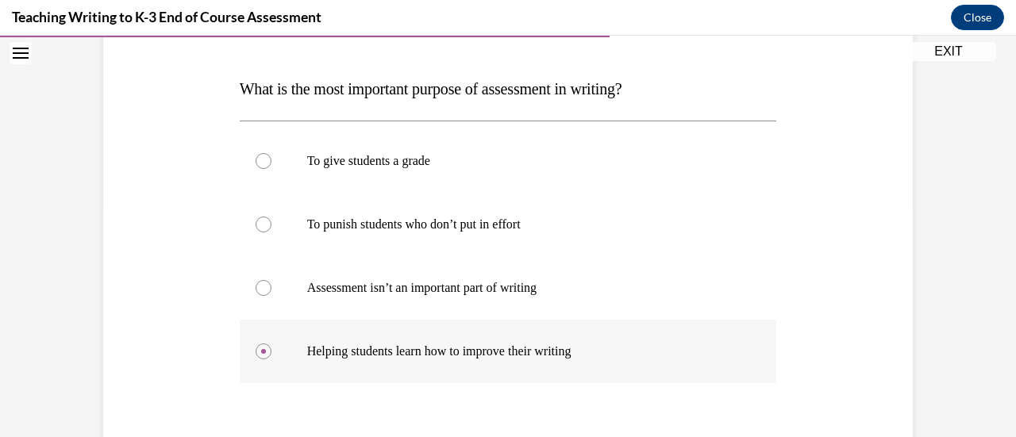
scroll to position [403, 0]
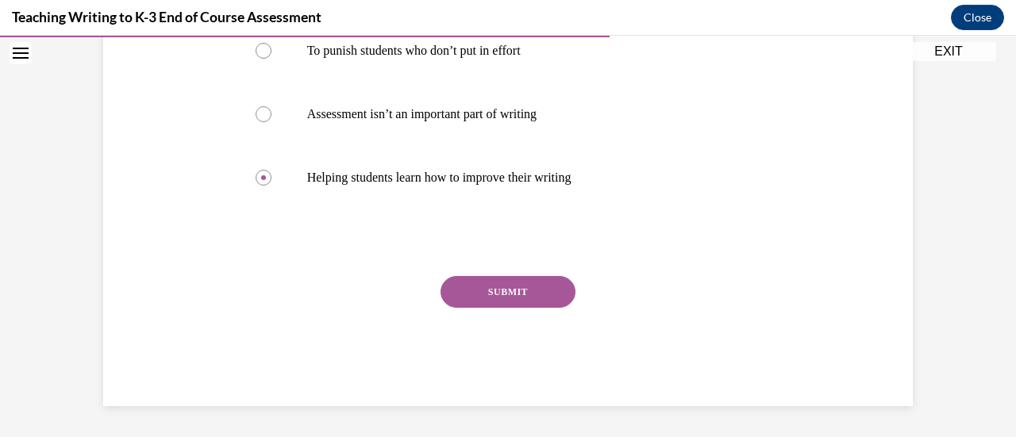
click at [498, 292] on button "SUBMIT" at bounding box center [507, 292] width 135 height 32
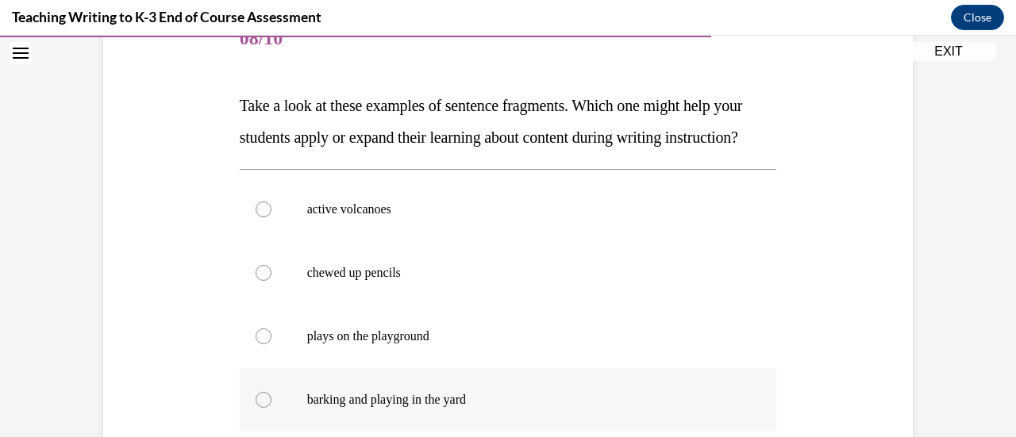
scroll to position [252, 0]
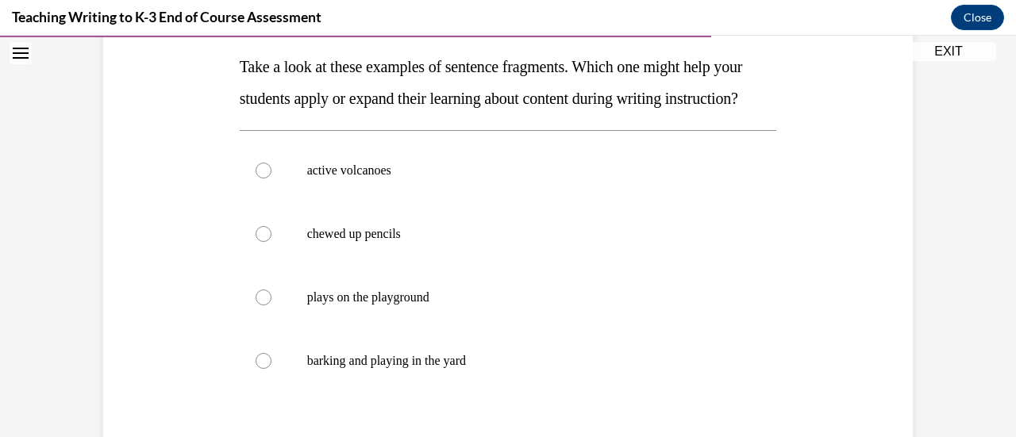
click at [432, 106] on span "Take a look at these examples of sentence fragments. Which one might help your …" at bounding box center [491, 82] width 503 height 49
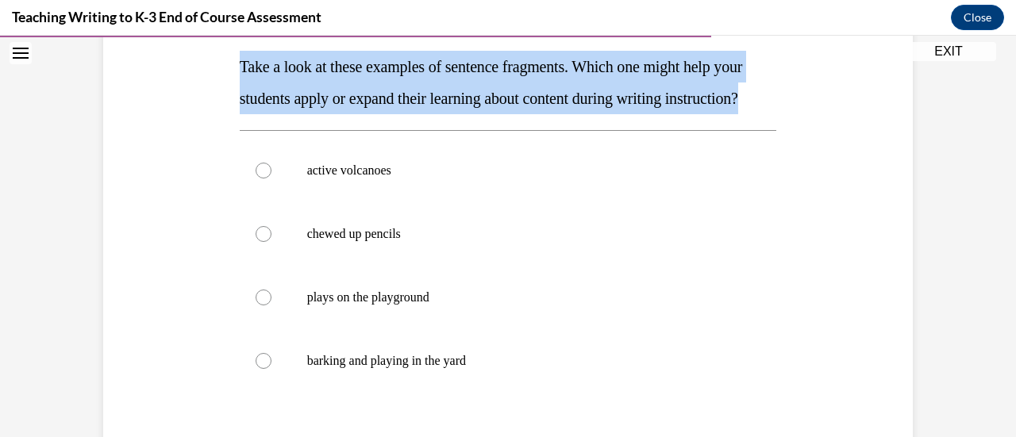
click at [432, 106] on span "Take a look at these examples of sentence fragments. Which one might help your …" at bounding box center [491, 82] width 503 height 49
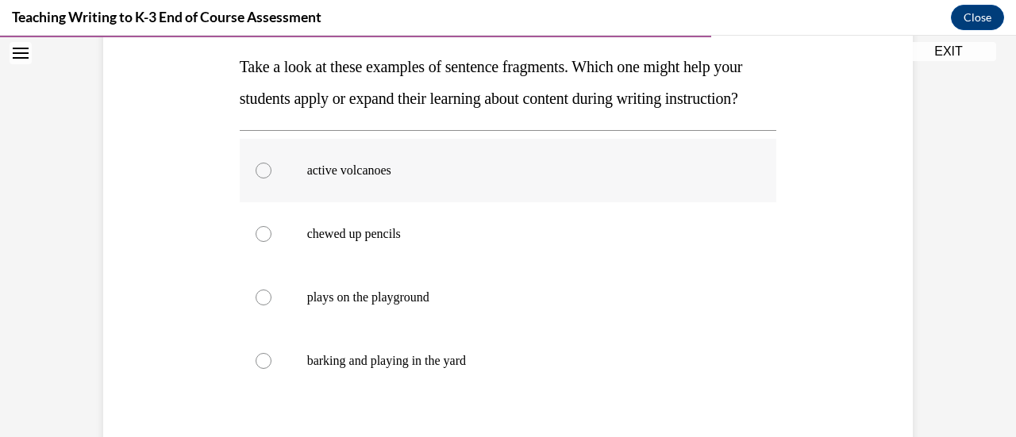
click at [392, 185] on label "active volcanoes" at bounding box center [508, 170] width 537 height 63
click at [271, 179] on input "active volcanoes" at bounding box center [264, 171] width 16 height 16
radio input "true"
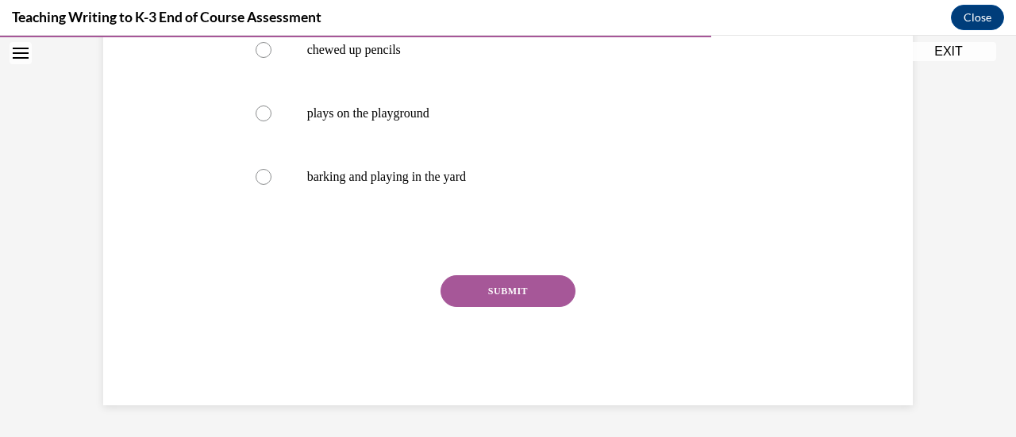
click at [505, 298] on button "SUBMIT" at bounding box center [507, 291] width 135 height 32
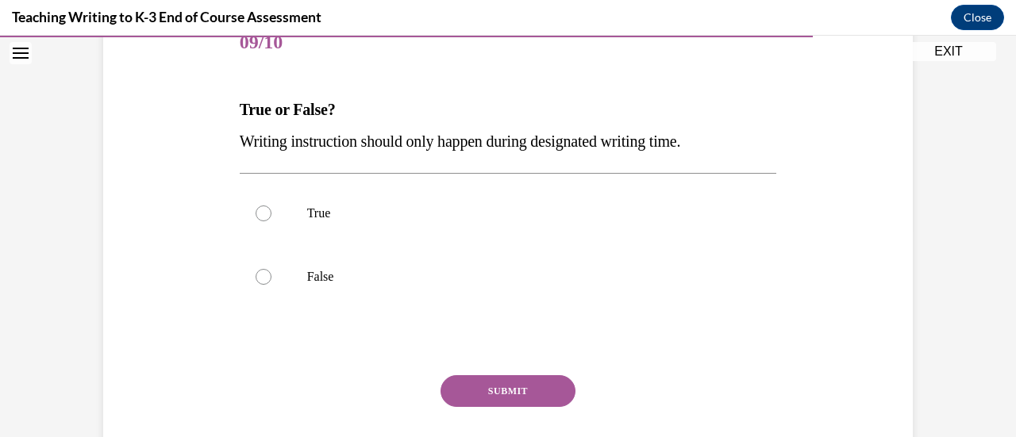
scroll to position [214, 0]
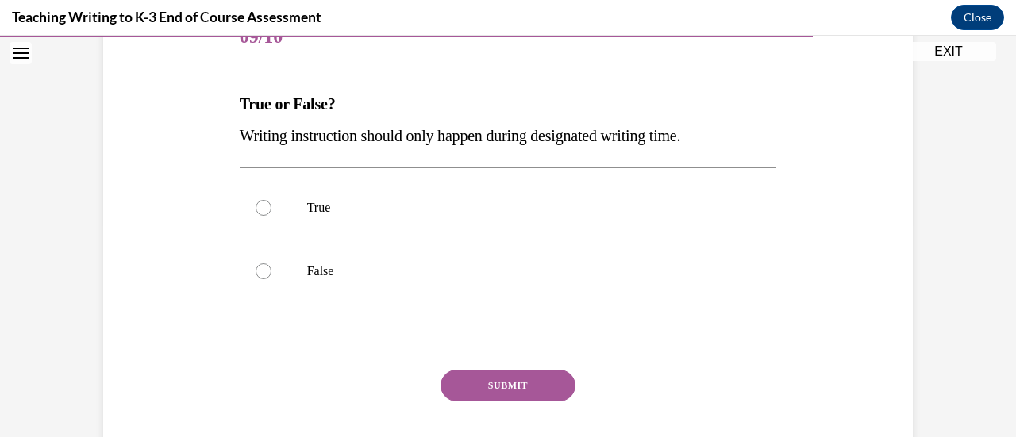
click at [427, 155] on div "Question 09/10 True or False? Writing instruction should only happen during des…" at bounding box center [508, 253] width 537 height 494
click at [419, 149] on p "Writing instruction should only happen during designated writing time." at bounding box center [508, 136] width 537 height 32
click at [434, 134] on span "Writing instruction should only happen during designated writing time." at bounding box center [460, 135] width 441 height 17
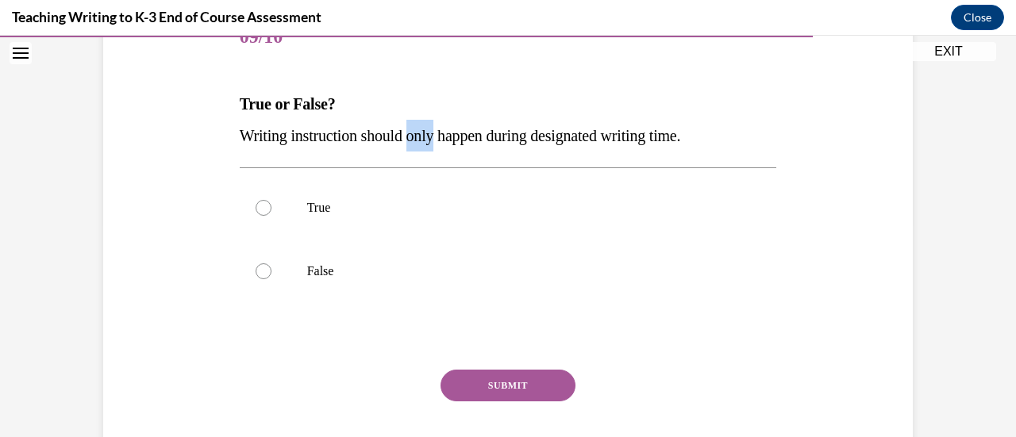
click at [434, 134] on span "Writing instruction should only happen during designated writing time." at bounding box center [460, 135] width 441 height 17
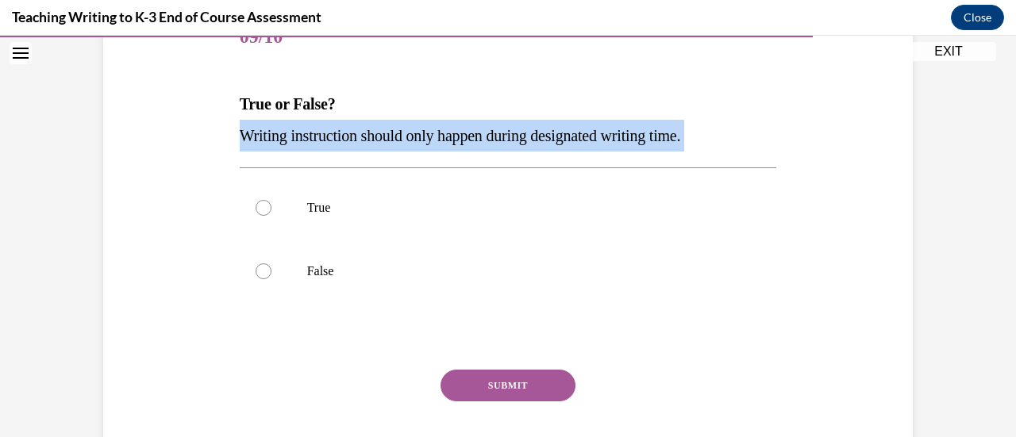
click at [434, 134] on span "Writing instruction should only happen during designated writing time." at bounding box center [460, 135] width 441 height 17
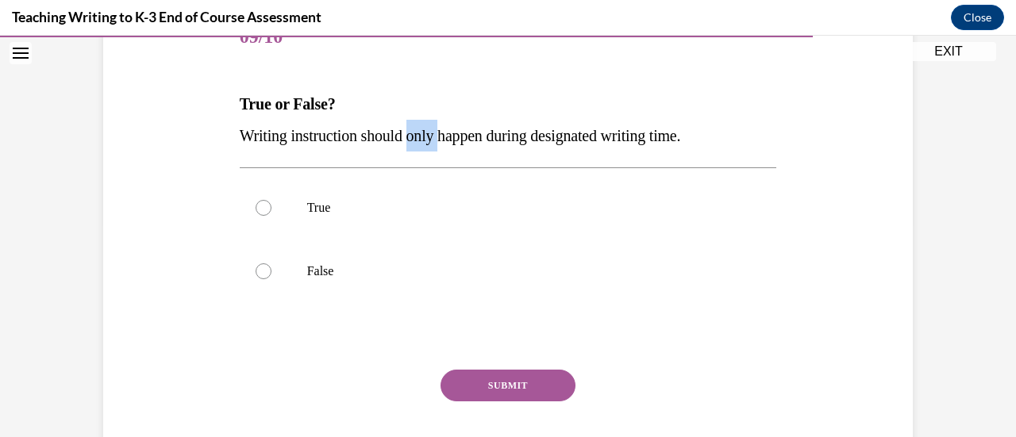
click at [434, 134] on span "Writing instruction should only happen during designated writing time." at bounding box center [460, 135] width 441 height 17
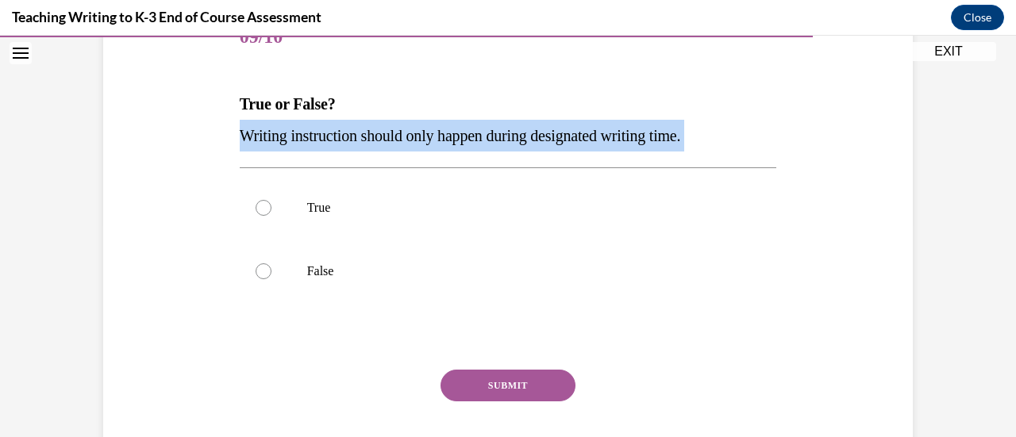
click at [434, 134] on span "Writing instruction should only happen during designated writing time." at bounding box center [460, 135] width 441 height 17
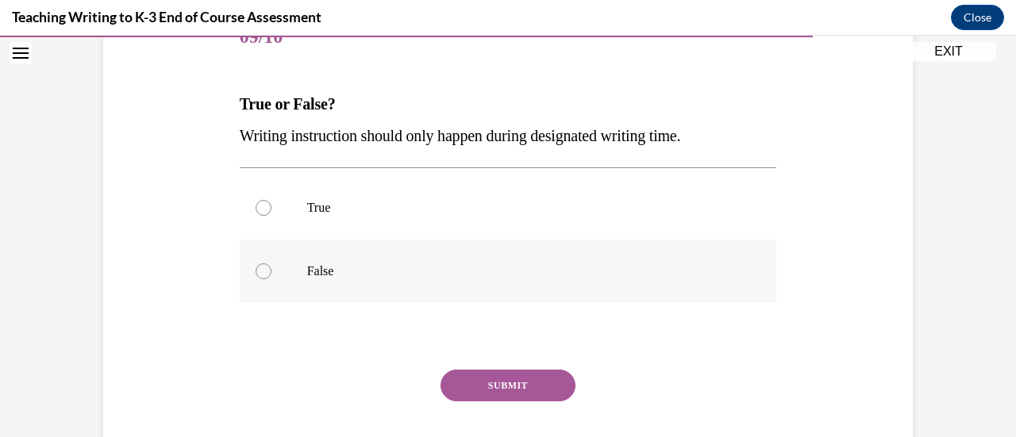
click at [314, 264] on p "False" at bounding box center [522, 272] width 430 height 16
click at [271, 264] on input "False" at bounding box center [264, 272] width 16 height 16
radio input "true"
click at [502, 375] on button "SUBMIT" at bounding box center [507, 386] width 135 height 32
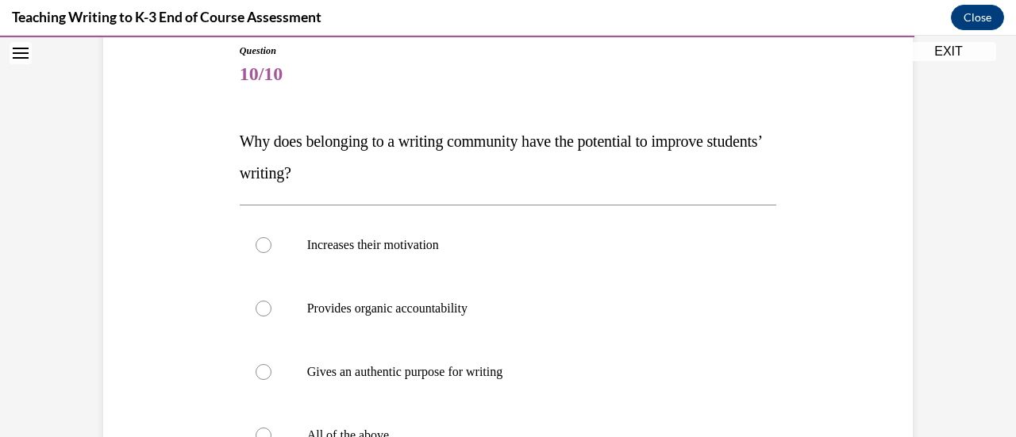
click at [378, 153] on p "Why does belonging to a writing community have the potential to improve student…" at bounding box center [508, 156] width 537 height 63
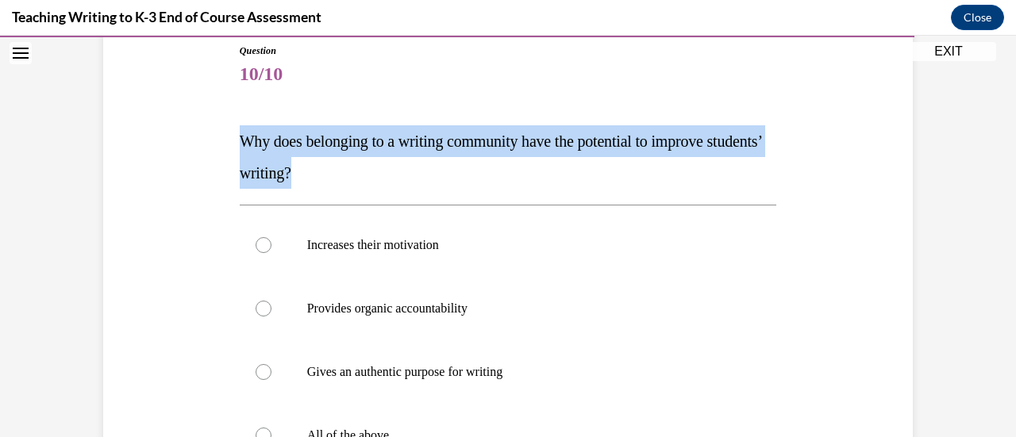
click at [378, 153] on p "Why does belonging to a writing community have the potential to improve student…" at bounding box center [508, 156] width 537 height 63
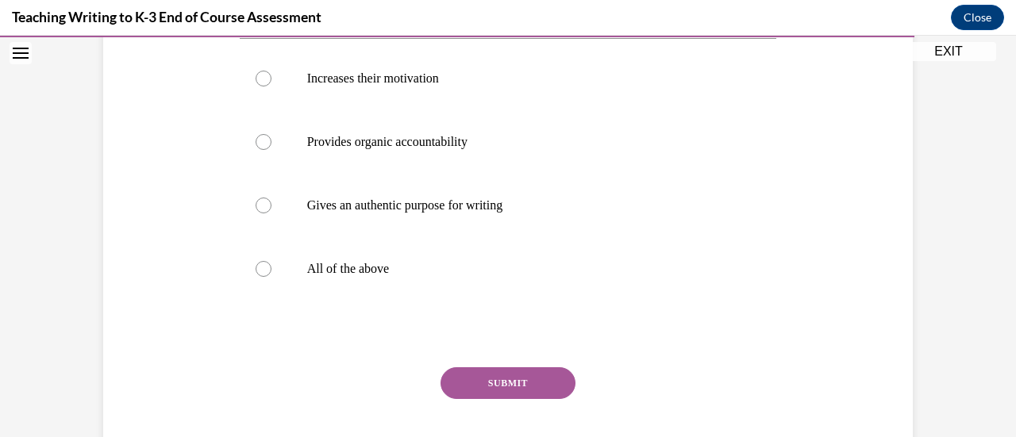
scroll to position [139, 0]
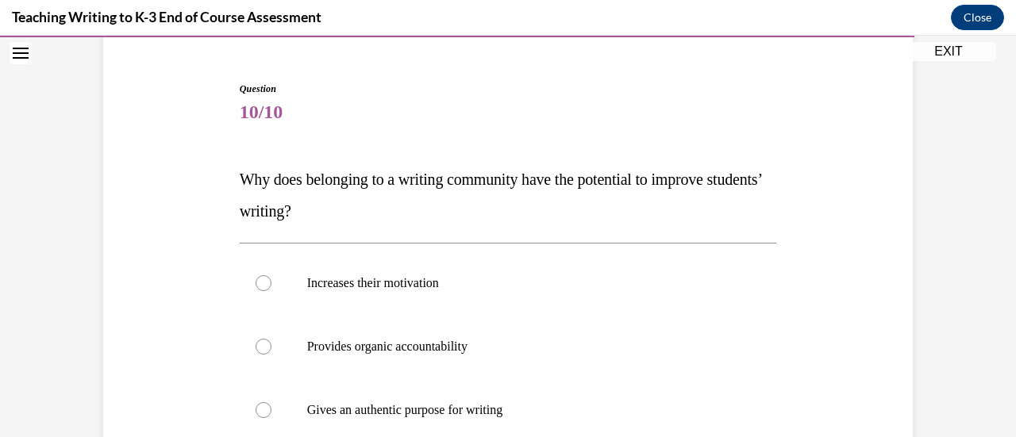
click at [367, 206] on p "Why does belonging to a writing community have the potential to improve student…" at bounding box center [508, 194] width 537 height 63
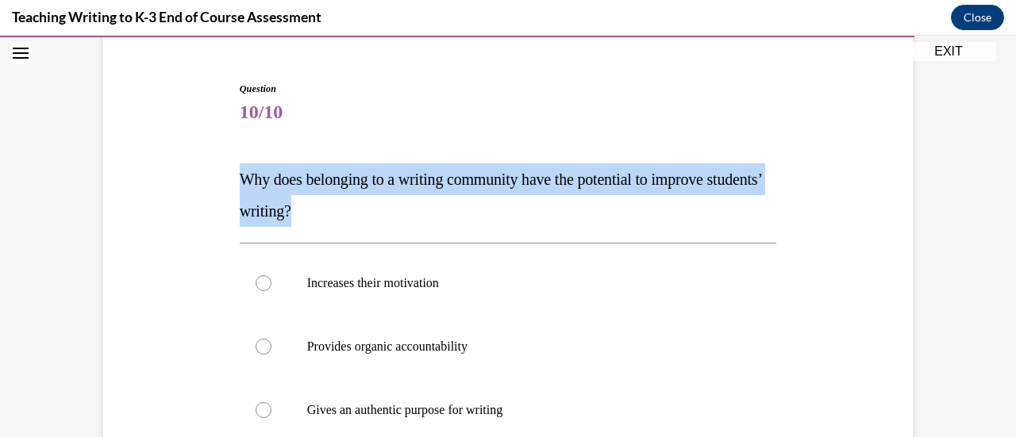
click at [367, 206] on p "Why does belonging to a writing community have the potential to improve student…" at bounding box center [508, 194] width 537 height 63
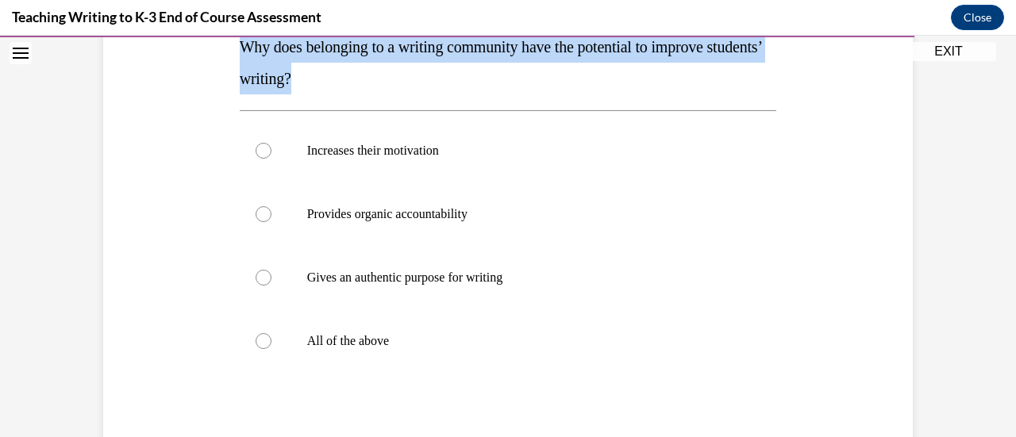
scroll to position [275, 0]
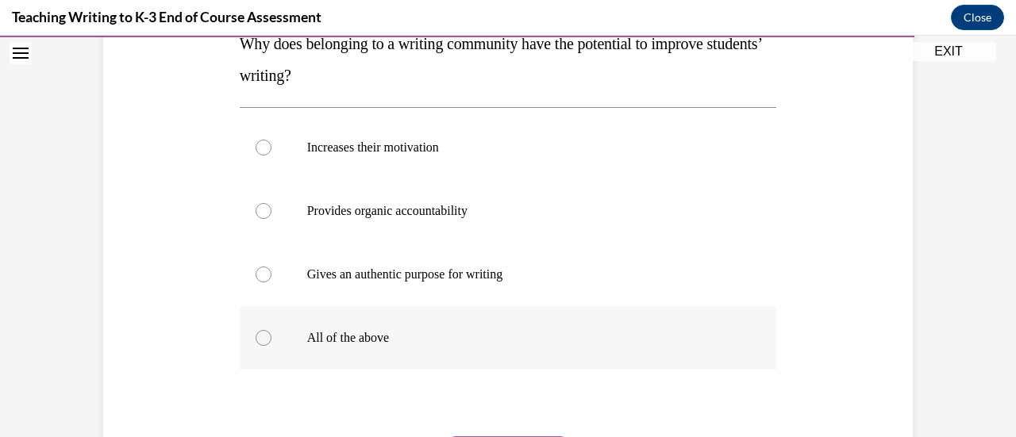
click at [369, 348] on label "All of the above" at bounding box center [508, 337] width 537 height 63
click at [271, 346] on input "All of the above" at bounding box center [264, 338] width 16 height 16
radio input "true"
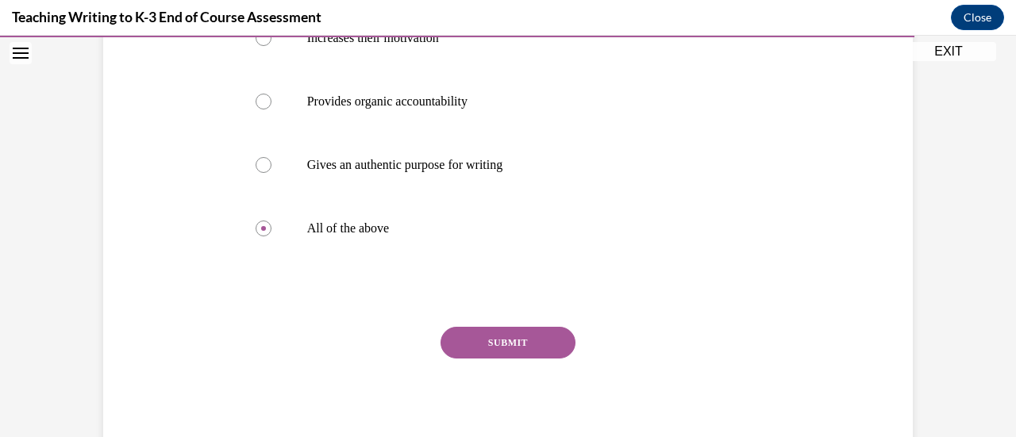
click at [500, 349] on button "SUBMIT" at bounding box center [507, 343] width 135 height 32
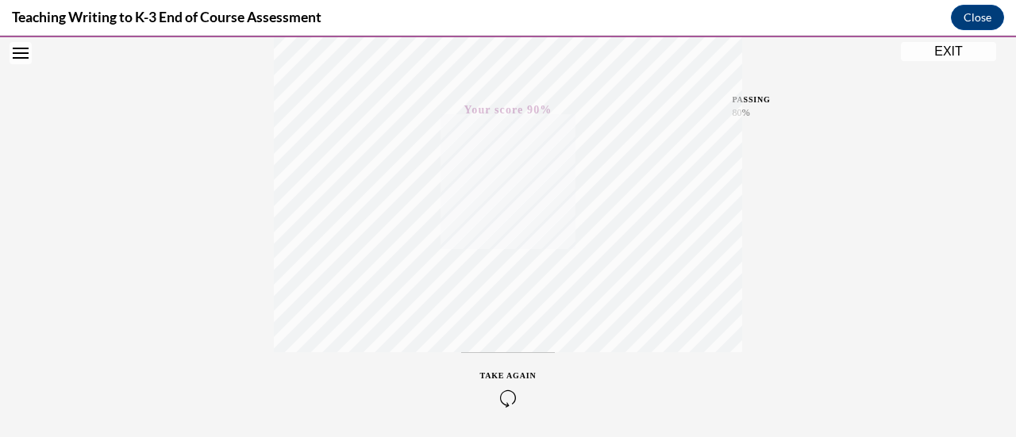
scroll to position [411, 0]
drag, startPoint x: 955, startPoint y: 57, endPoint x: 596, endPoint y: 163, distance: 374.0
click at [955, 57] on button "EXIT" at bounding box center [948, 51] width 95 height 19
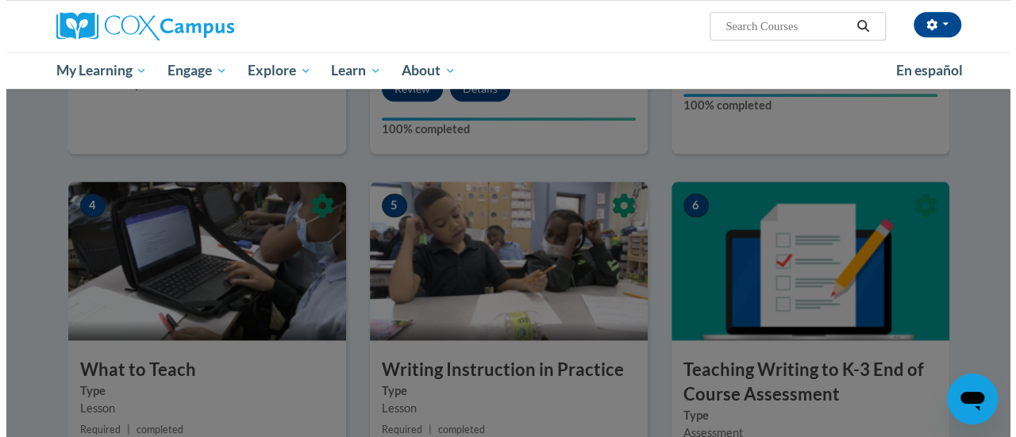
scroll to position [368, 0]
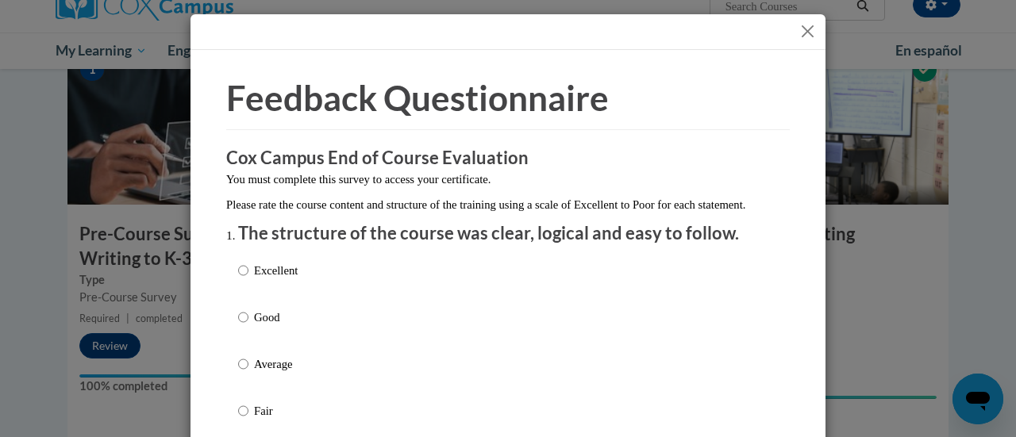
click at [798, 33] on button "Close" at bounding box center [808, 31] width 20 height 20
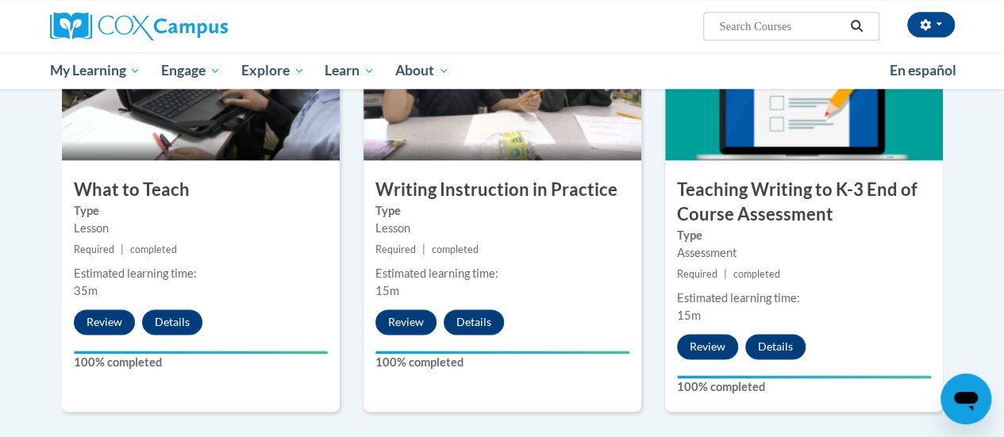
scroll to position [0, 0]
